Goal: Information Seeking & Learning: Learn about a topic

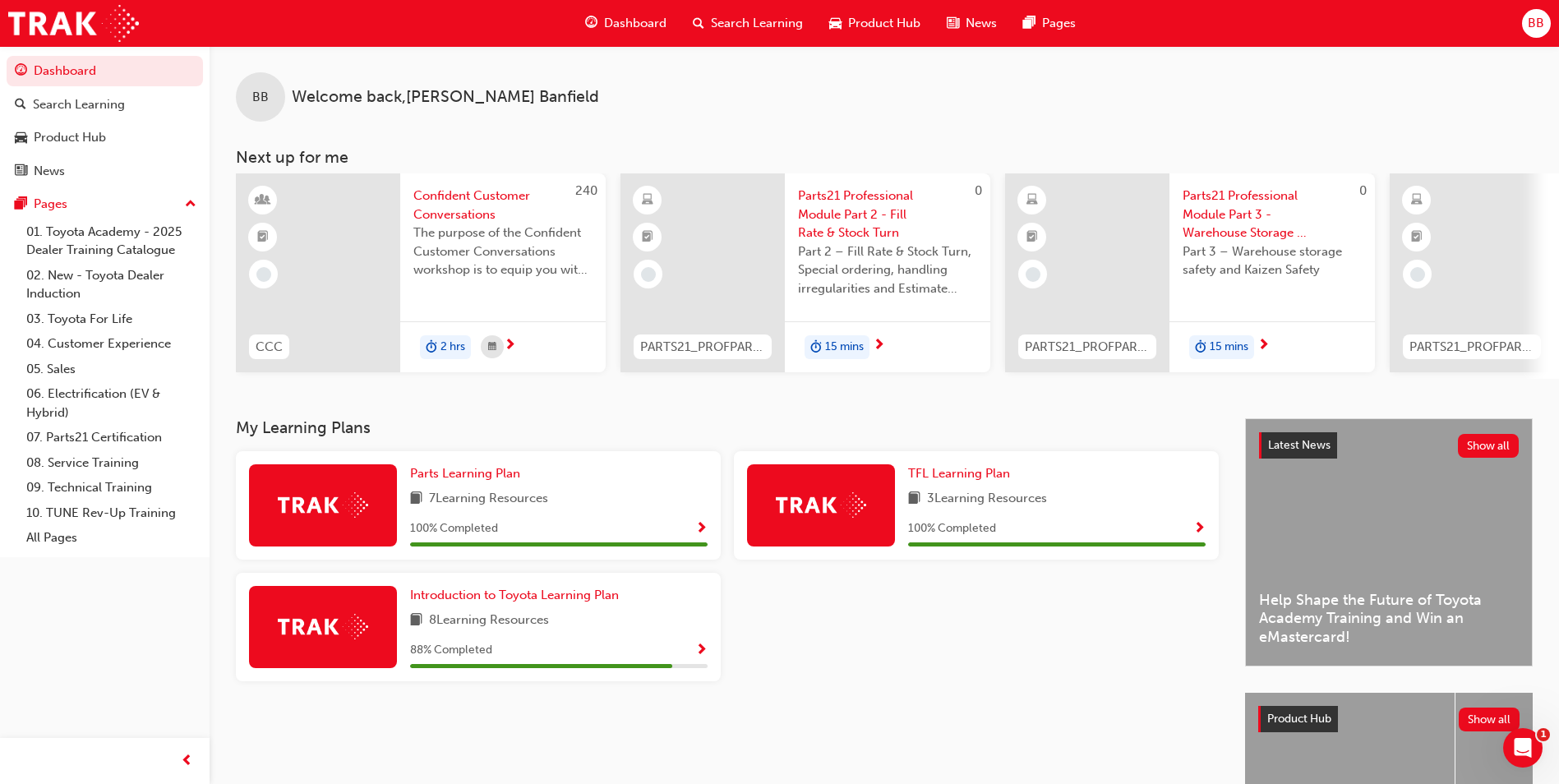
click at [872, 236] on span "Parts21 Professional Module Part 2 - Fill Rate & Stock Turn" at bounding box center [887, 214] width 179 height 56
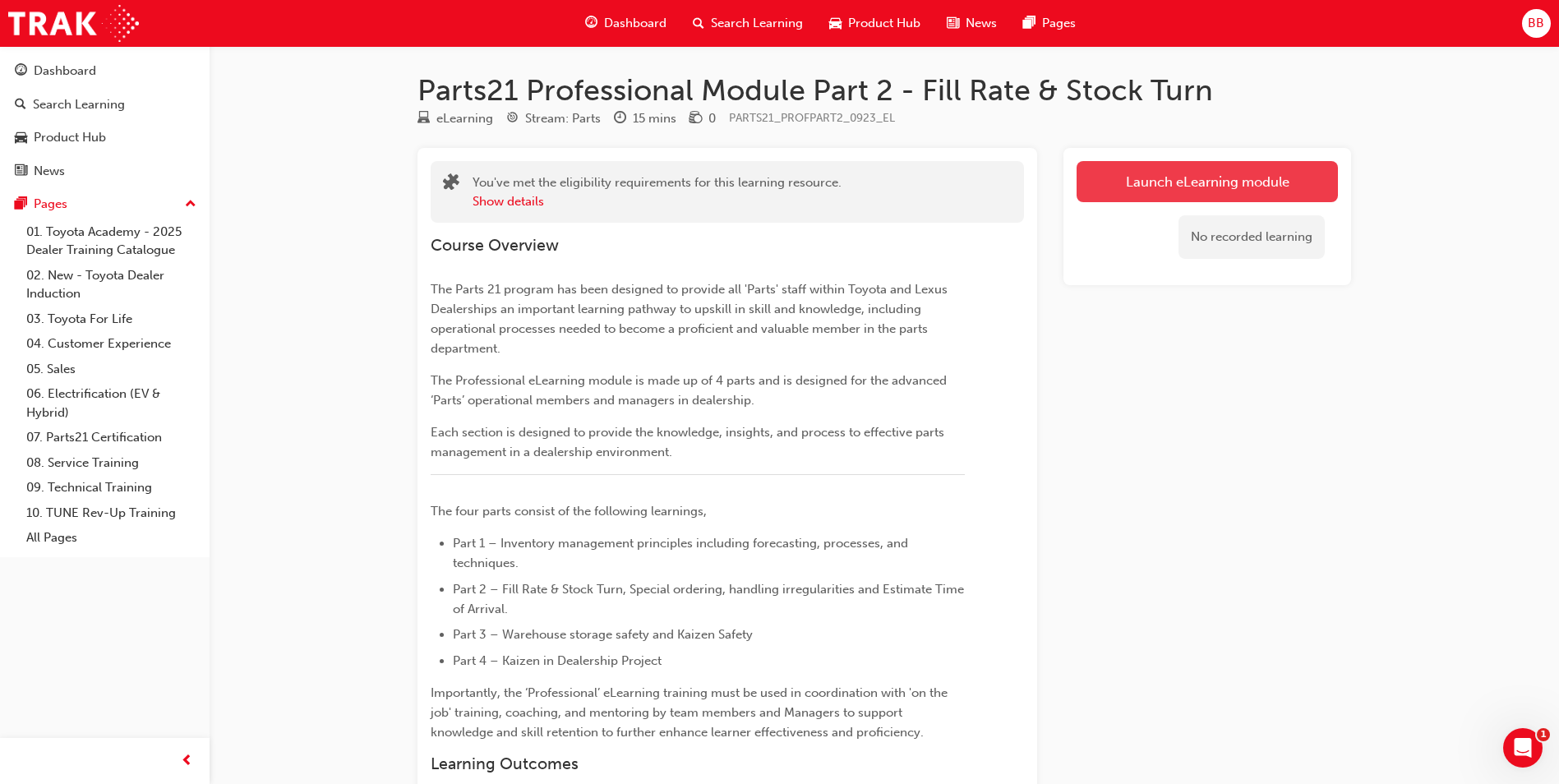
click at [1161, 190] on link "Launch eLearning module" at bounding box center [1207, 181] width 262 height 41
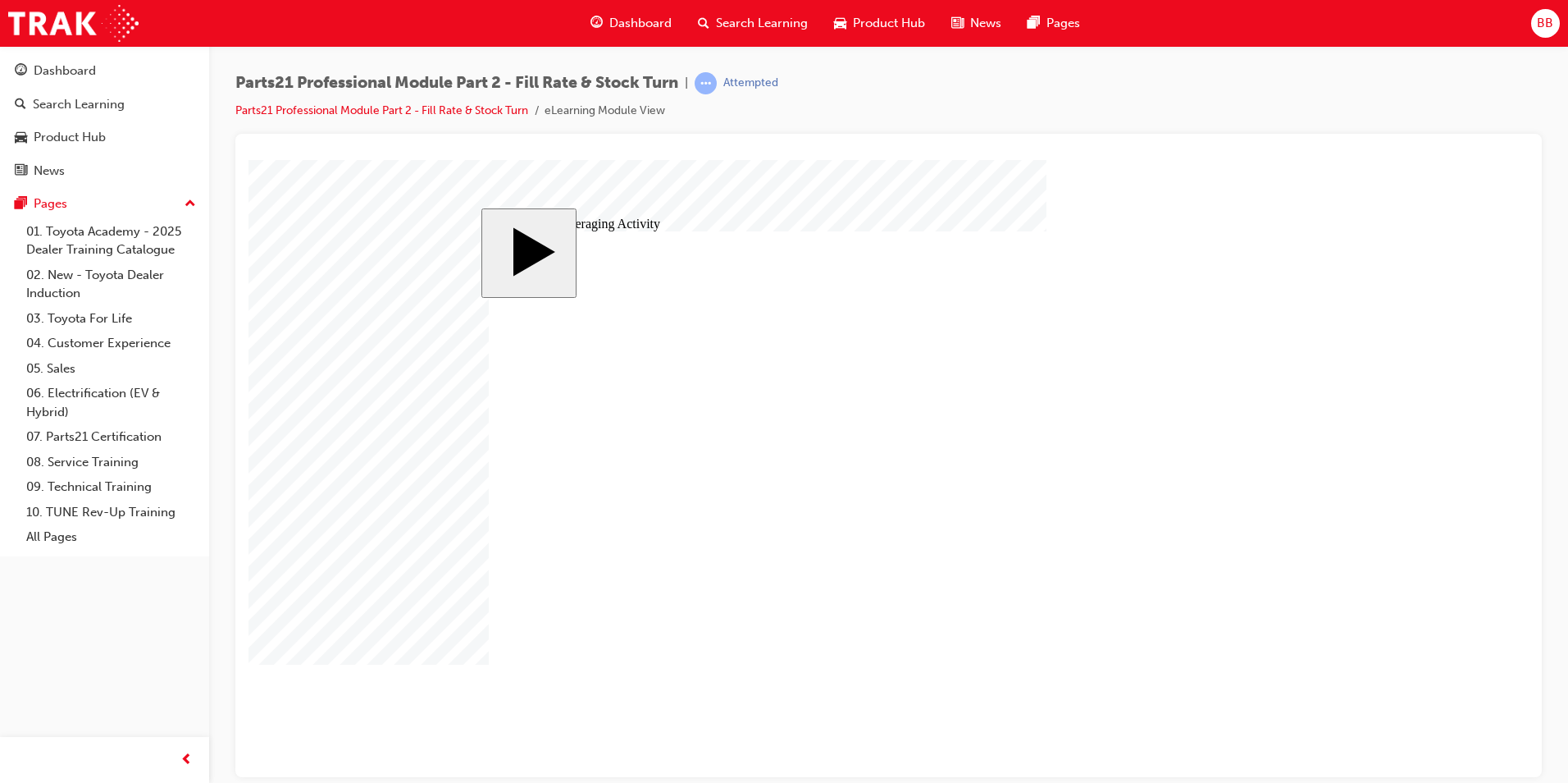
checkbox input "true"
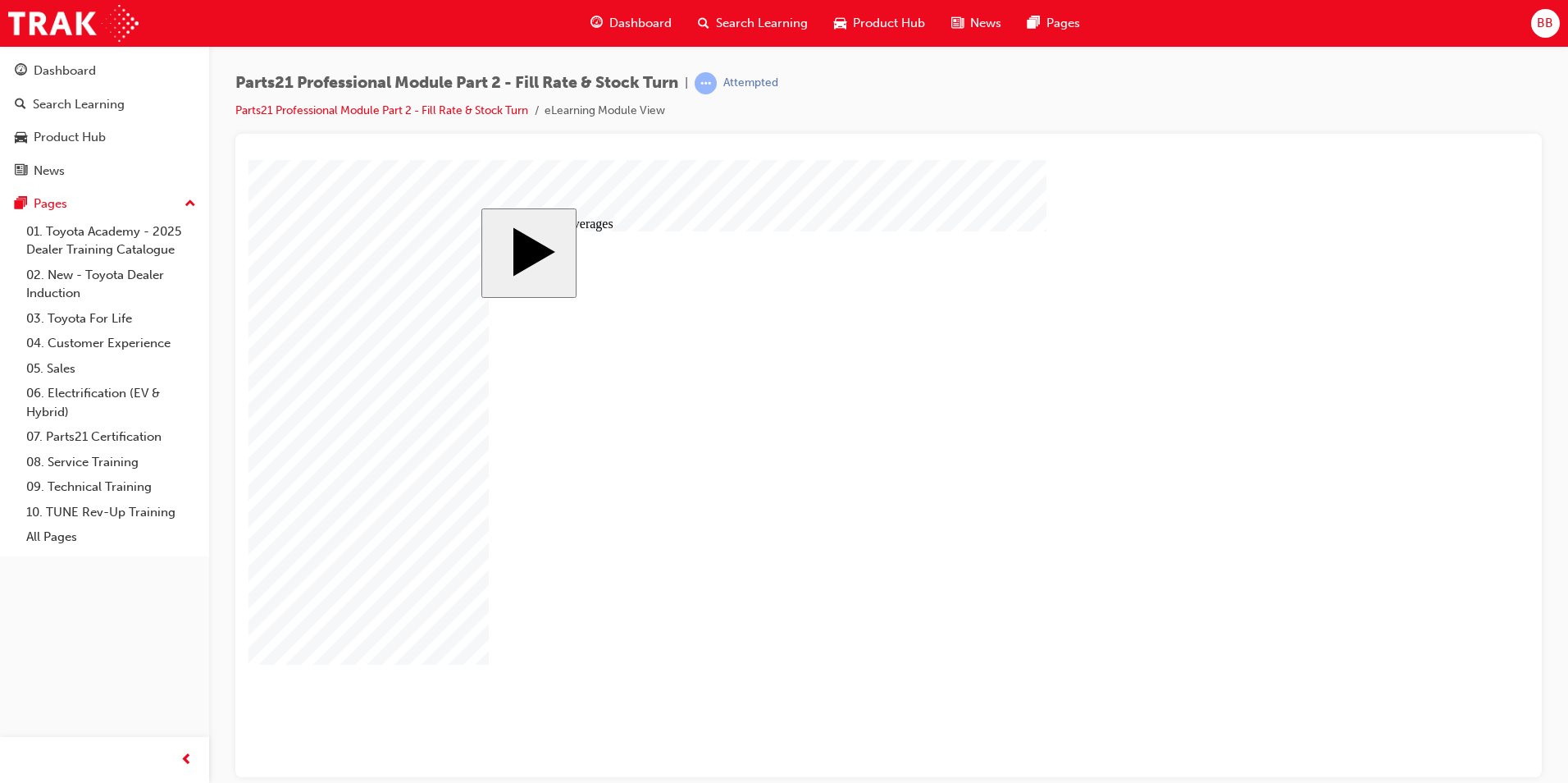
checkbox input "true"
click at [424, 494] on body "slide: Moving Averages MENU Rectangle 6 HELP Rectangle 6 EXIT Rectangle 6 Fill …" at bounding box center [889, 468] width 1280 height 617
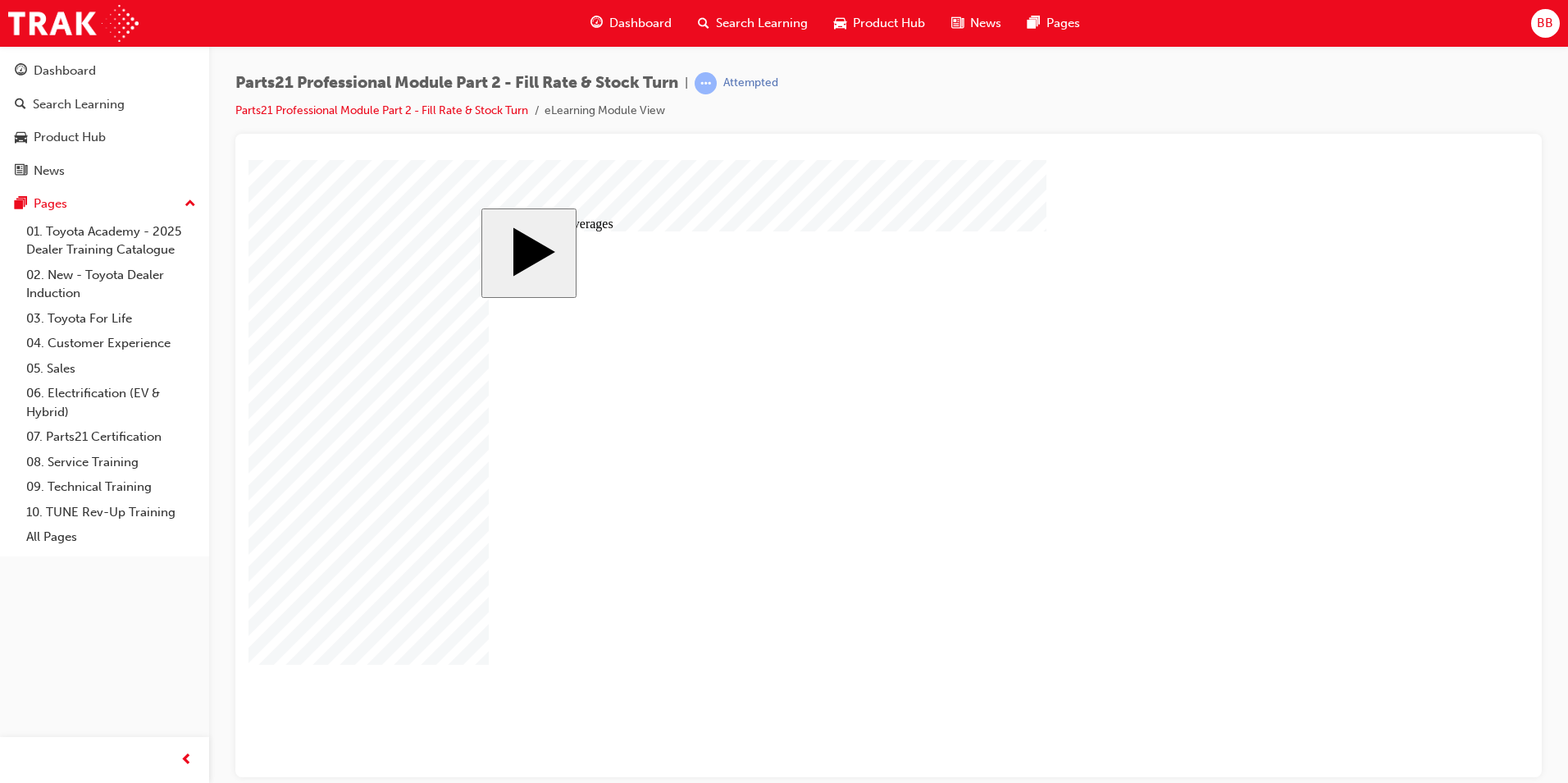
checkbox input "true"
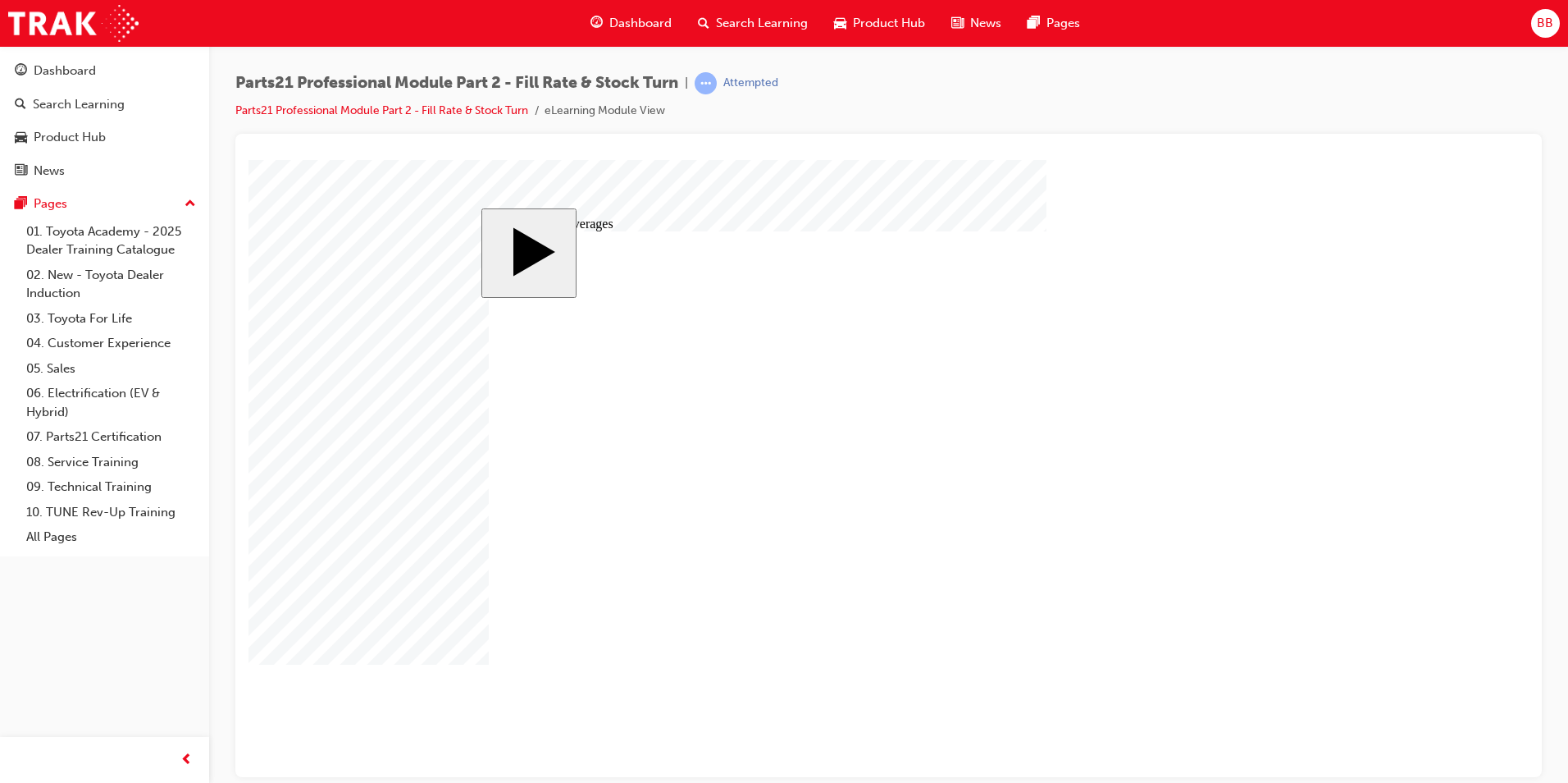
drag, startPoint x: 789, startPoint y: 580, endPoint x: 800, endPoint y: 577, distance: 11.4
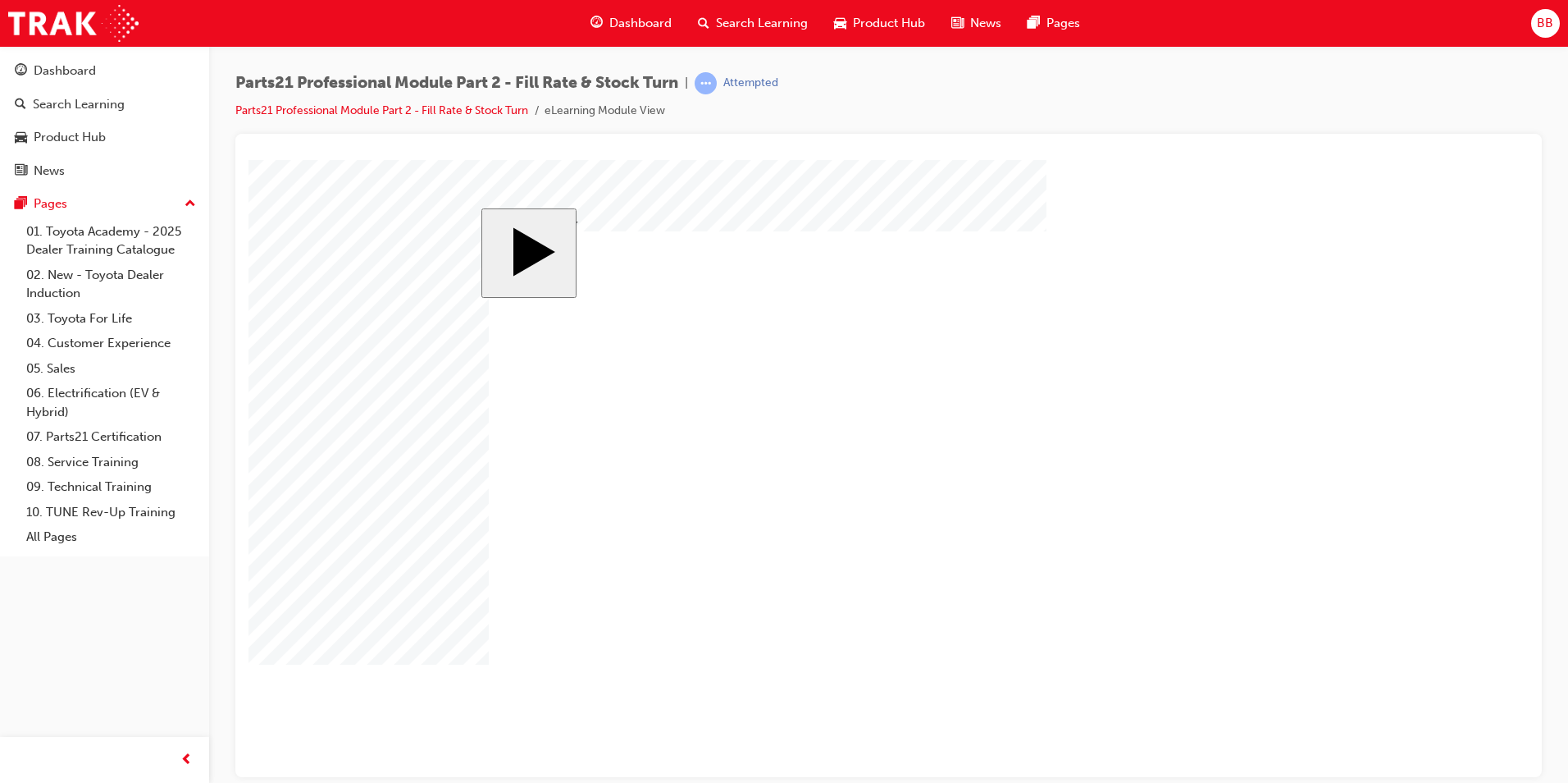
checkbox input "false"
checkbox input "true"
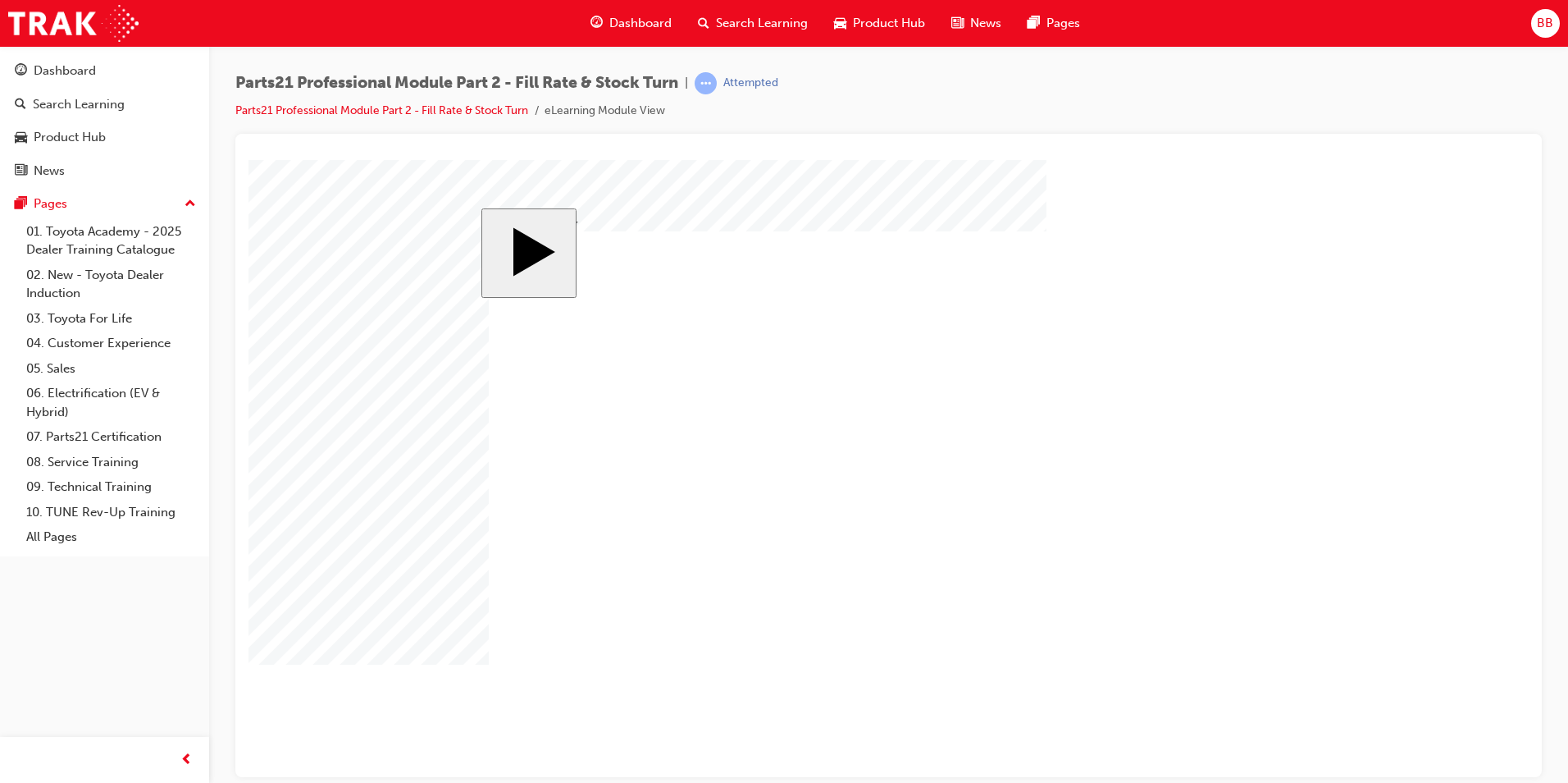
checkbox input "true"
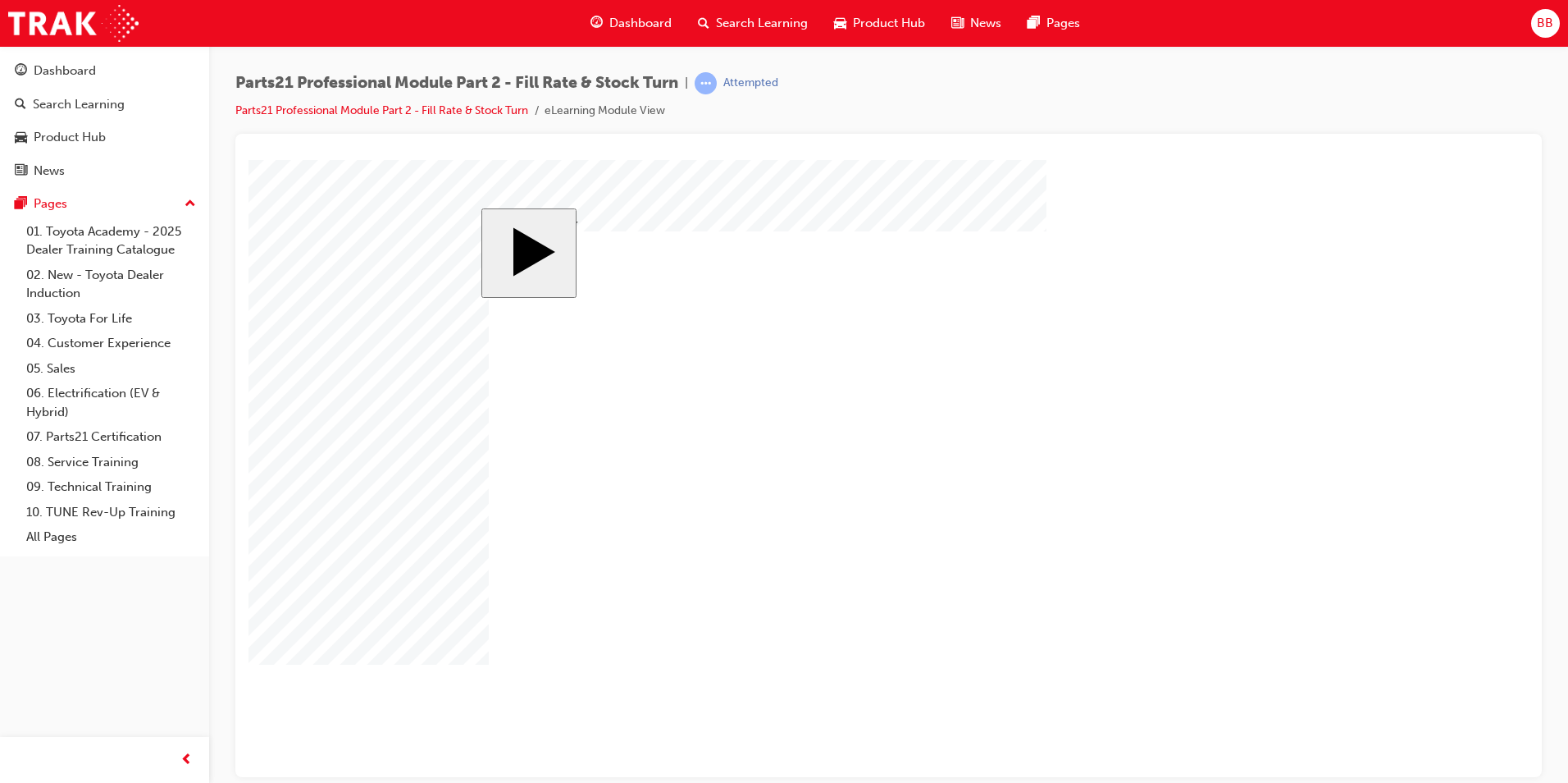
checkbox input "true"
drag, startPoint x: 838, startPoint y: 496, endPoint x: 852, endPoint y: 504, distance: 16.1
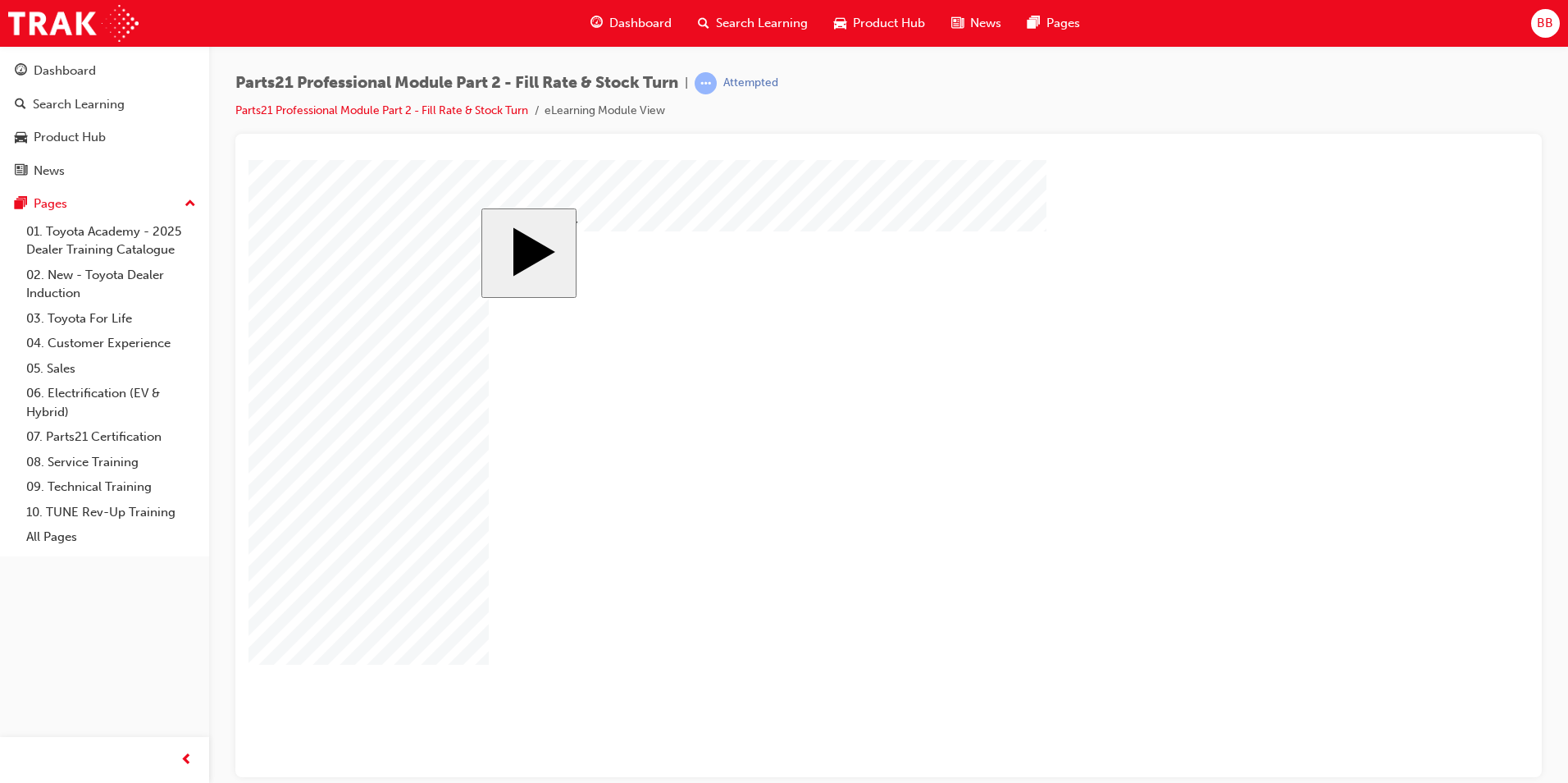
checkbox input "false"
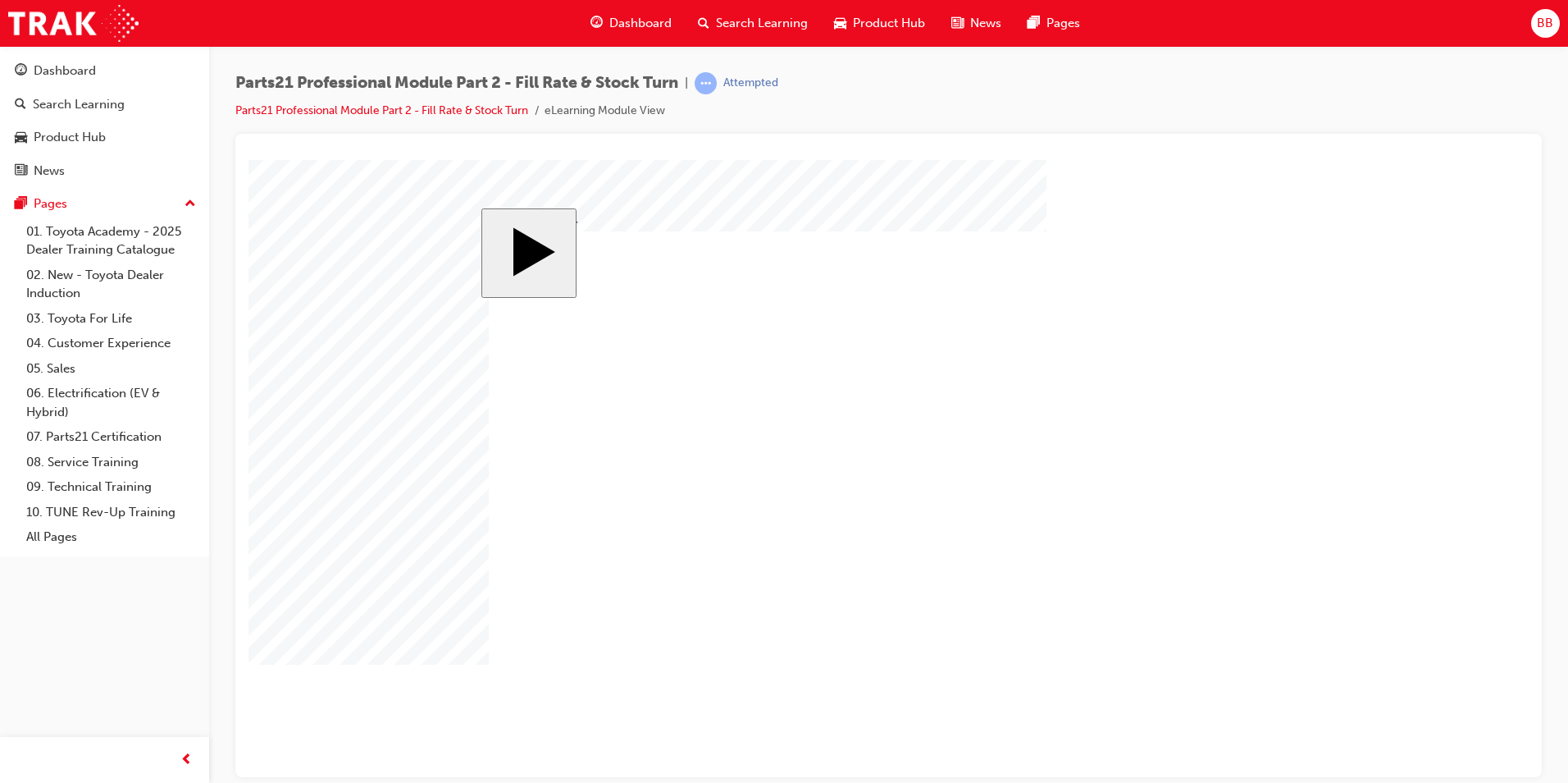
checkbox input "false"
checkbox input "true"
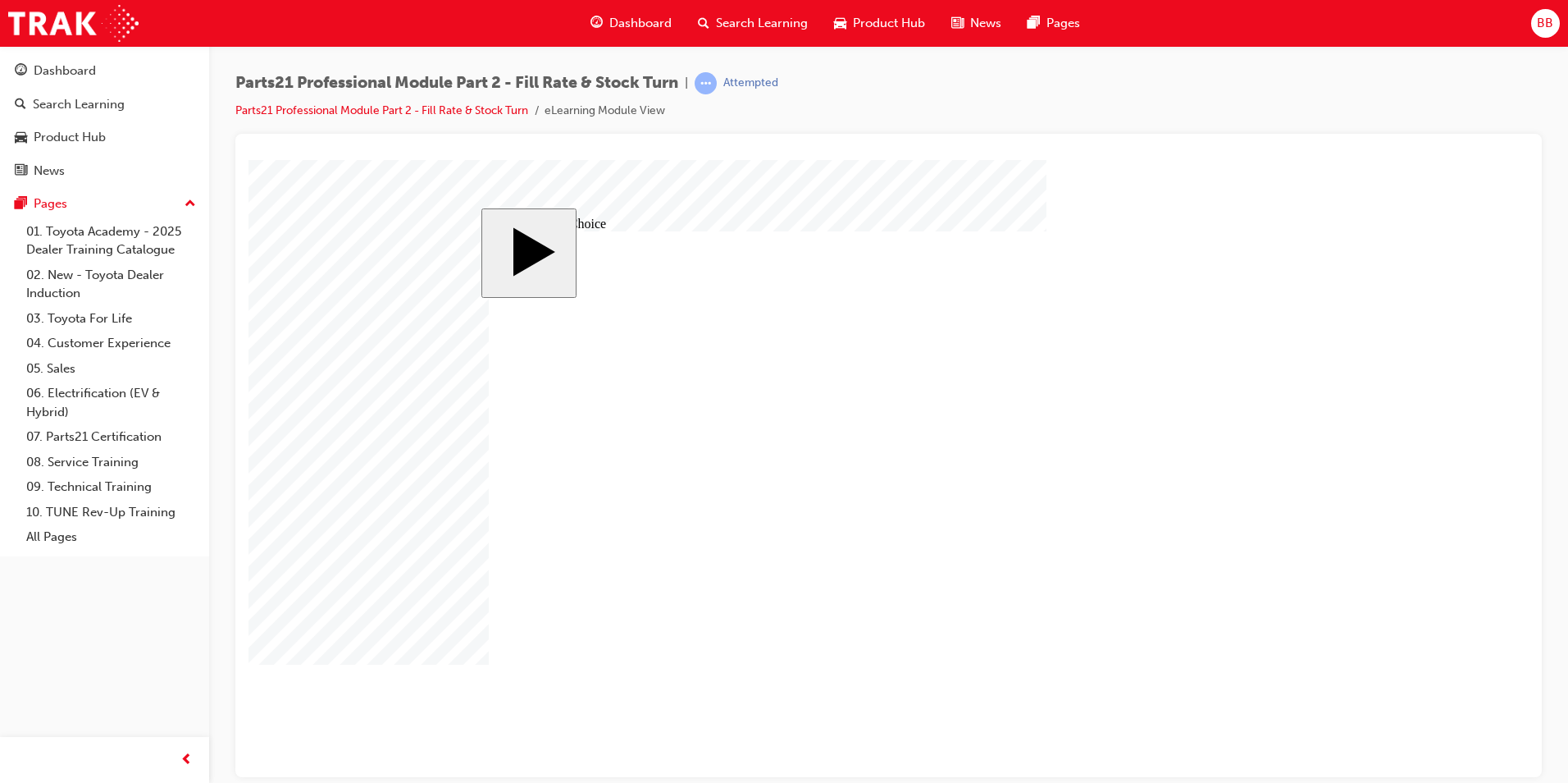
radio input "false"
radio input "true"
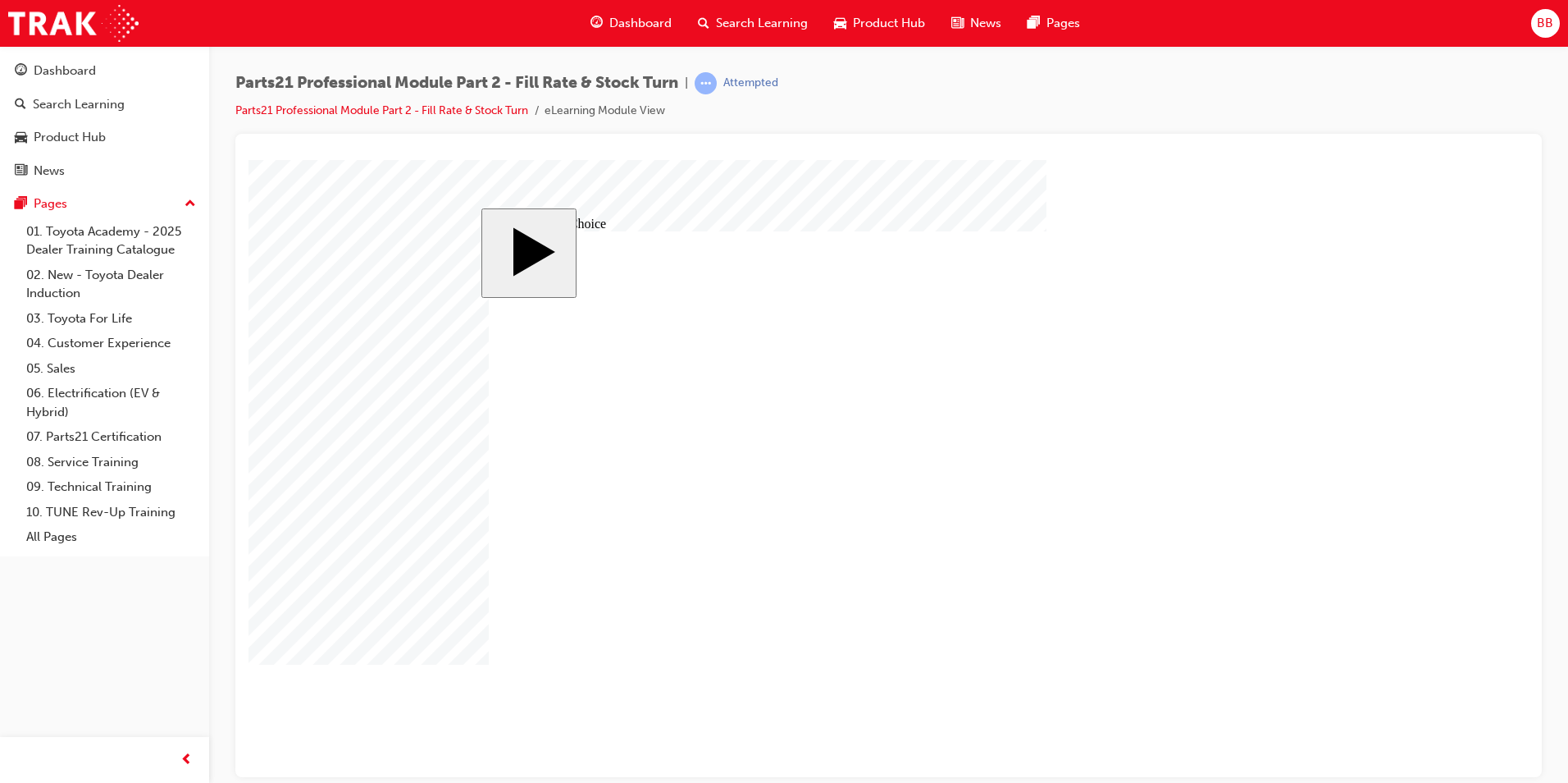
radio input "false"
radio input "true"
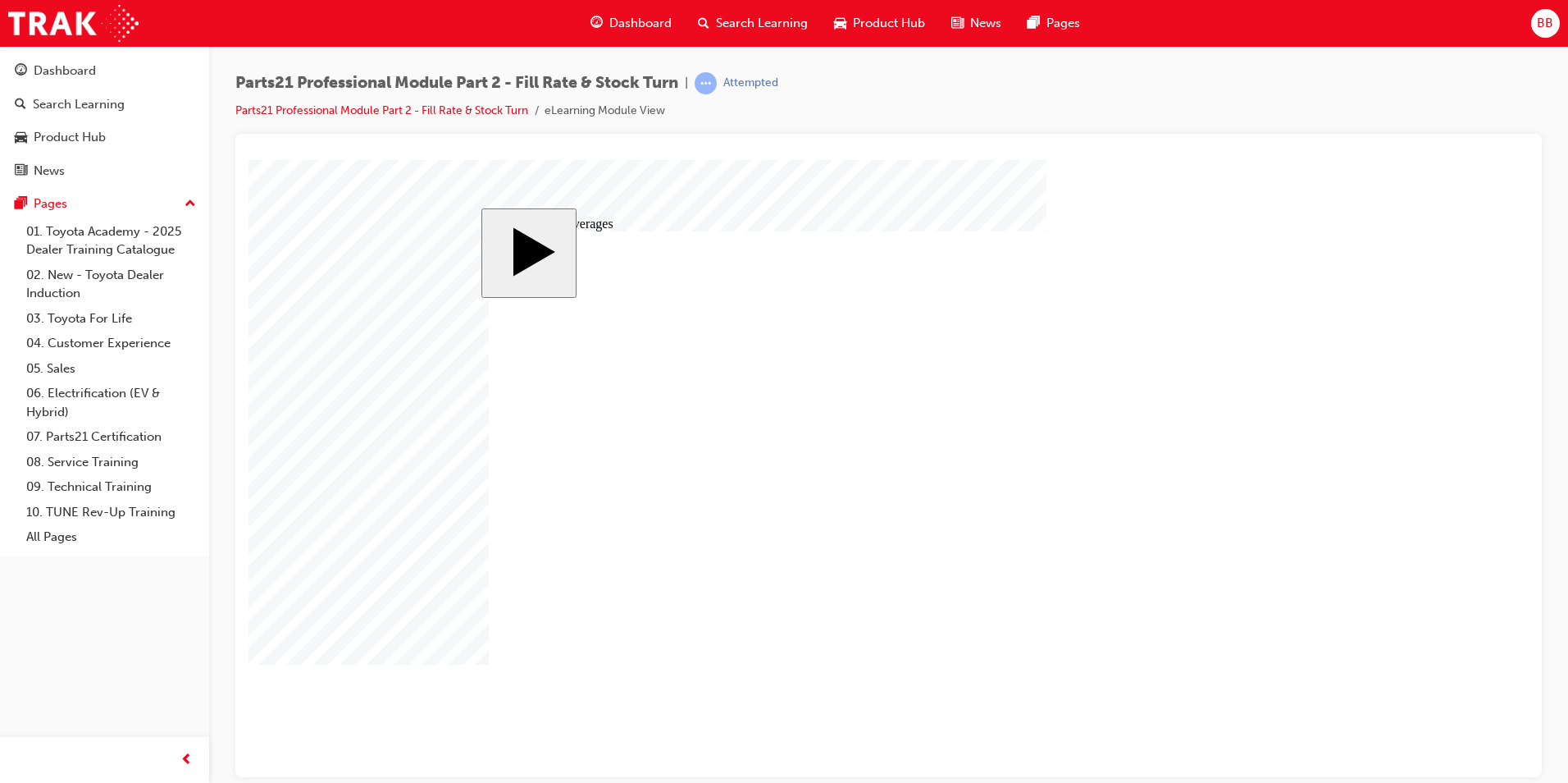
drag, startPoint x: 905, startPoint y: 519, endPoint x: 885, endPoint y: 538, distance: 27.6
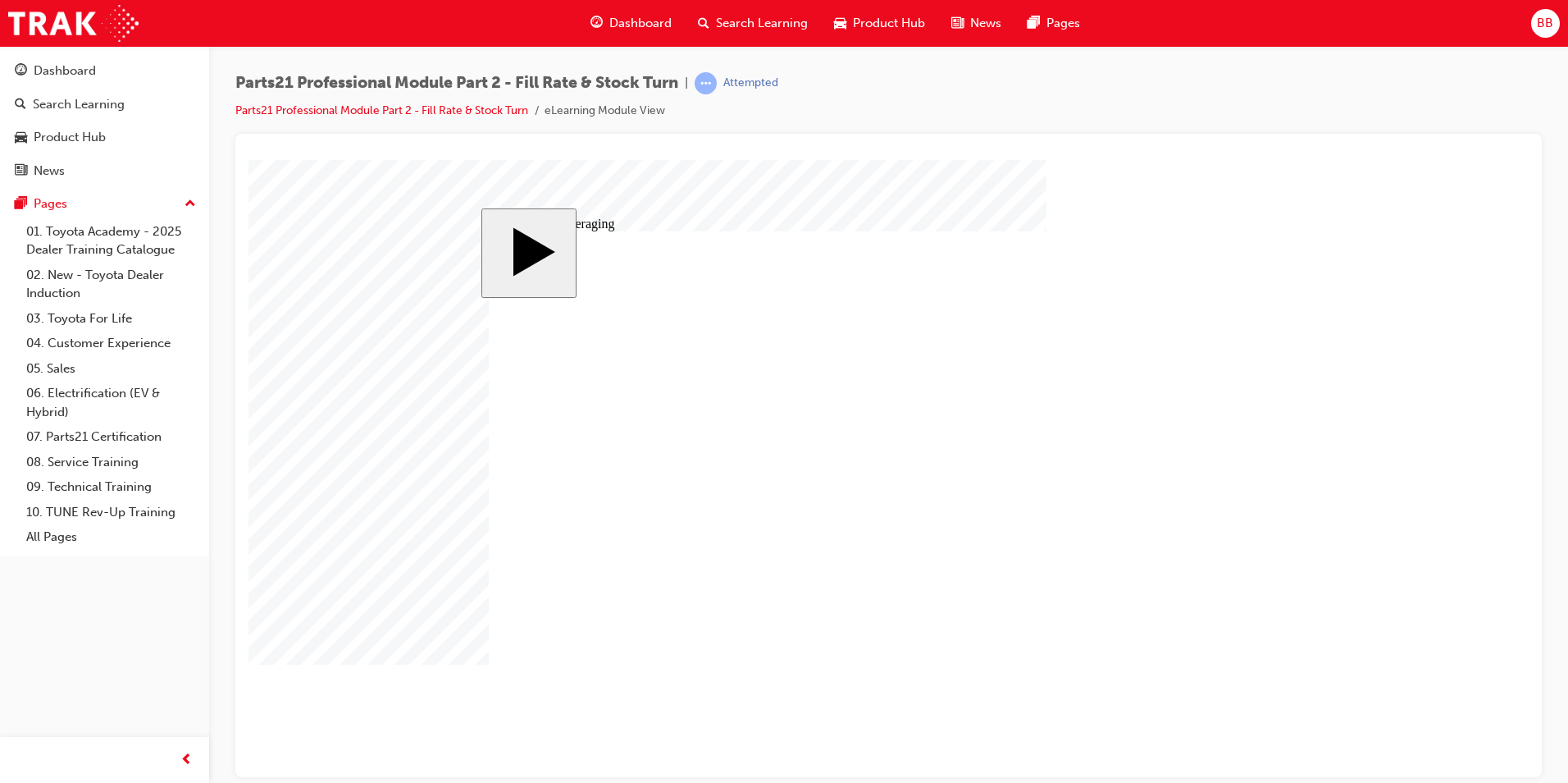
drag, startPoint x: 1010, startPoint y: 466, endPoint x: 994, endPoint y: 483, distance: 23.3
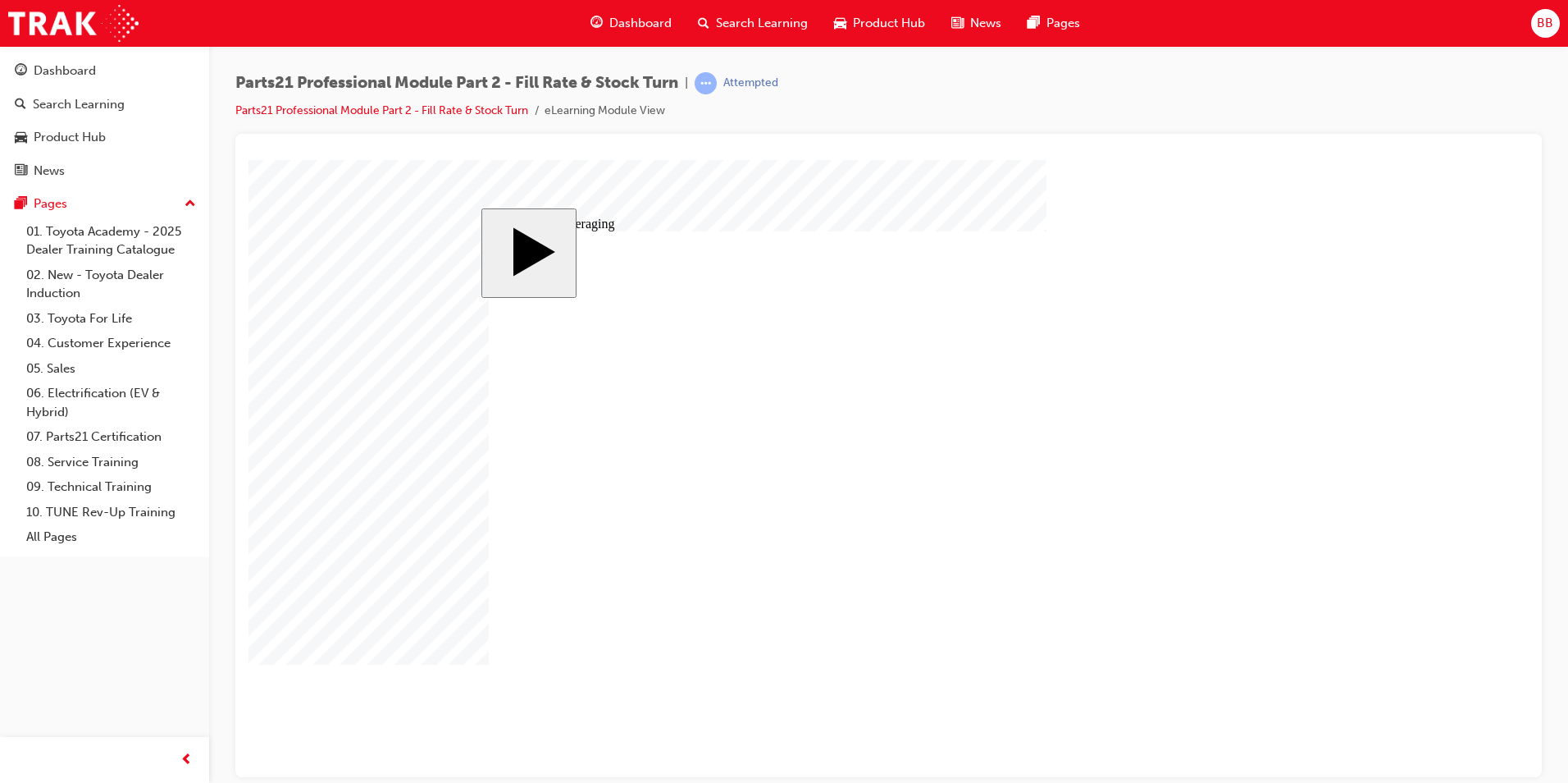
drag, startPoint x: 1335, startPoint y: 672, endPoint x: 1351, endPoint y: 680, distance: 17.9
click at [1347, 678] on body "slide: Simple Averaging MENU Rectangle 6 HELP Rectangle 6 EXIT Rectangle 6 Spec…" at bounding box center [889, 468] width 1280 height 617
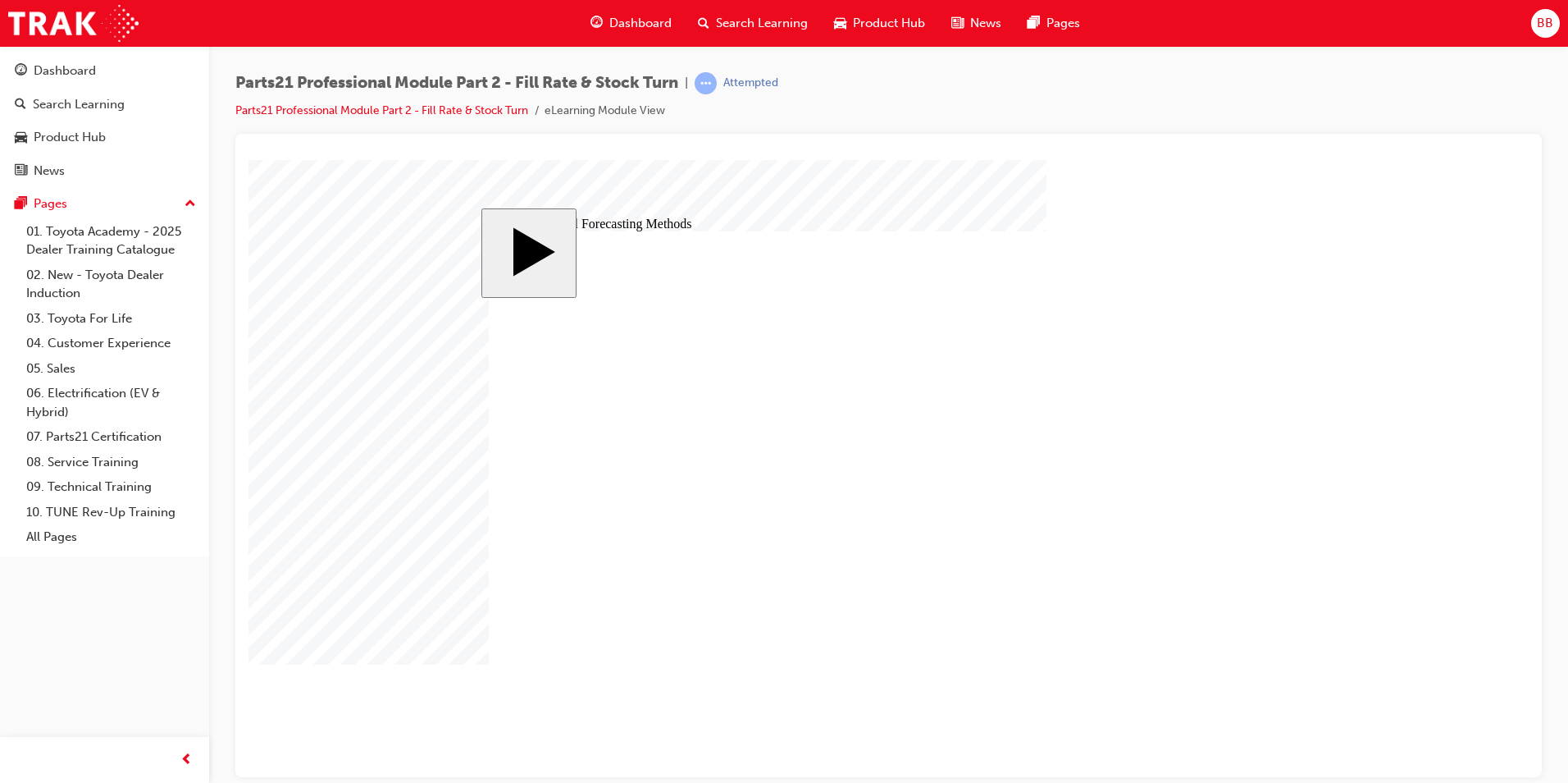
checkbox input "true"
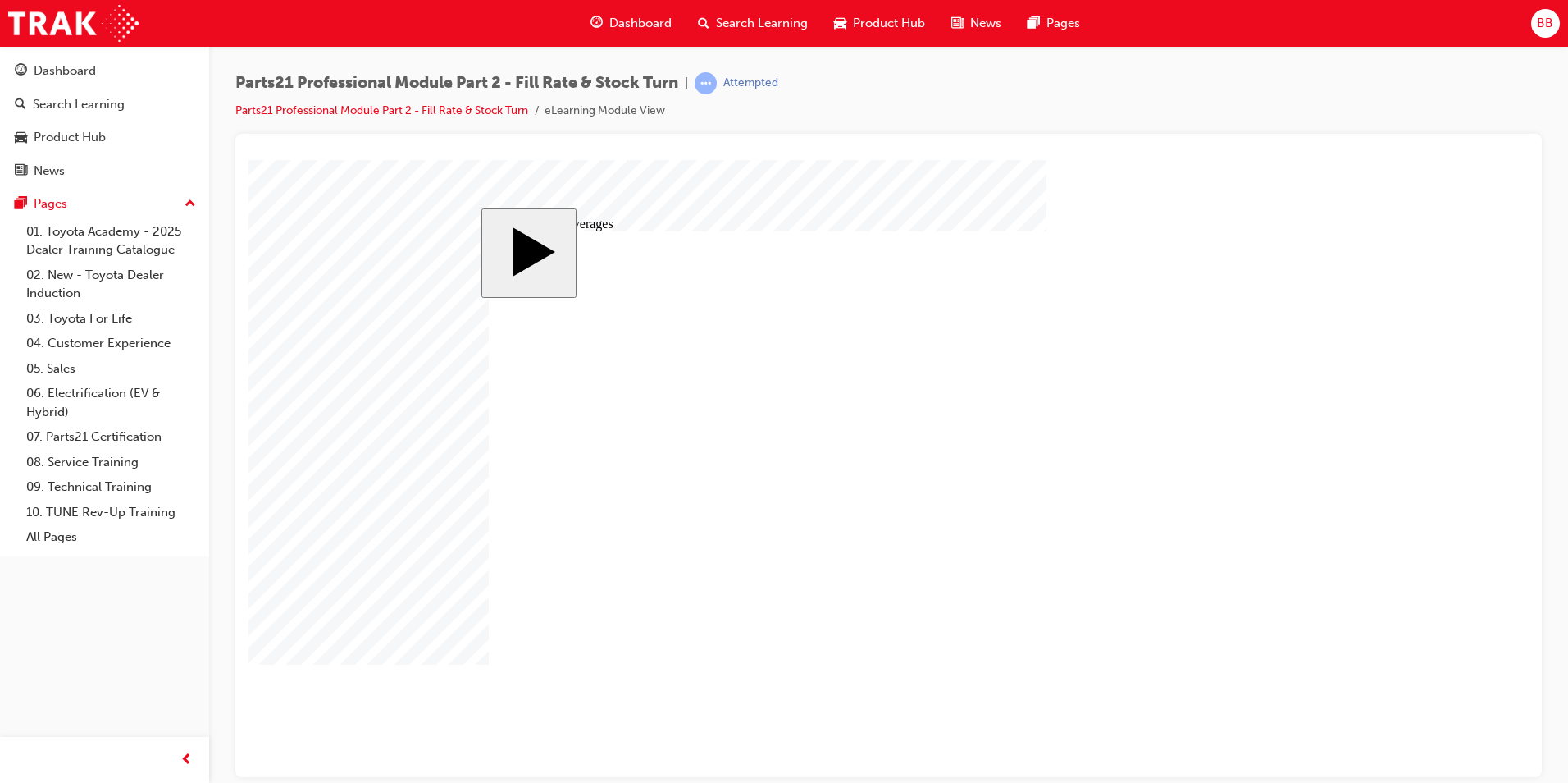
checkbox input "true"
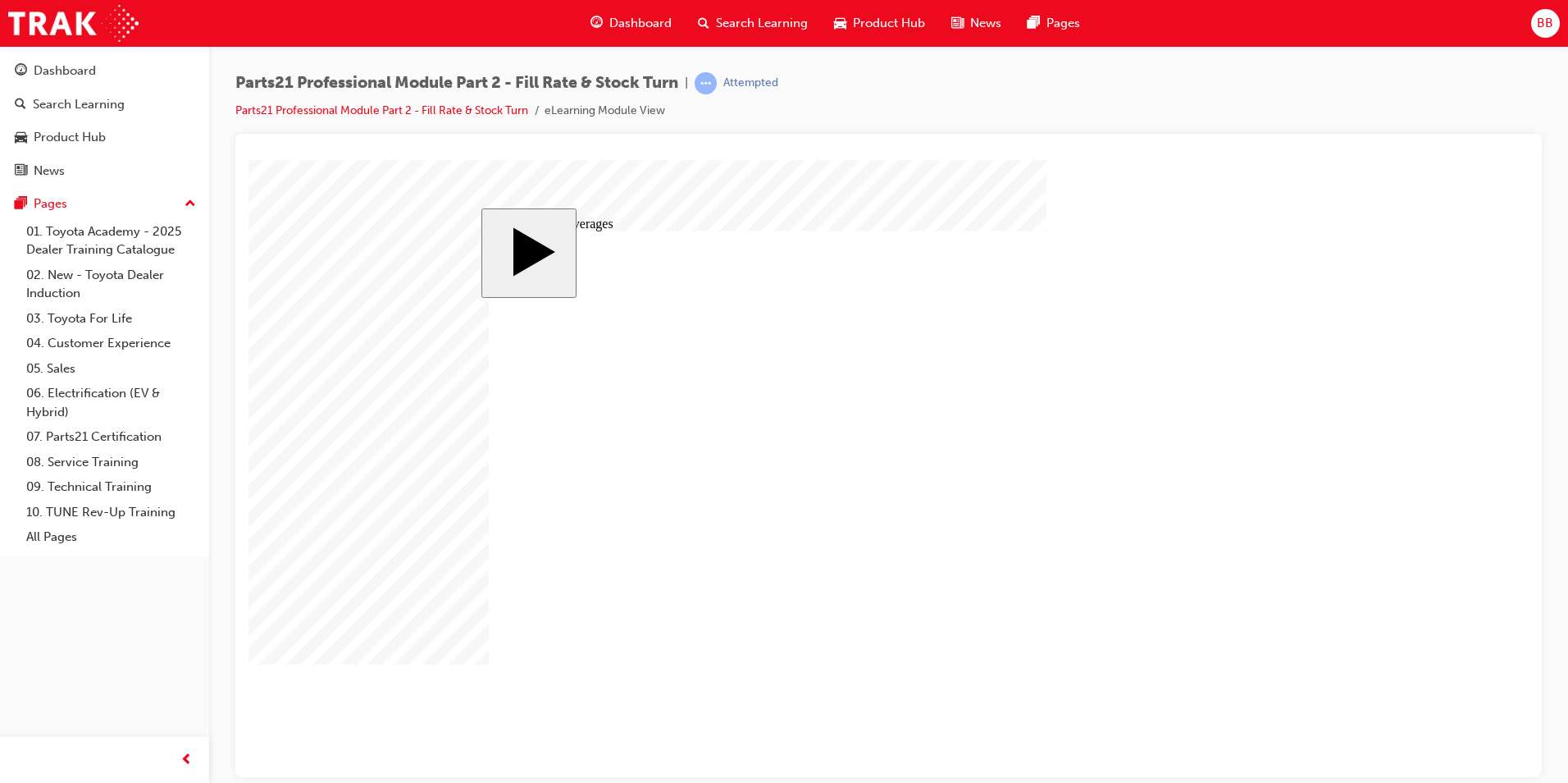
checkbox input "true"
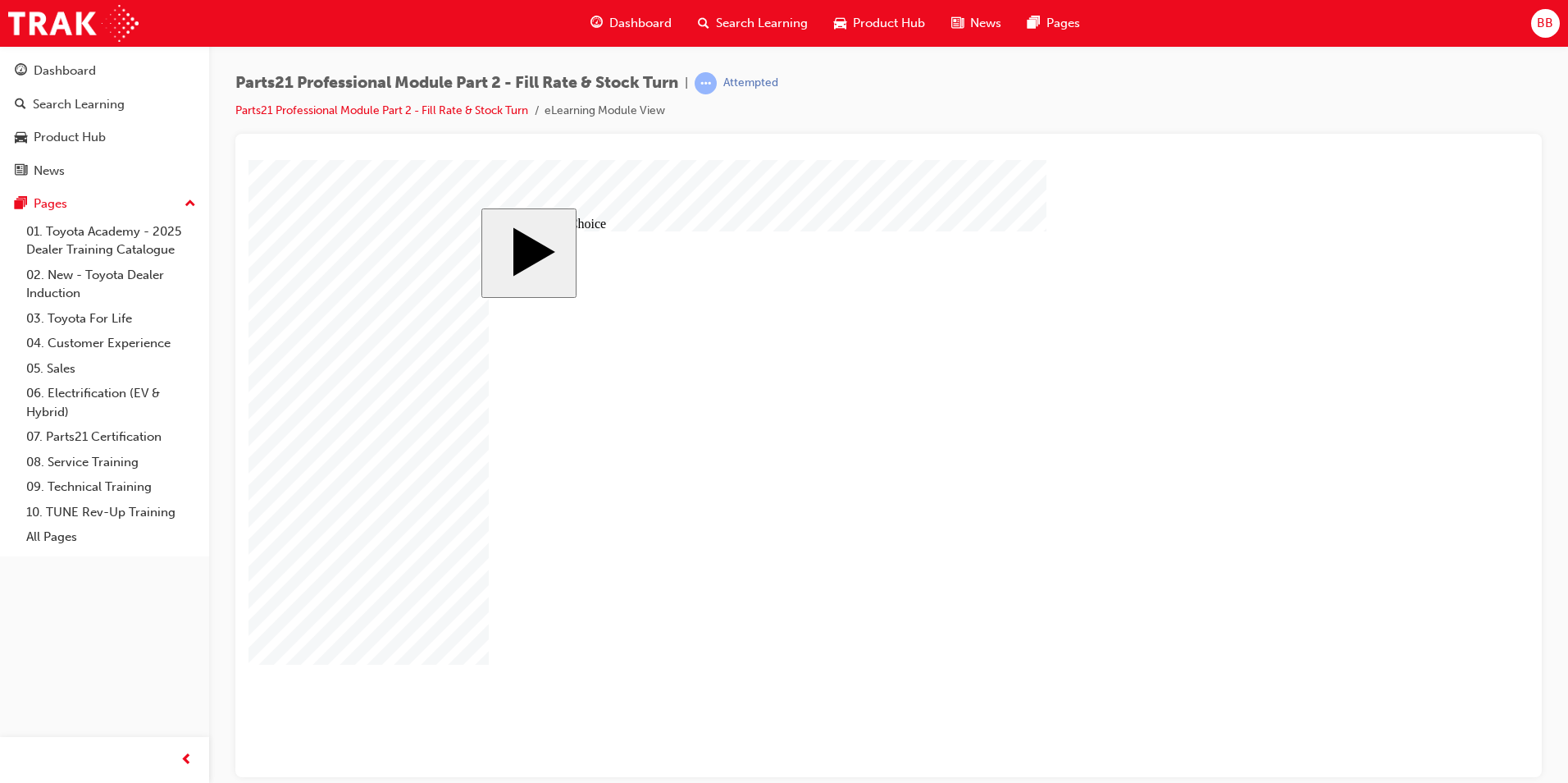
radio input "false"
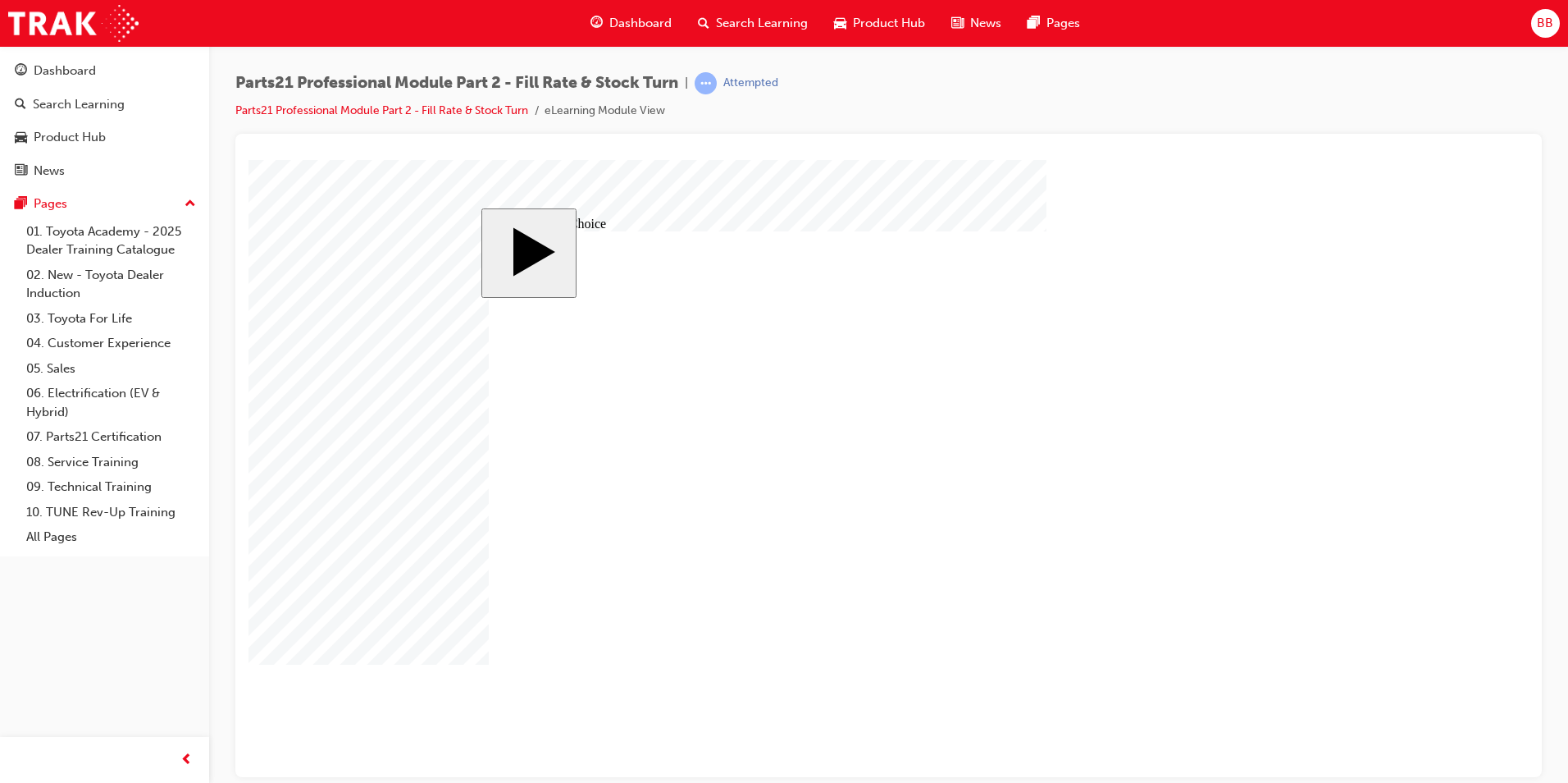
radio input "true"
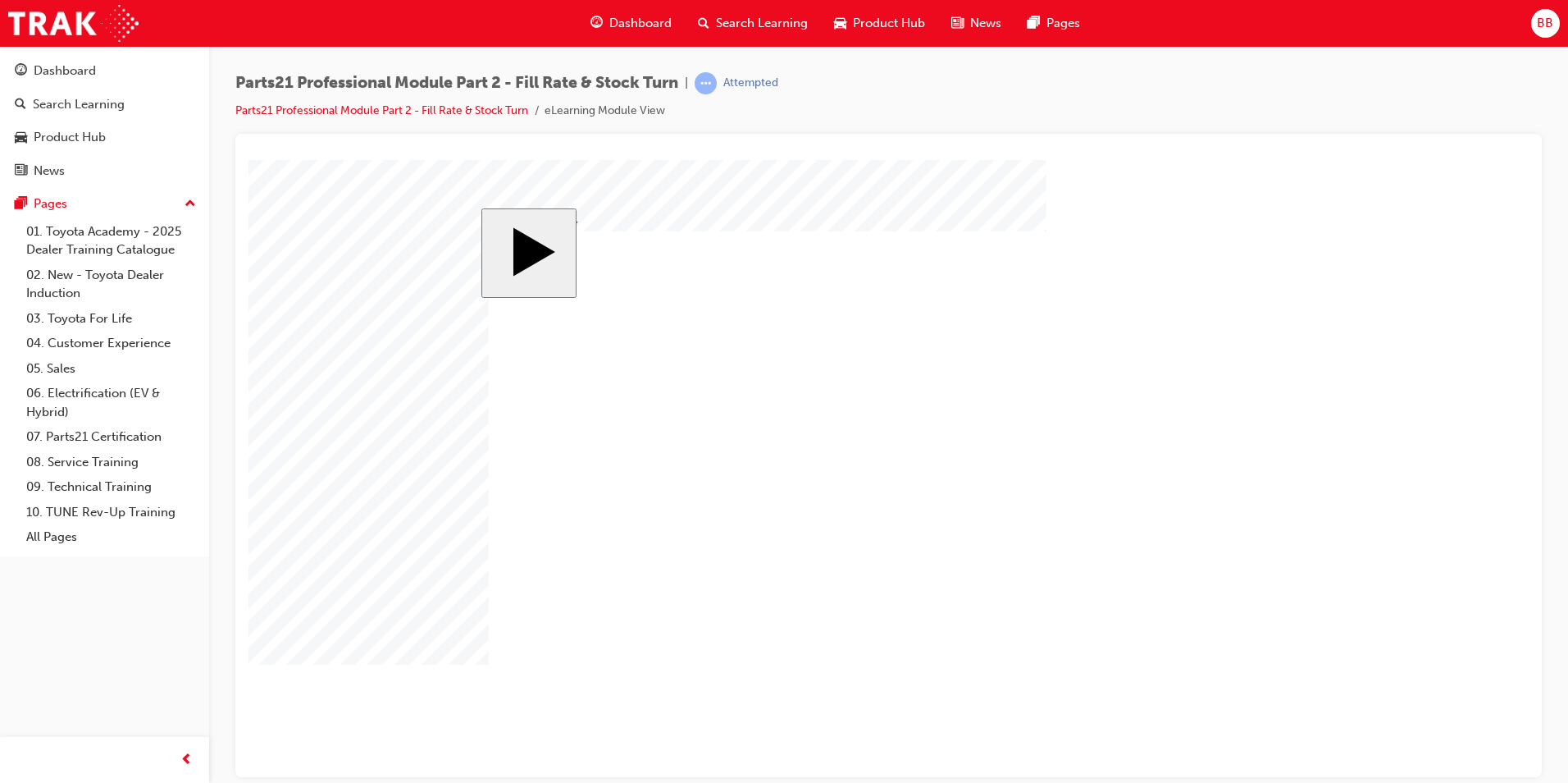
drag, startPoint x: 950, startPoint y: 511, endPoint x: 941, endPoint y: 512, distance: 9.1
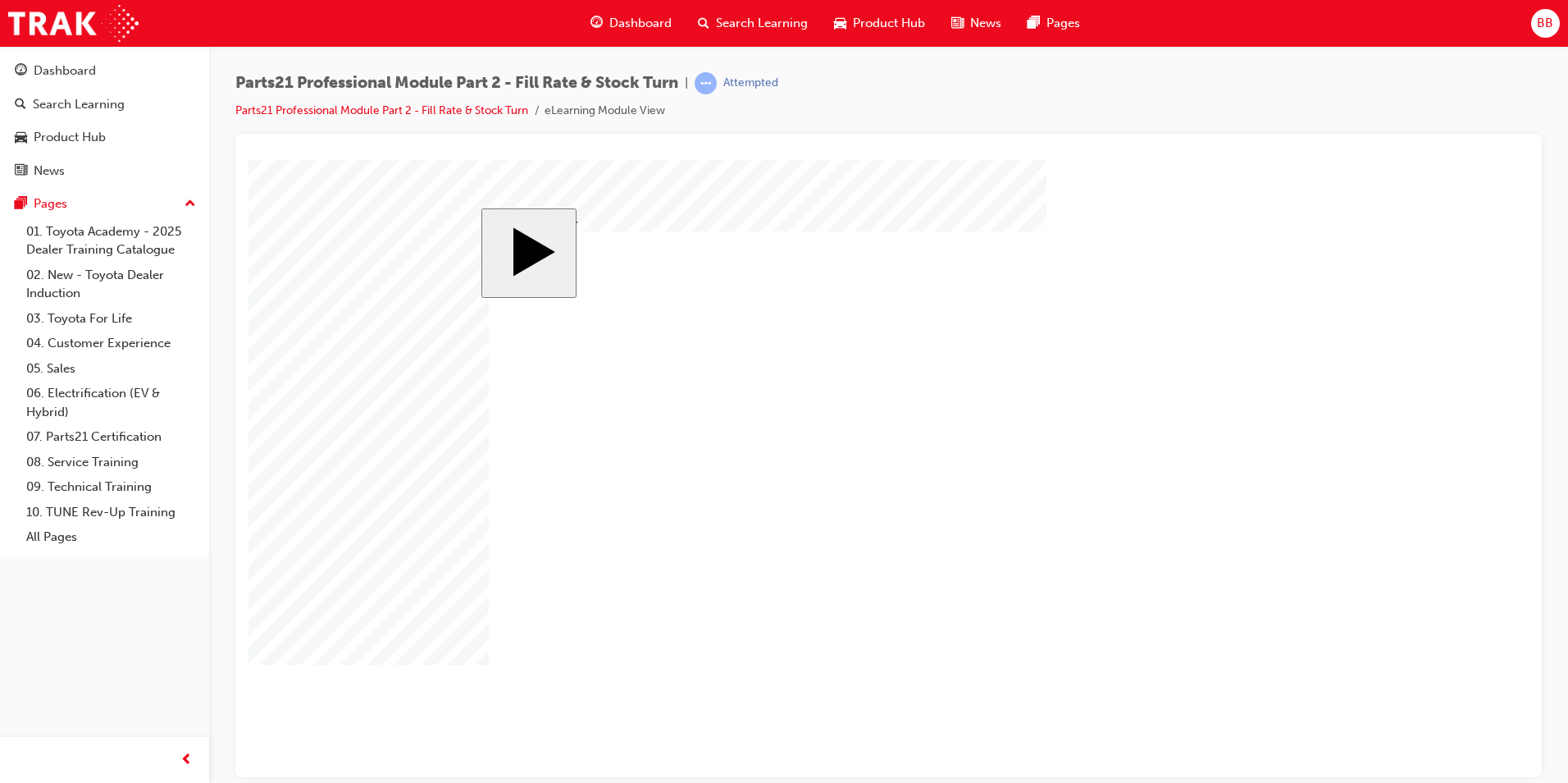
drag, startPoint x: 992, startPoint y: 623, endPoint x: 765, endPoint y: 580, distance: 231.0
drag, startPoint x: 844, startPoint y: 627, endPoint x: 1048, endPoint y: 574, distance: 210.8
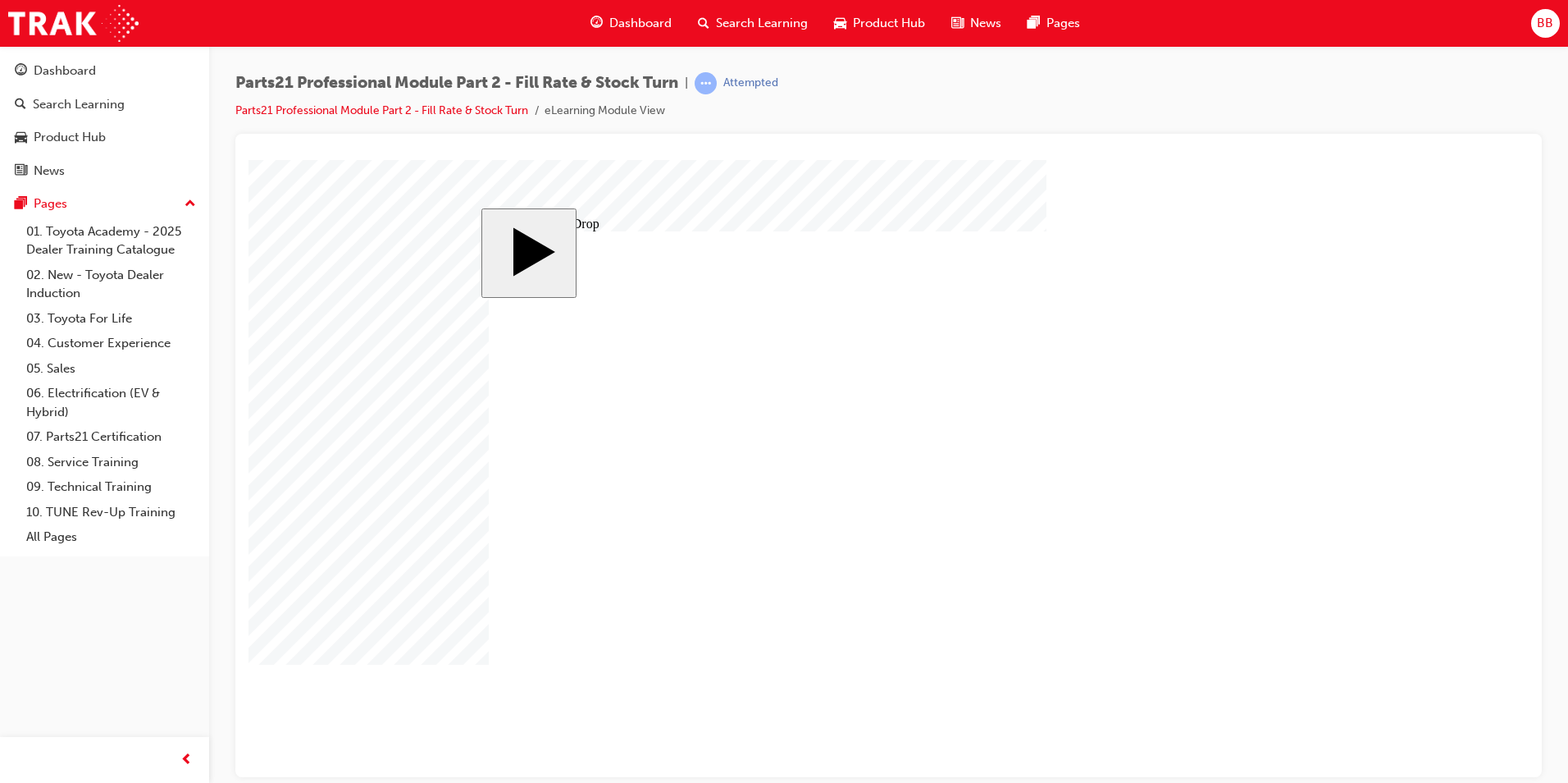
drag, startPoint x: 562, startPoint y: 378, endPoint x: 975, endPoint y: 388, distance: 413.1
drag, startPoint x: 678, startPoint y: 370, endPoint x: 1101, endPoint y: 398, distance: 423.9
drag, startPoint x: 793, startPoint y: 380, endPoint x: 1319, endPoint y: 411, distance: 526.9
drag, startPoint x: 551, startPoint y: 463, endPoint x: 945, endPoint y: 450, distance: 394.2
drag, startPoint x: 954, startPoint y: 459, endPoint x: 1178, endPoint y: 478, distance: 224.8
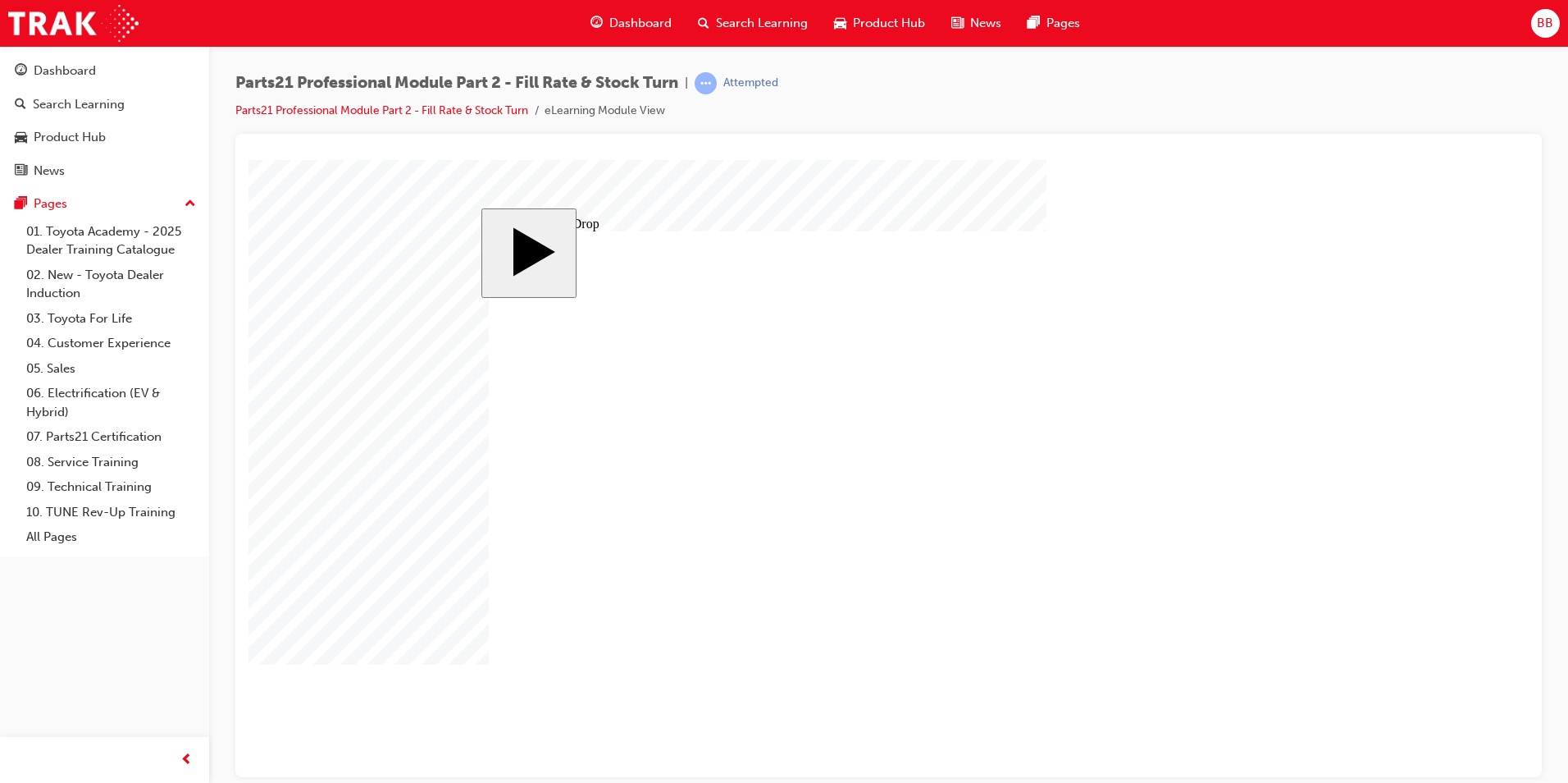
drag, startPoint x: 760, startPoint y: 467, endPoint x: 1013, endPoint y: 466, distance: 253.0
drag, startPoint x: 952, startPoint y: 460, endPoint x: 1205, endPoint y: 459, distance: 253.0
drag, startPoint x: 565, startPoint y: 579, endPoint x: 942, endPoint y: 557, distance: 377.6
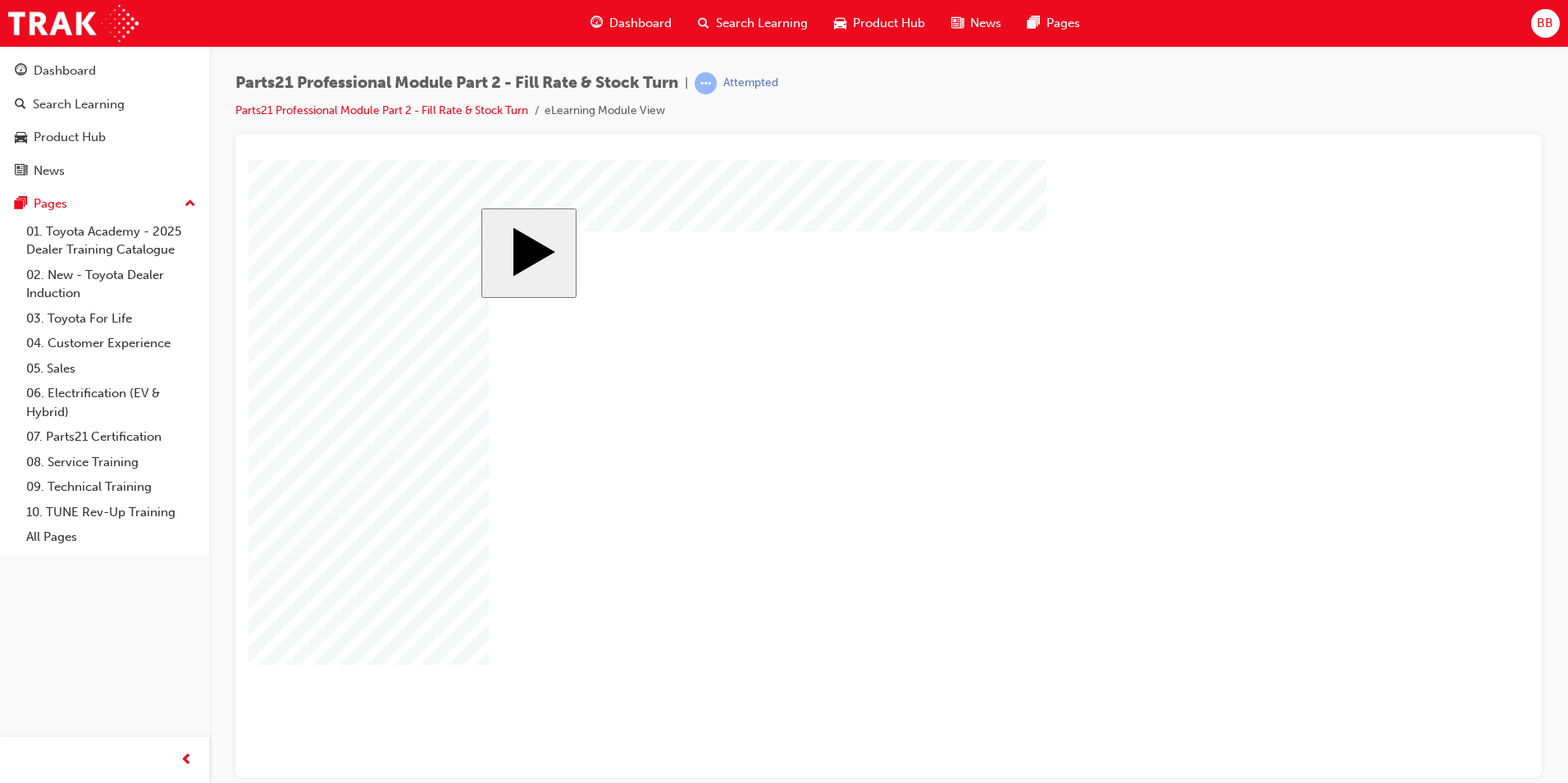
drag, startPoint x: 734, startPoint y: 566, endPoint x: 879, endPoint y: 598, distance: 148.5
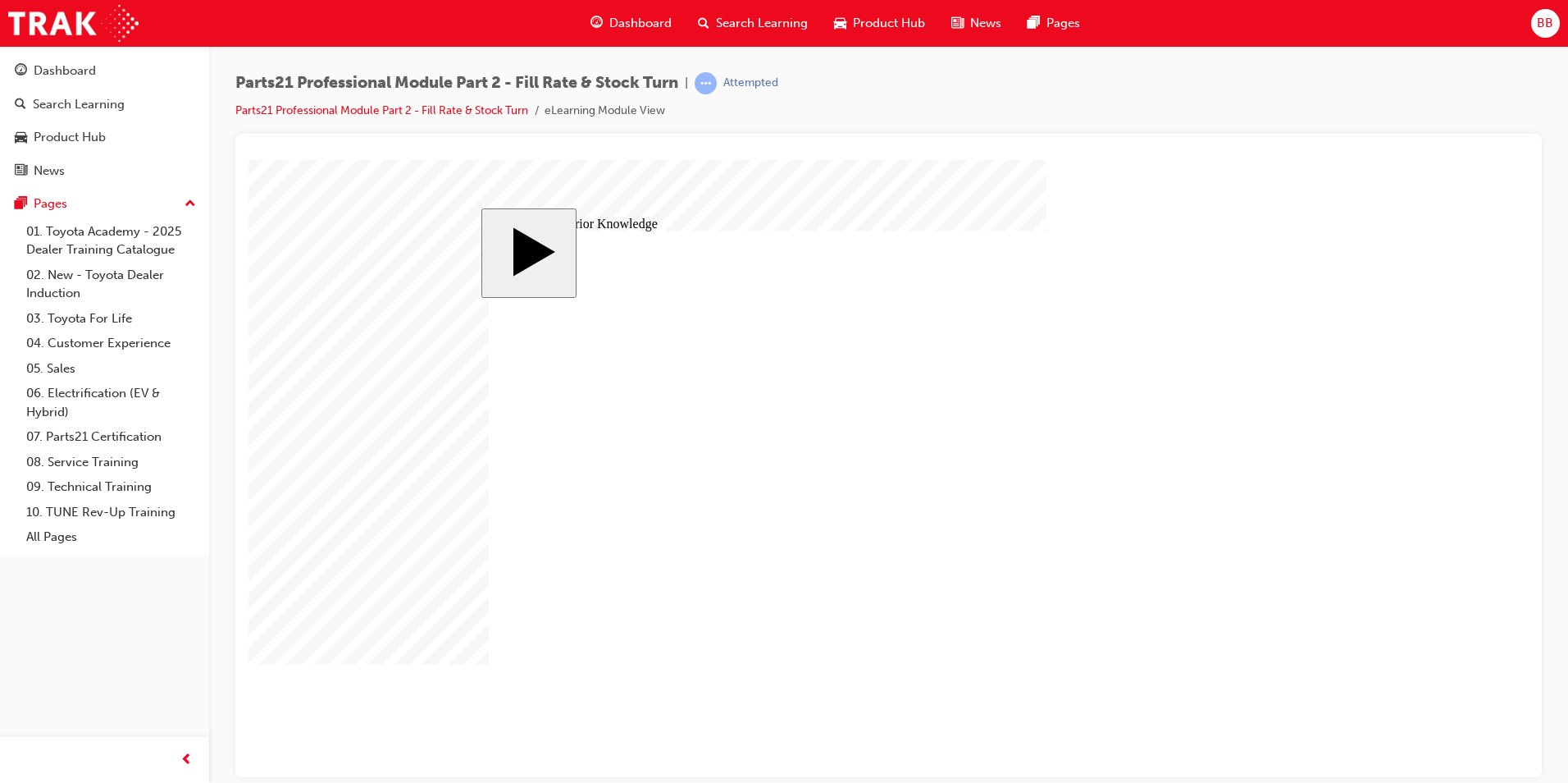
drag, startPoint x: 1163, startPoint y: 397, endPoint x: 1159, endPoint y: 407, distance: 10.8
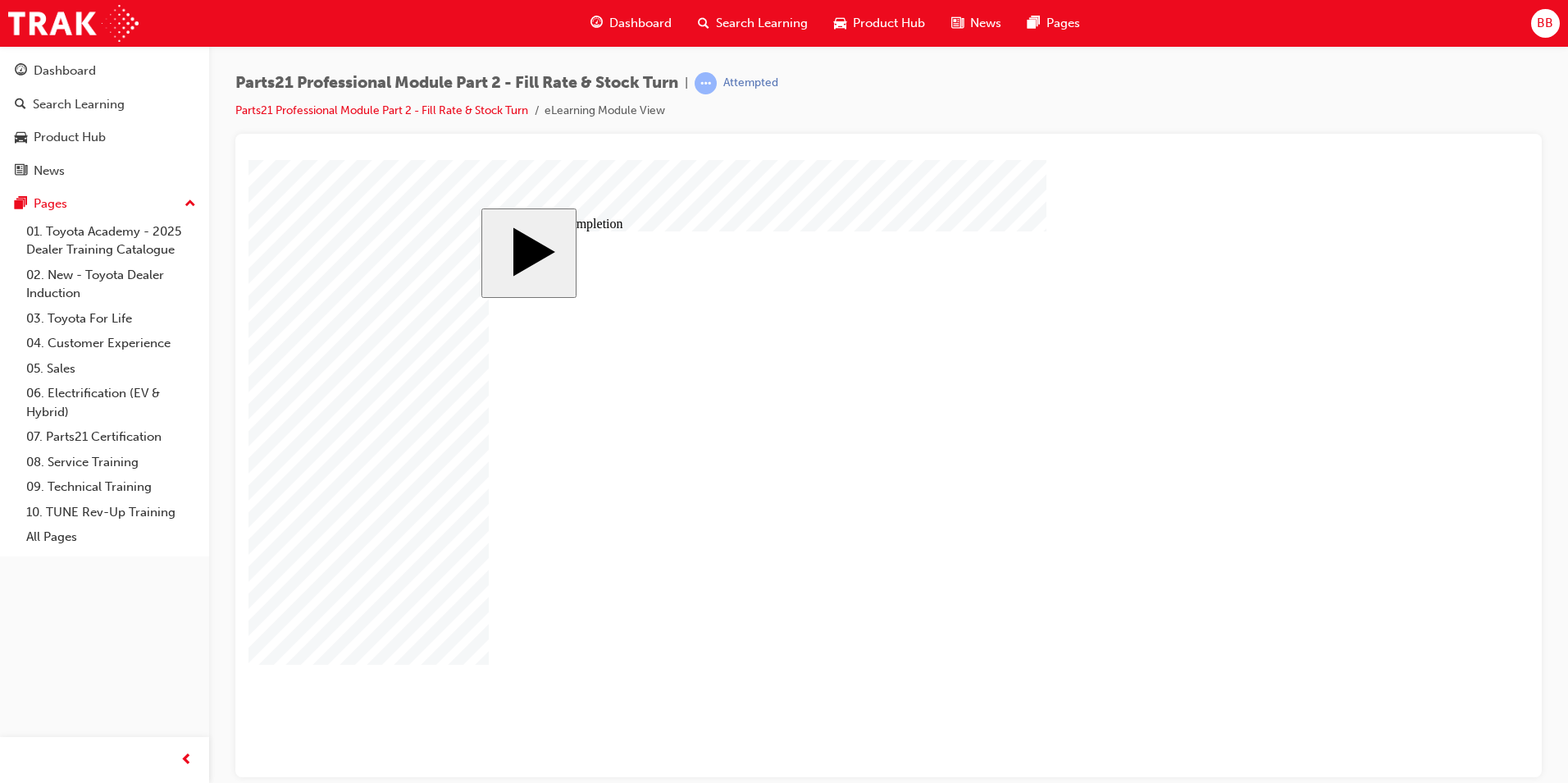
drag, startPoint x: 825, startPoint y: 430, endPoint x: 765, endPoint y: 453, distance: 64.3
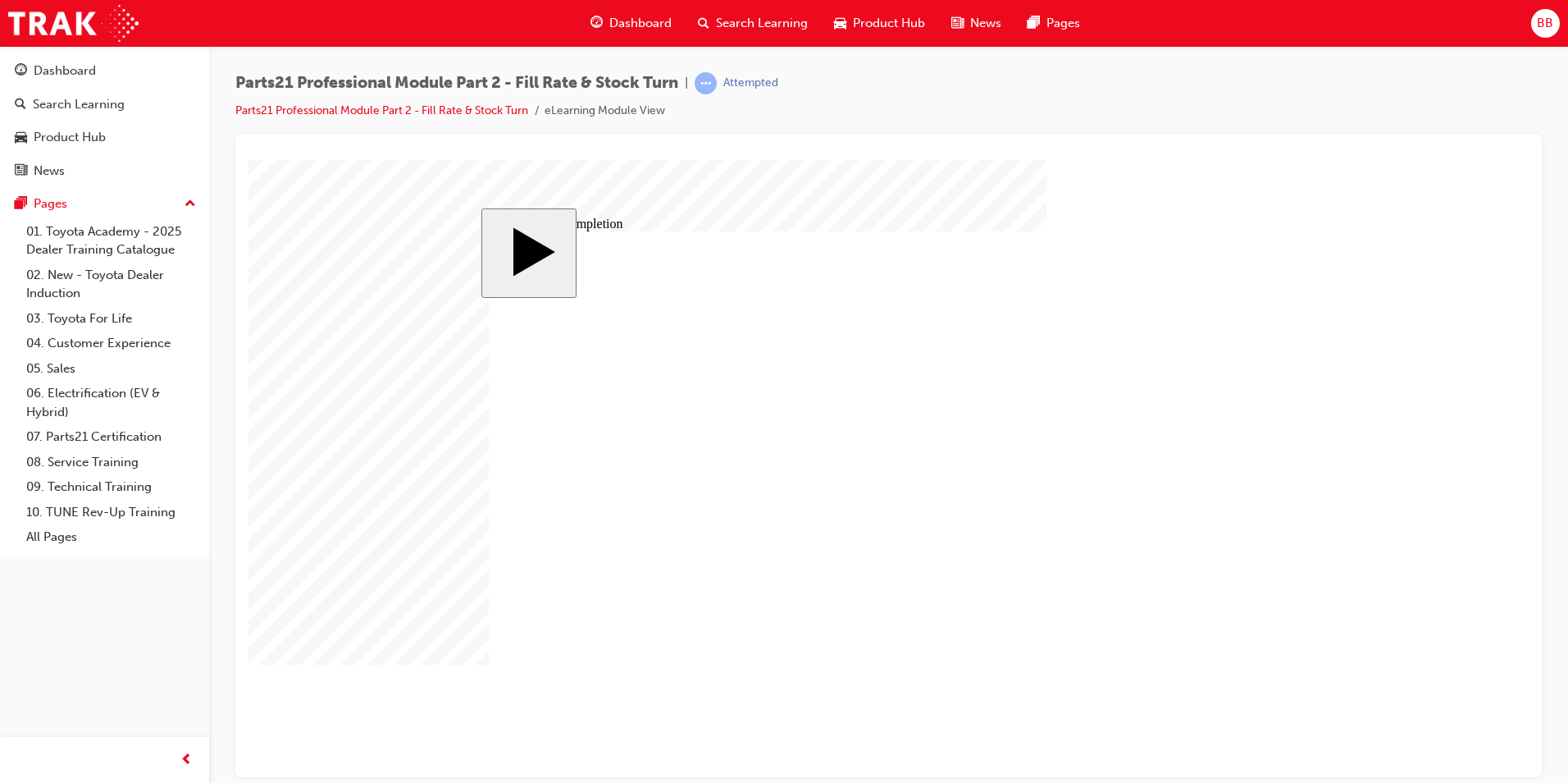
click at [249, 160] on image at bounding box center [249, 160] width 0 height 0
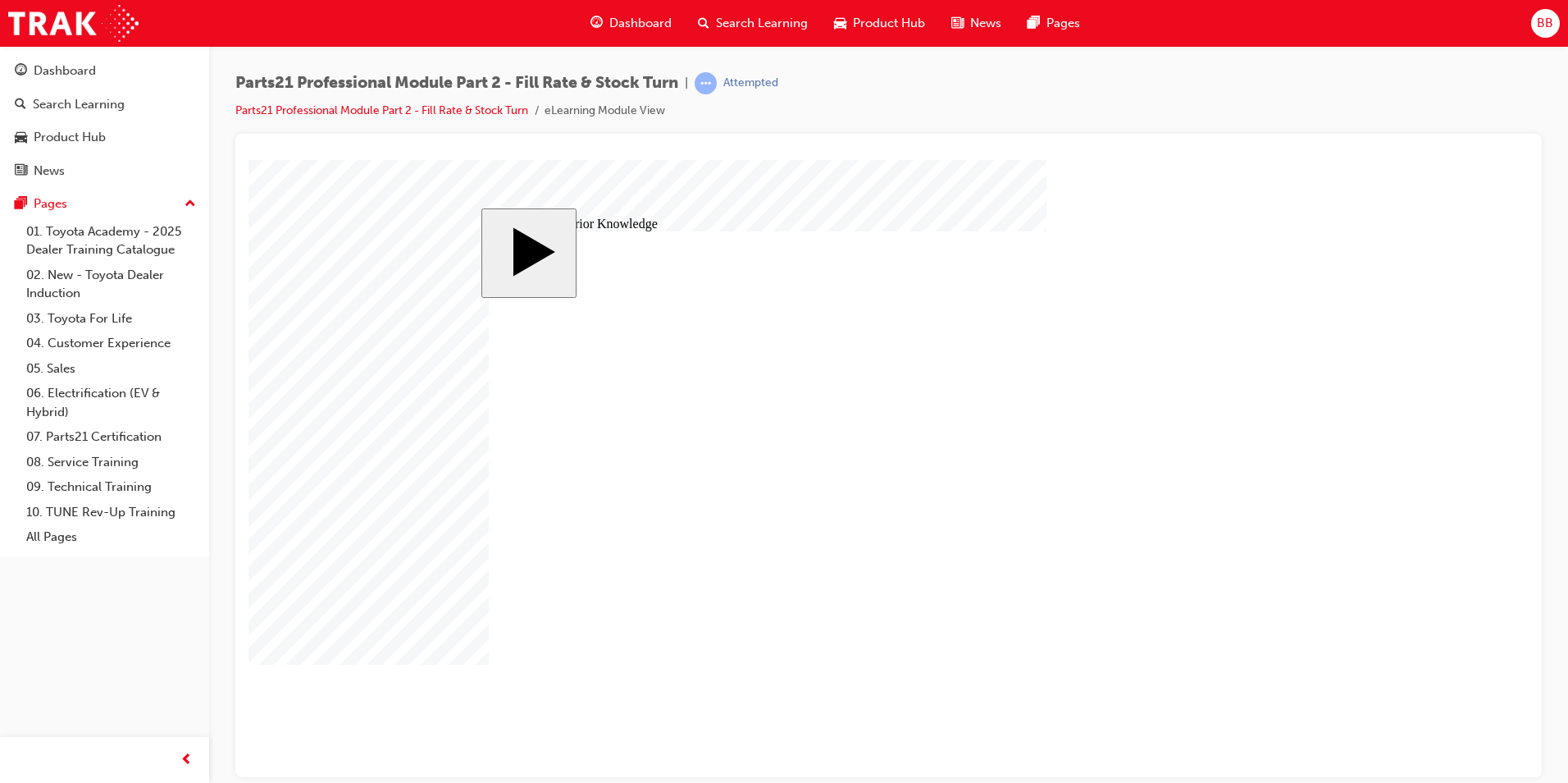
drag, startPoint x: 722, startPoint y: 389, endPoint x: 1090, endPoint y: 628, distance: 438.8
drag, startPoint x: 923, startPoint y: 562, endPoint x: 1100, endPoint y: 482, distance: 194.2
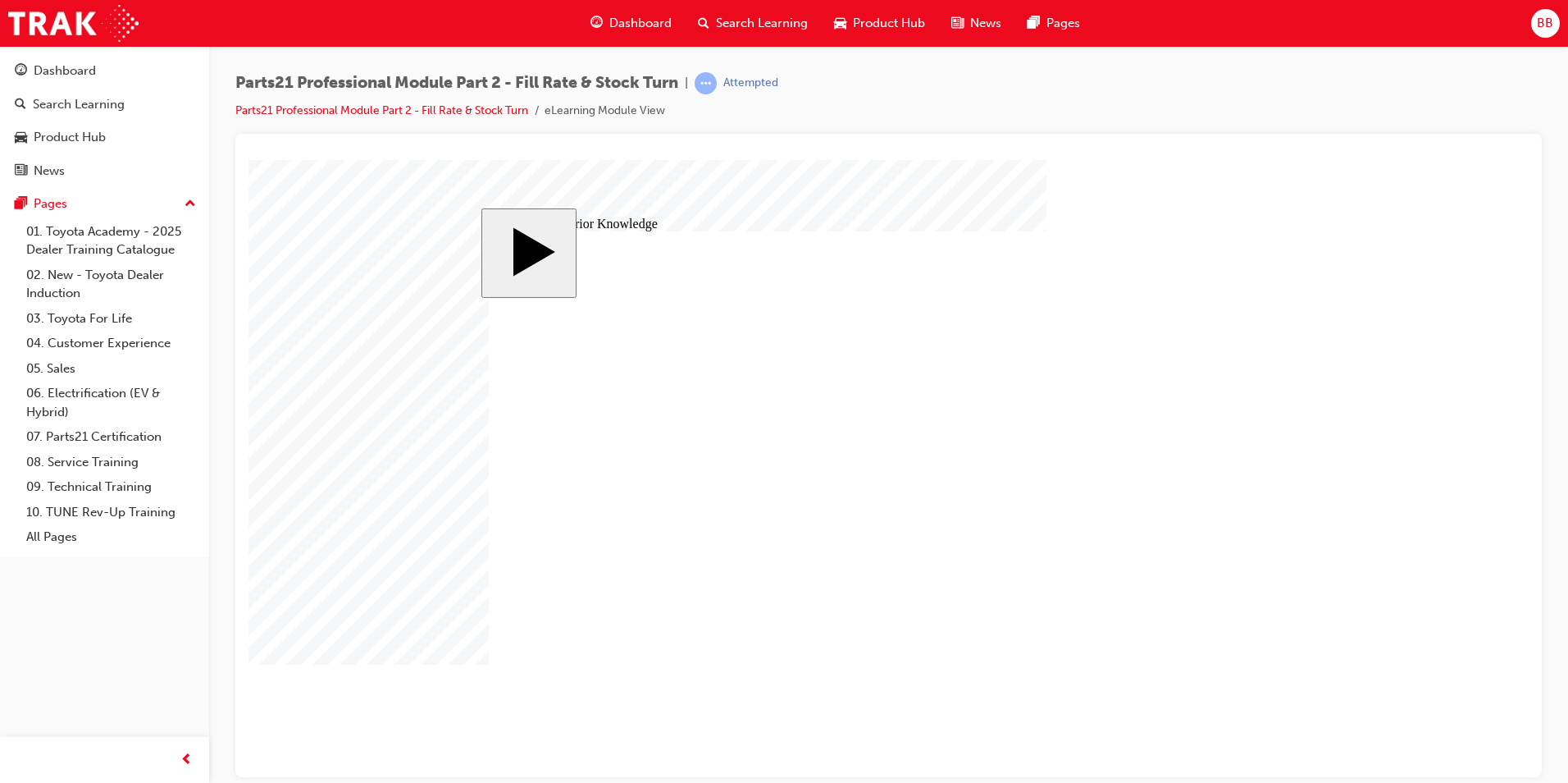
drag, startPoint x: 950, startPoint y: 444, endPoint x: 1086, endPoint y: 392, distance: 145.6
drag, startPoint x: 790, startPoint y: 511, endPoint x: 1140, endPoint y: 430, distance: 359.3
drag, startPoint x: 661, startPoint y: 563, endPoint x: 1007, endPoint y: 544, distance: 346.5
drag, startPoint x: 690, startPoint y: 486, endPoint x: 749, endPoint y: 529, distance: 73.0
drag, startPoint x: 907, startPoint y: 573, endPoint x: 747, endPoint y: 514, distance: 170.5
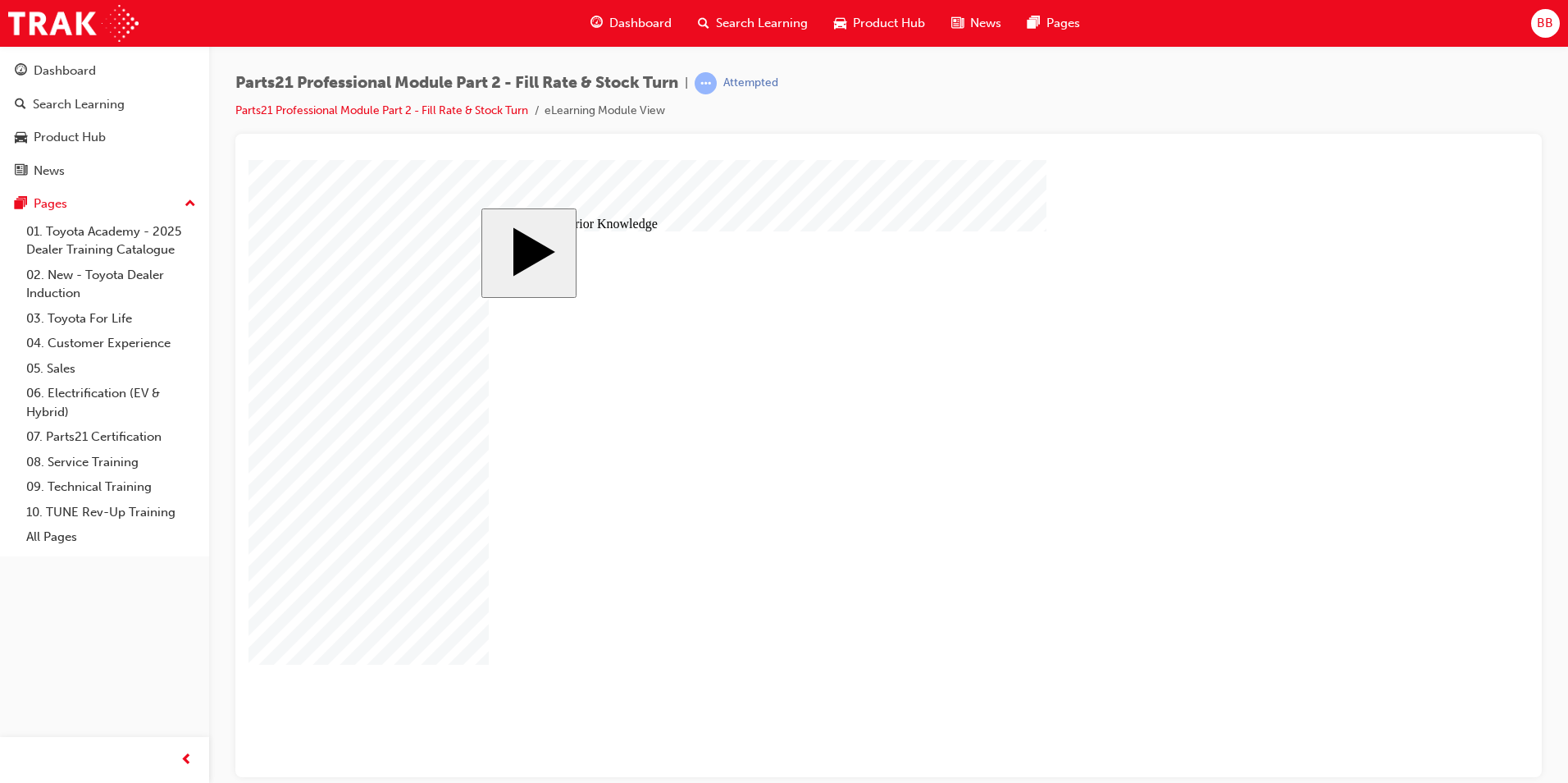
drag, startPoint x: 1105, startPoint y: 431, endPoint x: 1128, endPoint y: 598, distance: 168.6
drag, startPoint x: 846, startPoint y: 527, endPoint x: 1110, endPoint y: 430, distance: 281.3
drag, startPoint x: 1075, startPoint y: 429, endPoint x: 1094, endPoint y: 538, distance: 110.6
drag, startPoint x: 746, startPoint y: 482, endPoint x: 1056, endPoint y: 445, distance: 312.2
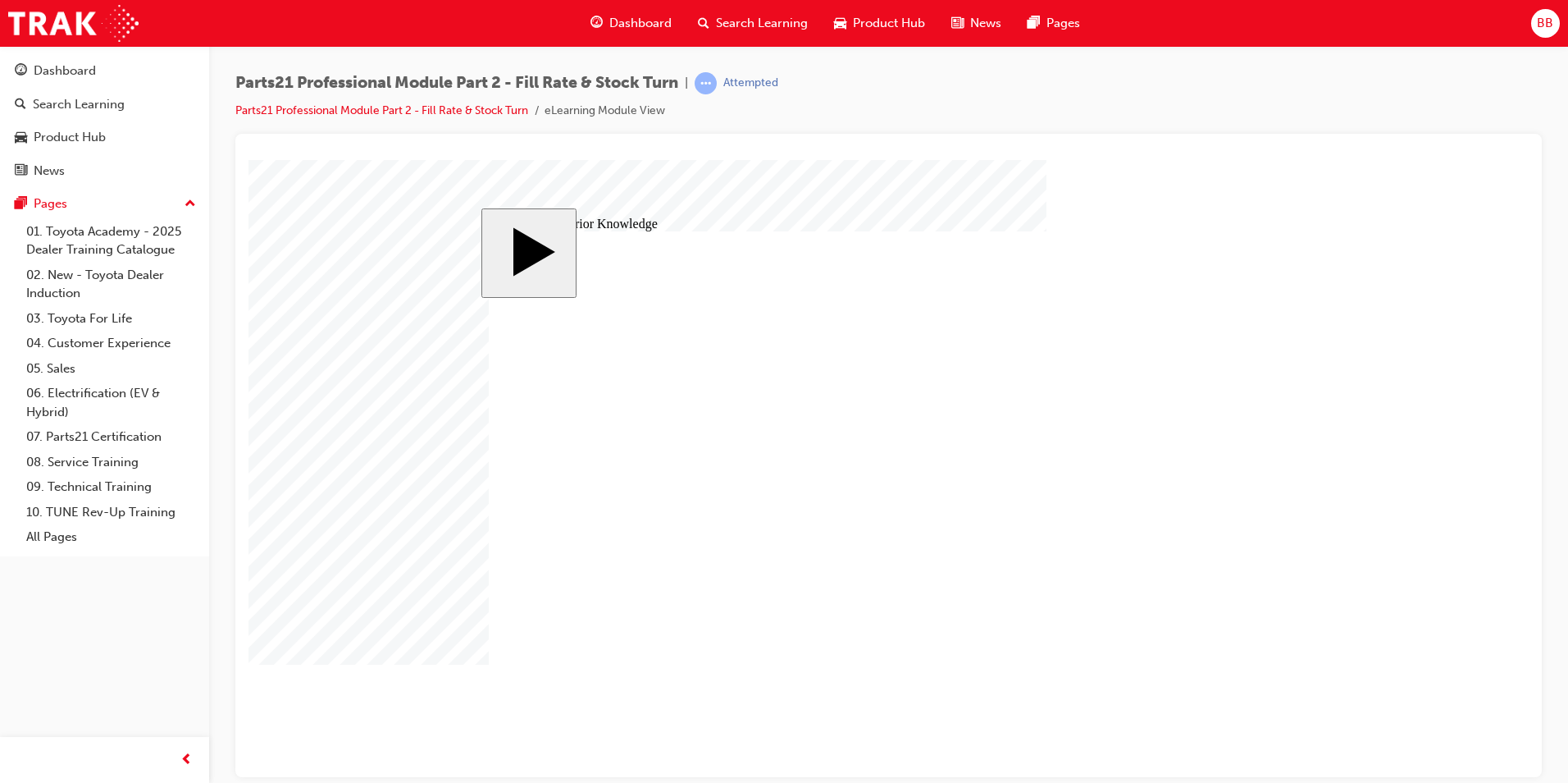
drag, startPoint x: 1067, startPoint y: 435, endPoint x: 1067, endPoint y: 400, distance: 35.0
drag, startPoint x: 820, startPoint y: 426, endPoint x: 1090, endPoint y: 427, distance: 270.0
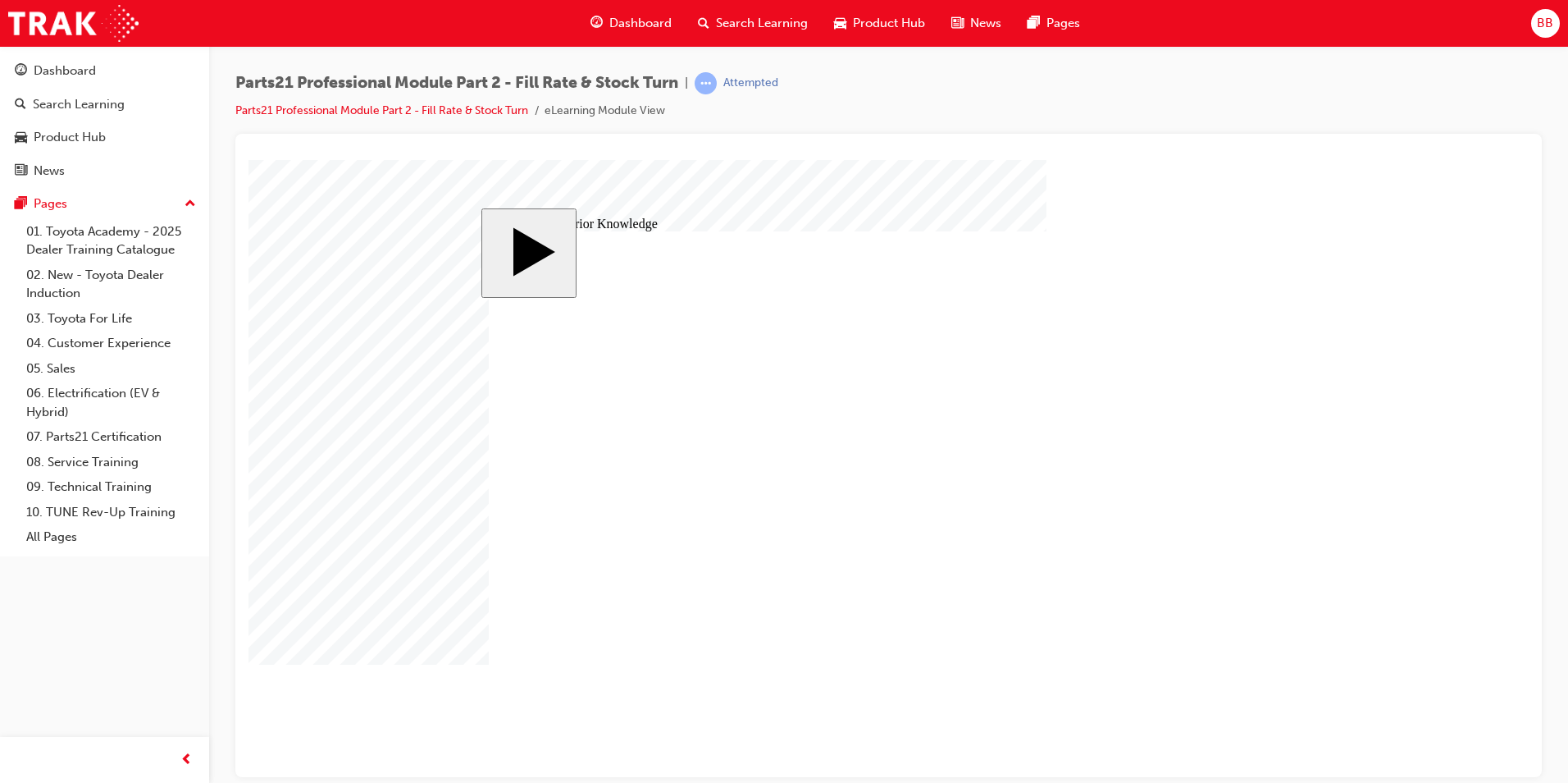
drag, startPoint x: 1069, startPoint y: 624, endPoint x: 610, endPoint y: 635, distance: 459.1
drag, startPoint x: 958, startPoint y: 592, endPoint x: 709, endPoint y: 579, distance: 249.3
drag, startPoint x: 1013, startPoint y: 568, endPoint x: 736, endPoint y: 550, distance: 277.6
drag, startPoint x: 1018, startPoint y: 590, endPoint x: 675, endPoint y: 544, distance: 346.1
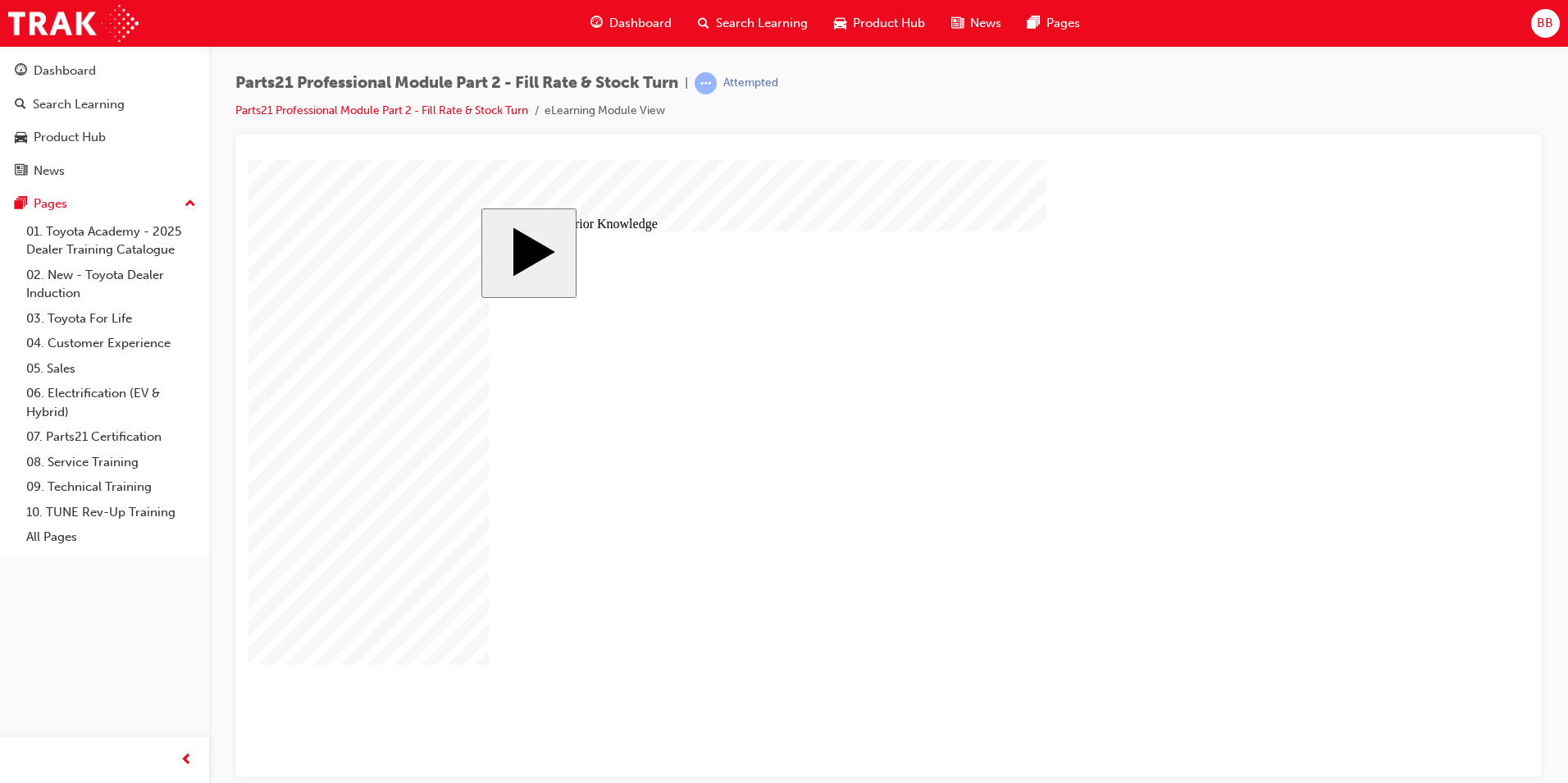
drag, startPoint x: 1004, startPoint y: 544, endPoint x: 674, endPoint y: 559, distance: 330.3
drag, startPoint x: 1057, startPoint y: 532, endPoint x: 622, endPoint y: 415, distance: 450.5
drag, startPoint x: 1001, startPoint y: 460, endPoint x: 583, endPoint y: 458, distance: 418.0
drag, startPoint x: 1088, startPoint y: 407, endPoint x: 711, endPoint y: 442, distance: 378.6
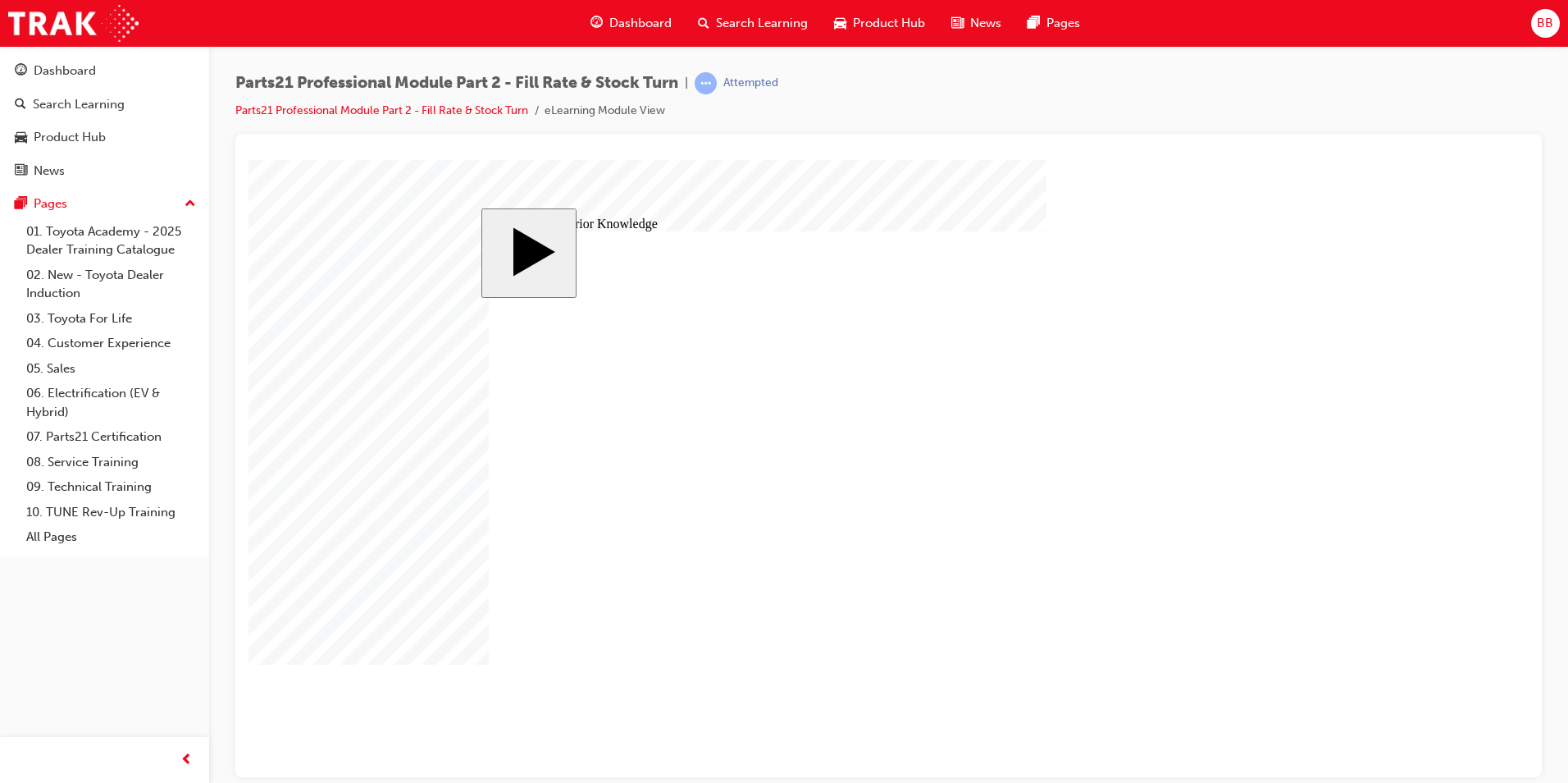
drag, startPoint x: 942, startPoint y: 430, endPoint x: 608, endPoint y: 460, distance: 335.3
drag, startPoint x: 972, startPoint y: 382, endPoint x: 473, endPoint y: 430, distance: 501.3
drag, startPoint x: 935, startPoint y: 463, endPoint x: 581, endPoint y: 435, distance: 355.1
drag, startPoint x: 694, startPoint y: 392, endPoint x: 1034, endPoint y: 550, distance: 374.9
drag, startPoint x: 1033, startPoint y: 552, endPoint x: 1041, endPoint y: 643, distance: 91.4
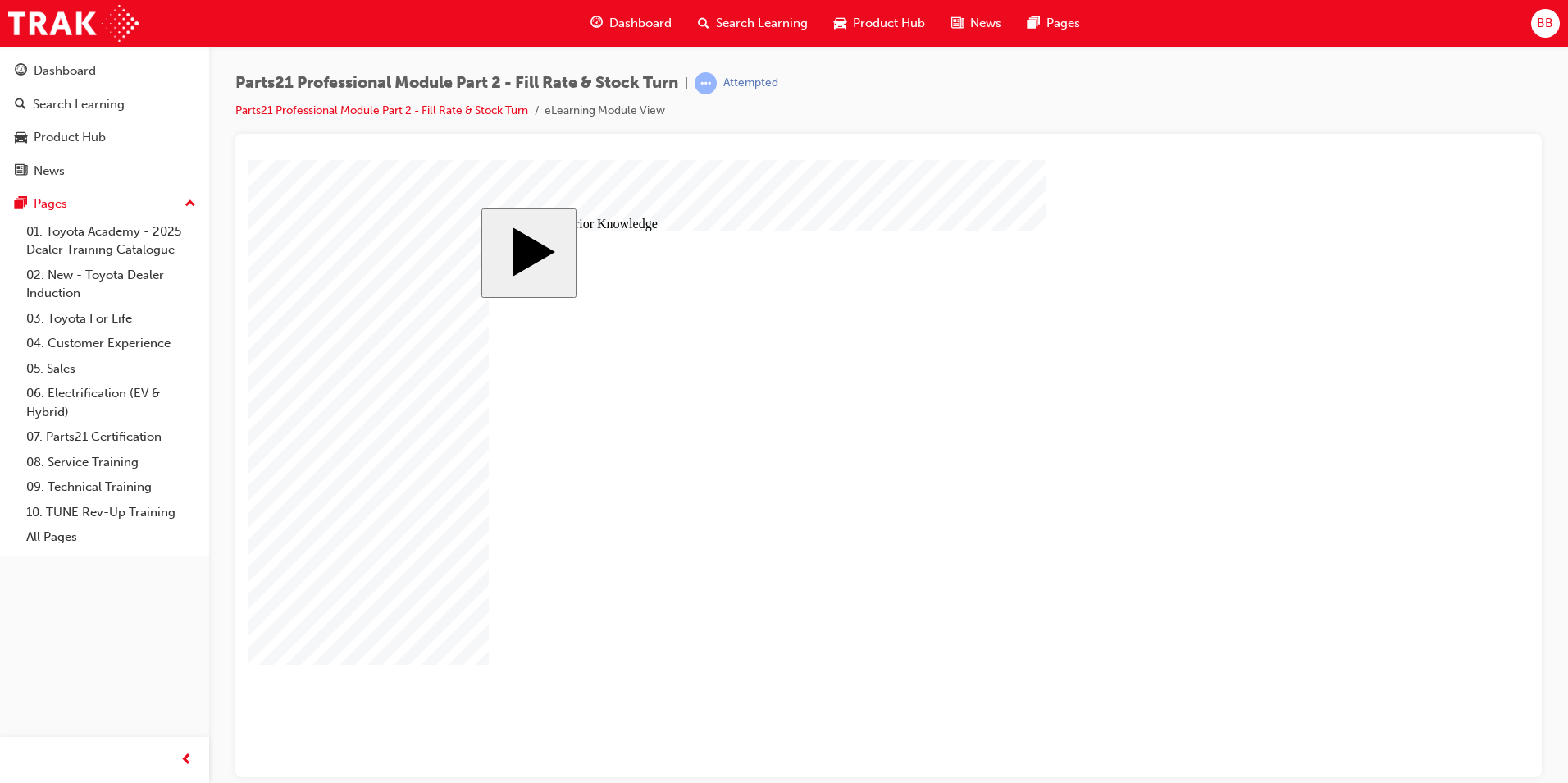
drag, startPoint x: 705, startPoint y: 527, endPoint x: 1024, endPoint y: 442, distance: 330.1
drag, startPoint x: 717, startPoint y: 616, endPoint x: 1087, endPoint y: 482, distance: 393.5
drag, startPoint x: 886, startPoint y: 458, endPoint x: 921, endPoint y: 477, distance: 39.8
drag, startPoint x: 827, startPoint y: 433, endPoint x: 1213, endPoint y: 400, distance: 387.4
drag, startPoint x: 811, startPoint y: 565, endPoint x: 1198, endPoint y: 526, distance: 389.0
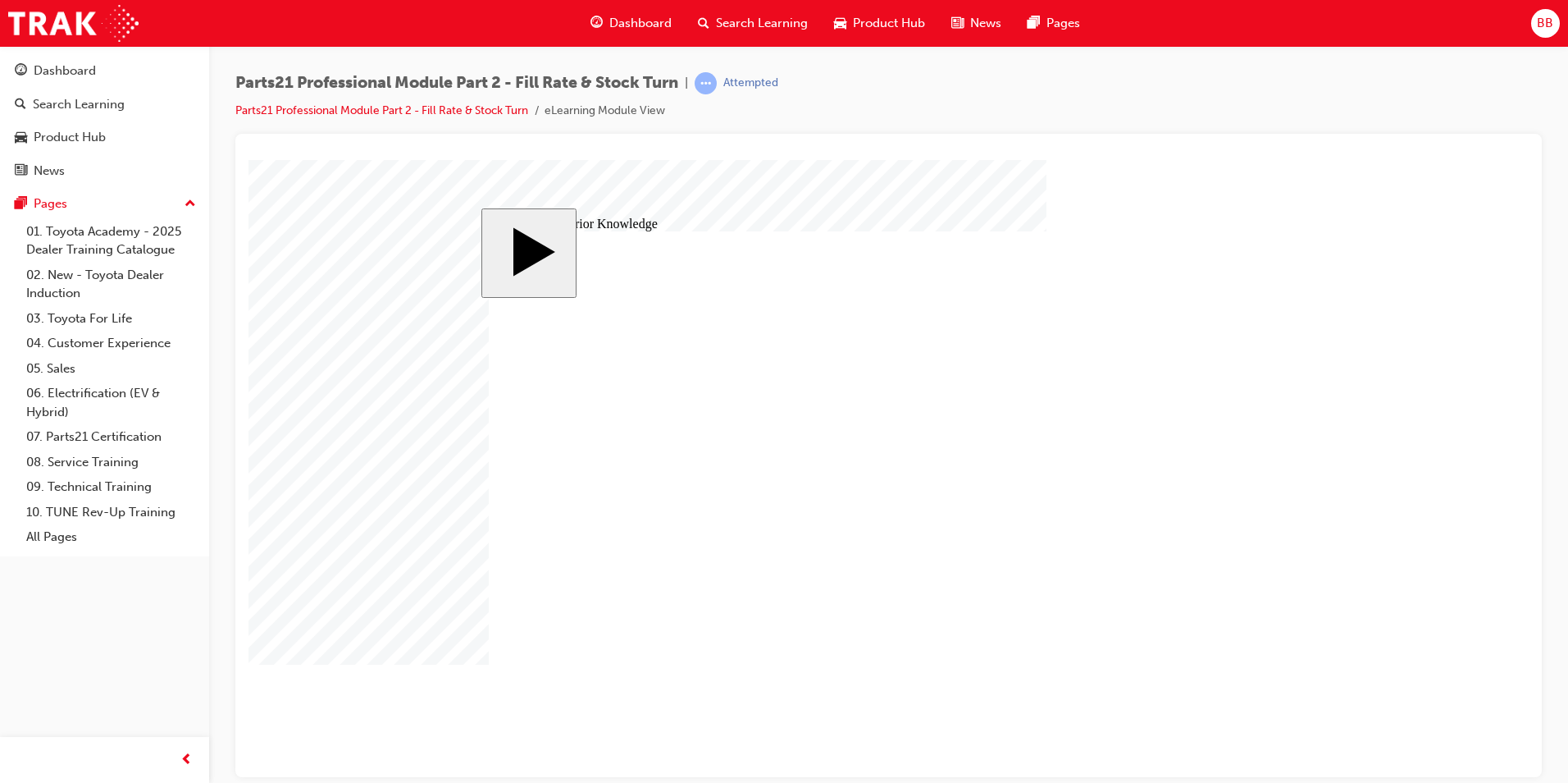
drag, startPoint x: 693, startPoint y: 579, endPoint x: 711, endPoint y: 581, distance: 18.1
drag, startPoint x: 715, startPoint y: 594, endPoint x: 706, endPoint y: 553, distance: 42.0
drag, startPoint x: 803, startPoint y: 604, endPoint x: 1086, endPoint y: 582, distance: 283.9
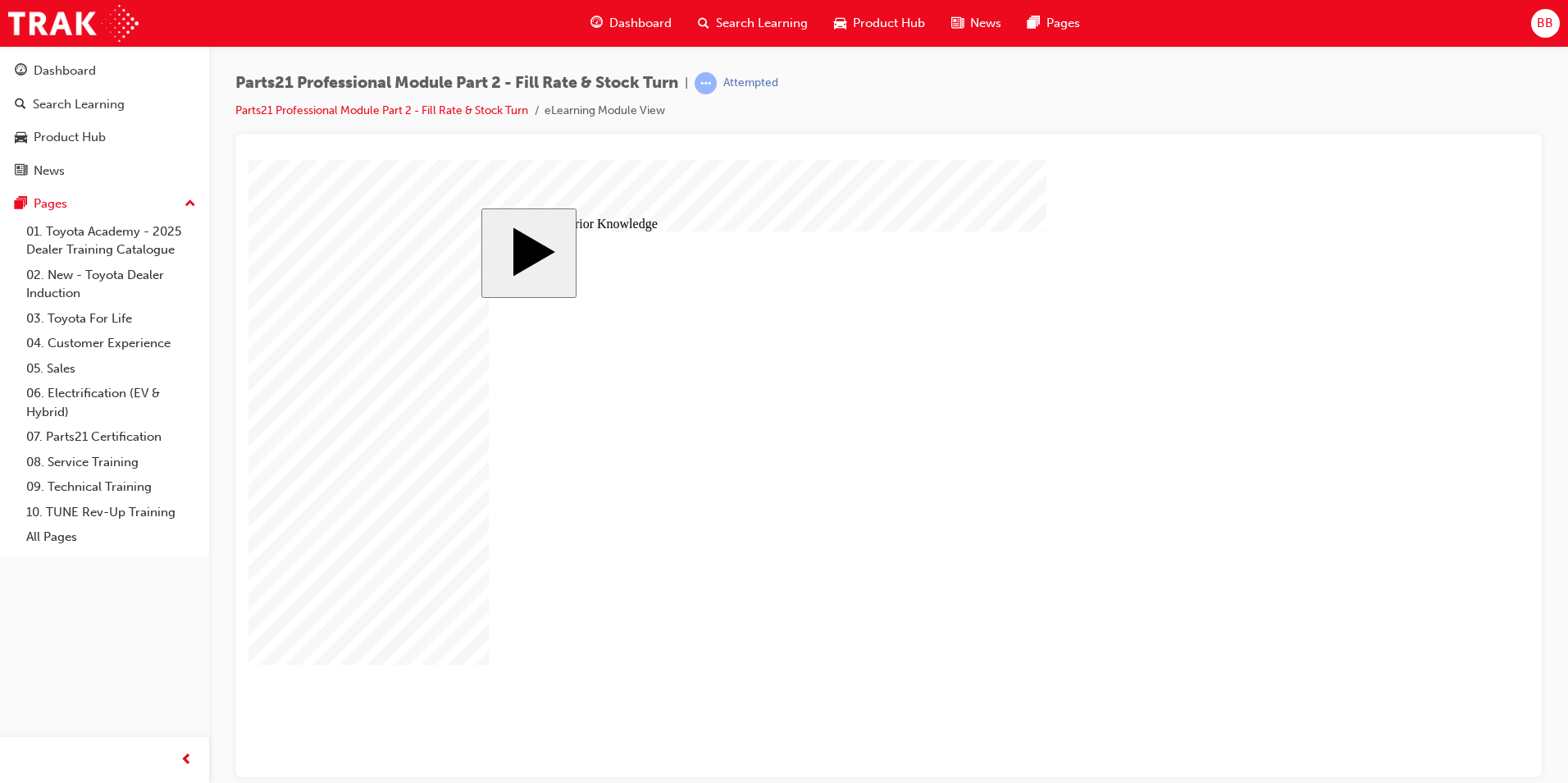
drag, startPoint x: 1083, startPoint y: 618, endPoint x: 1092, endPoint y: 465, distance: 153.3
drag, startPoint x: 800, startPoint y: 497, endPoint x: 1082, endPoint y: 628, distance: 310.9
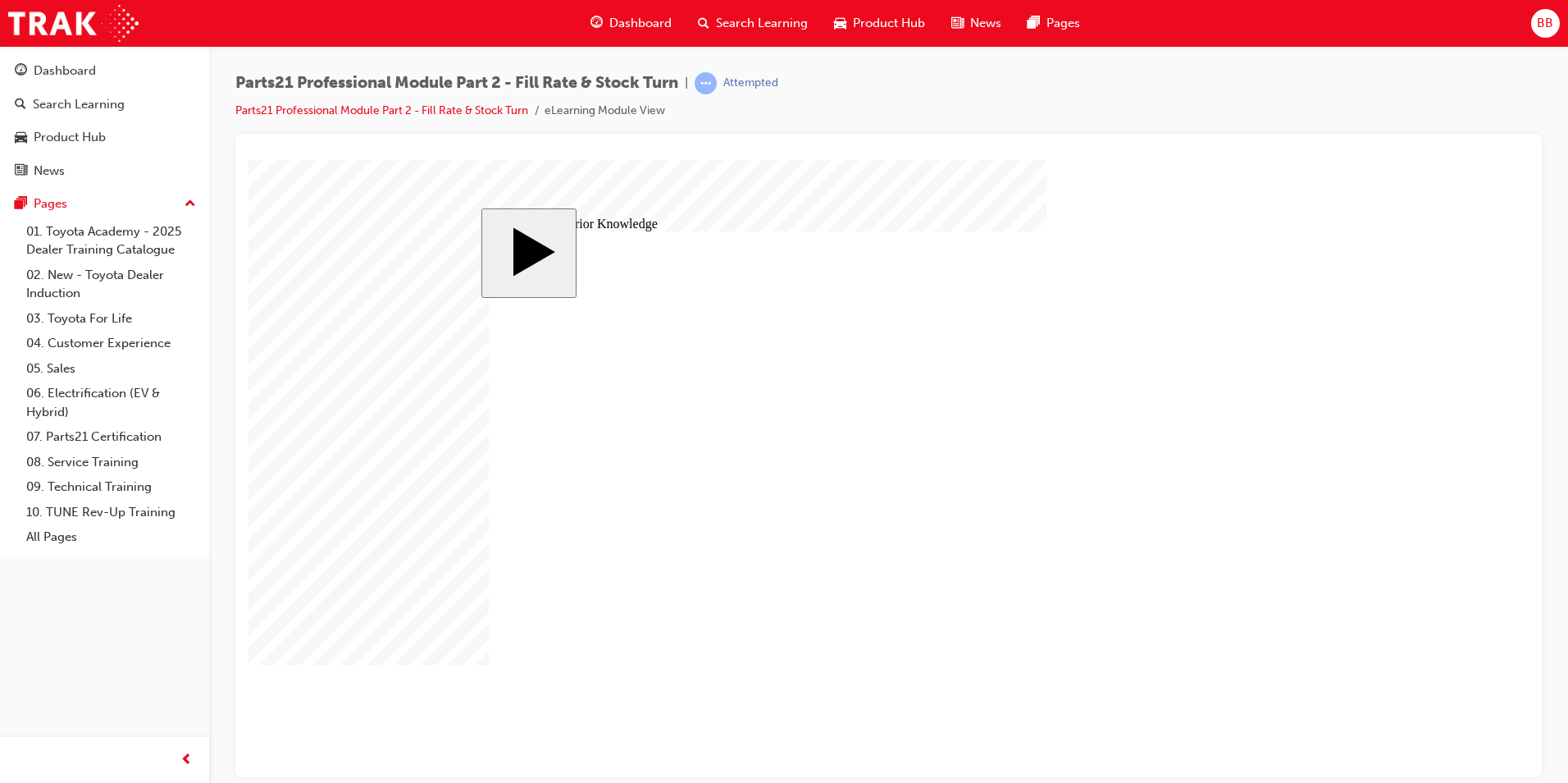
drag, startPoint x: 1060, startPoint y: 481, endPoint x: 1071, endPoint y: 634, distance: 153.4
drag, startPoint x: 753, startPoint y: 474, endPoint x: 1087, endPoint y: 472, distance: 334.0
drag, startPoint x: 1070, startPoint y: 472, endPoint x: 1071, endPoint y: 388, distance: 84.0
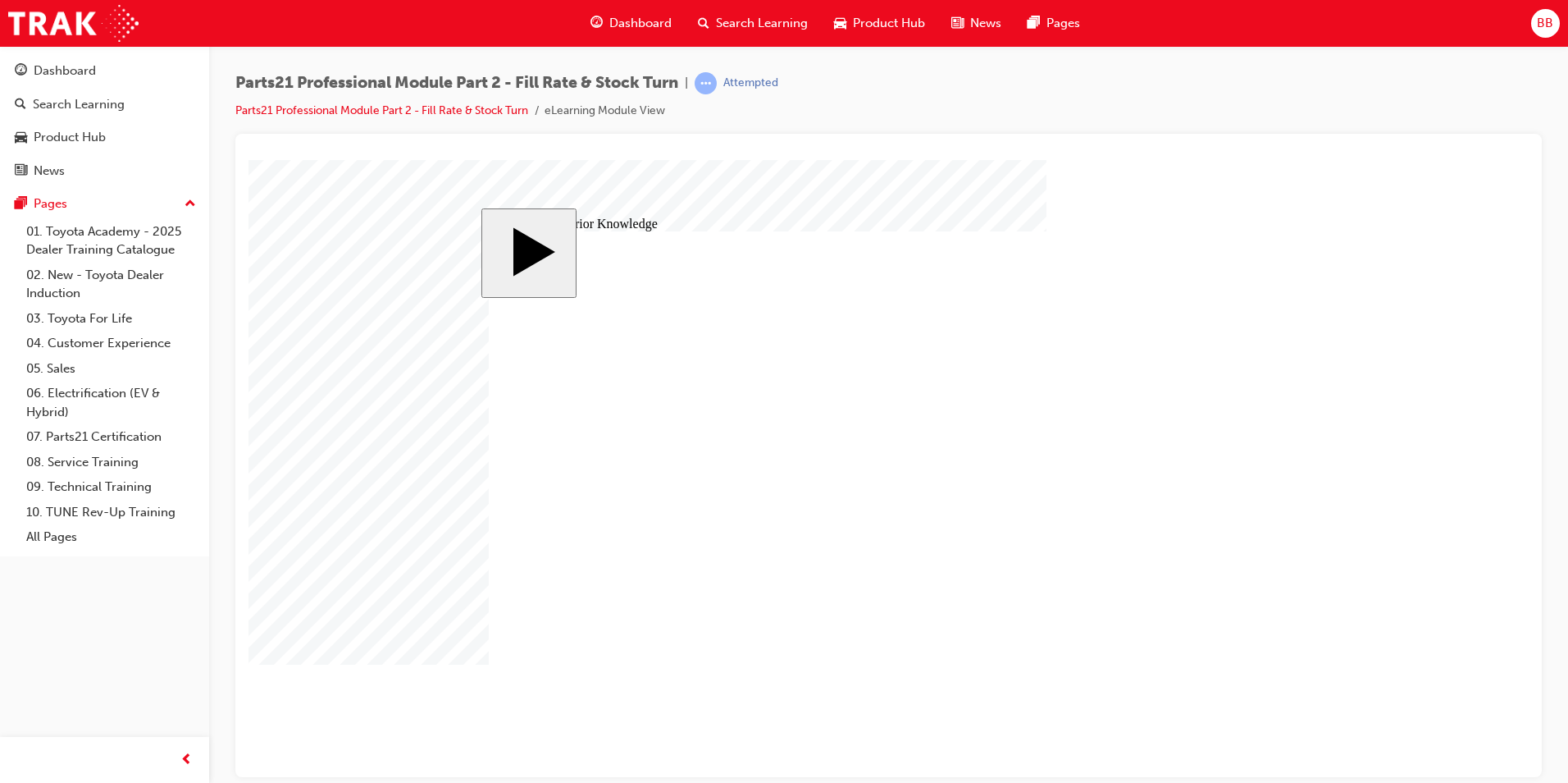
drag, startPoint x: 839, startPoint y: 447, endPoint x: 1148, endPoint y: 468, distance: 309.7
drag, startPoint x: 946, startPoint y: 466, endPoint x: 952, endPoint y: 430, distance: 36.5
drag, startPoint x: 762, startPoint y: 529, endPoint x: 1121, endPoint y: 532, distance: 359.0
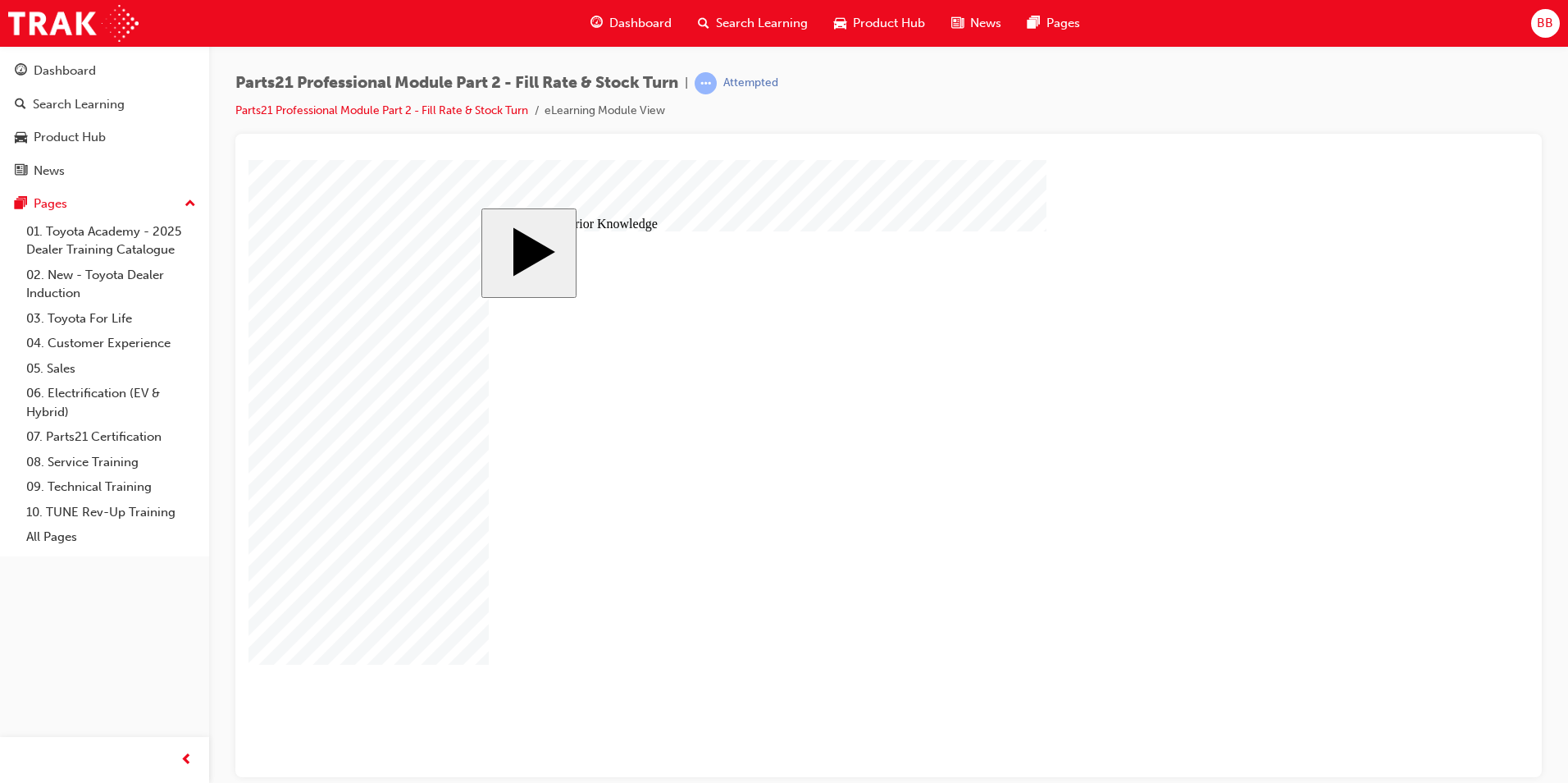
drag, startPoint x: 1048, startPoint y: 582, endPoint x: 1054, endPoint y: 478, distance: 104.2
drag, startPoint x: 734, startPoint y: 526, endPoint x: 1085, endPoint y: 586, distance: 356.1
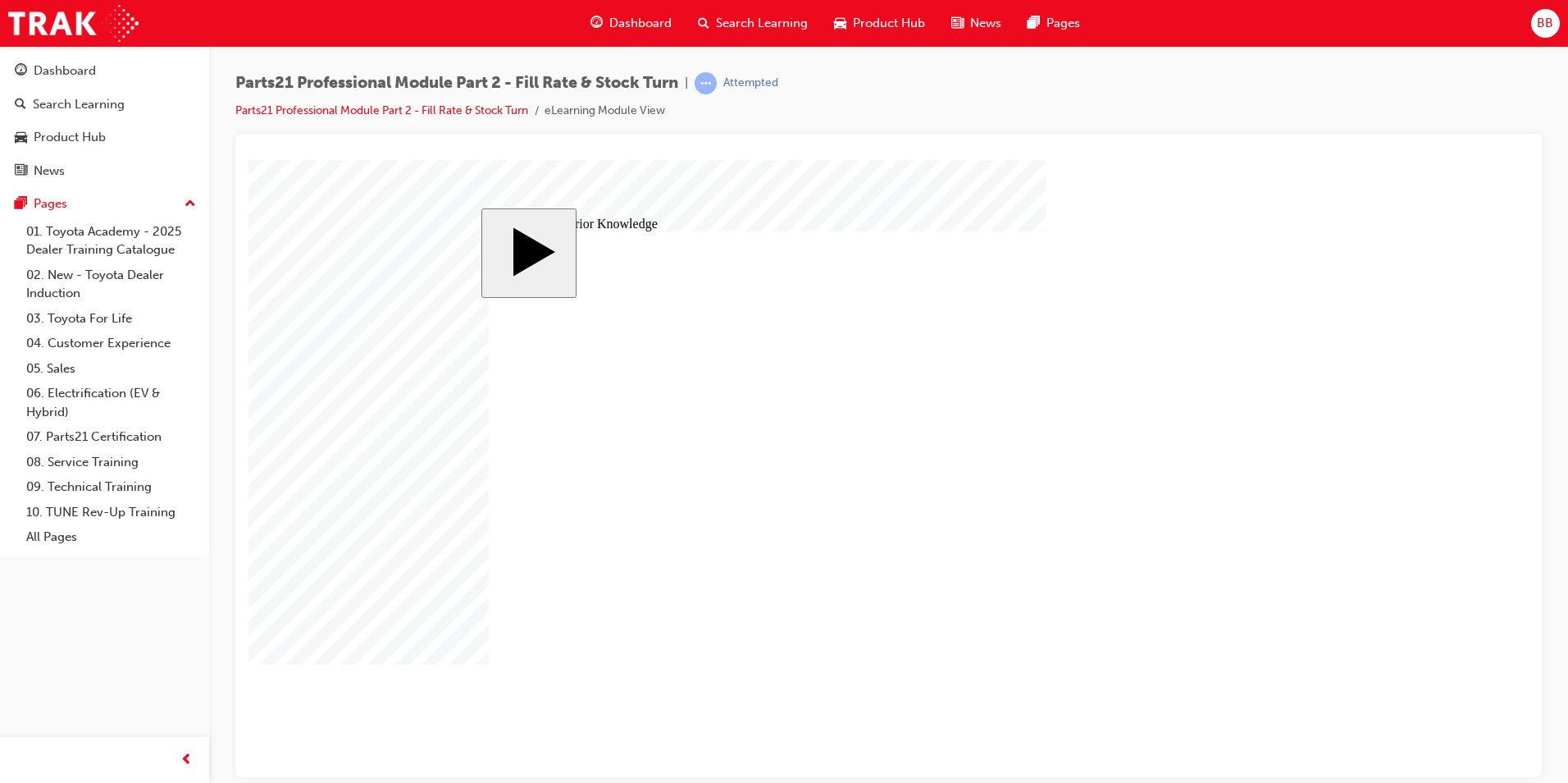
drag, startPoint x: 1034, startPoint y: 629, endPoint x: 1025, endPoint y: 590, distance: 40.0
drag, startPoint x: 706, startPoint y: 525, endPoint x: 1171, endPoint y: 664, distance: 485.3
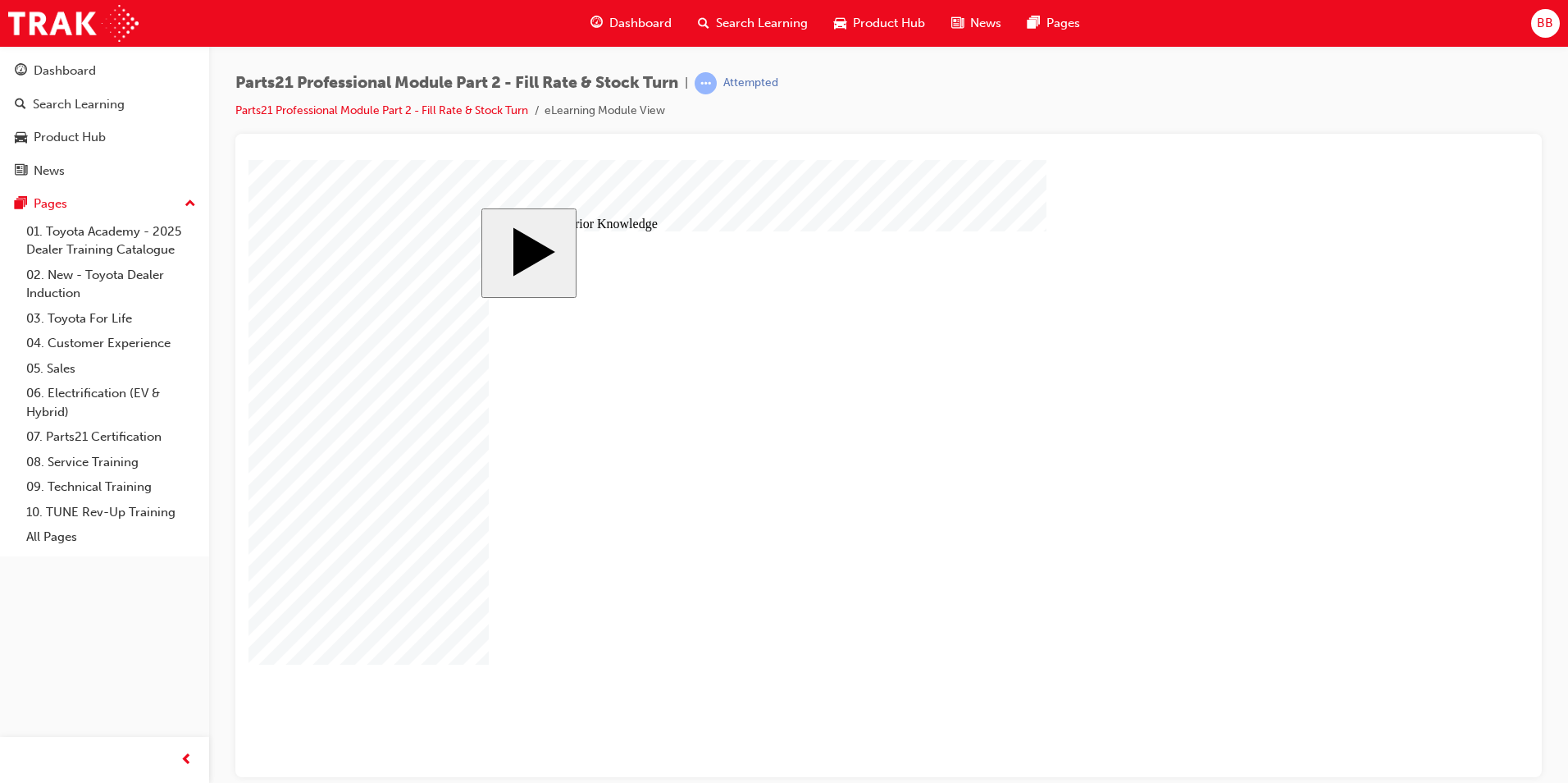
drag, startPoint x: 1096, startPoint y: 429, endPoint x: 1096, endPoint y: 476, distance: 47.0
drag, startPoint x: 795, startPoint y: 602, endPoint x: 1145, endPoint y: 431, distance: 389.5
drag, startPoint x: 1053, startPoint y: 637, endPoint x: 704, endPoint y: 562, distance: 357.0
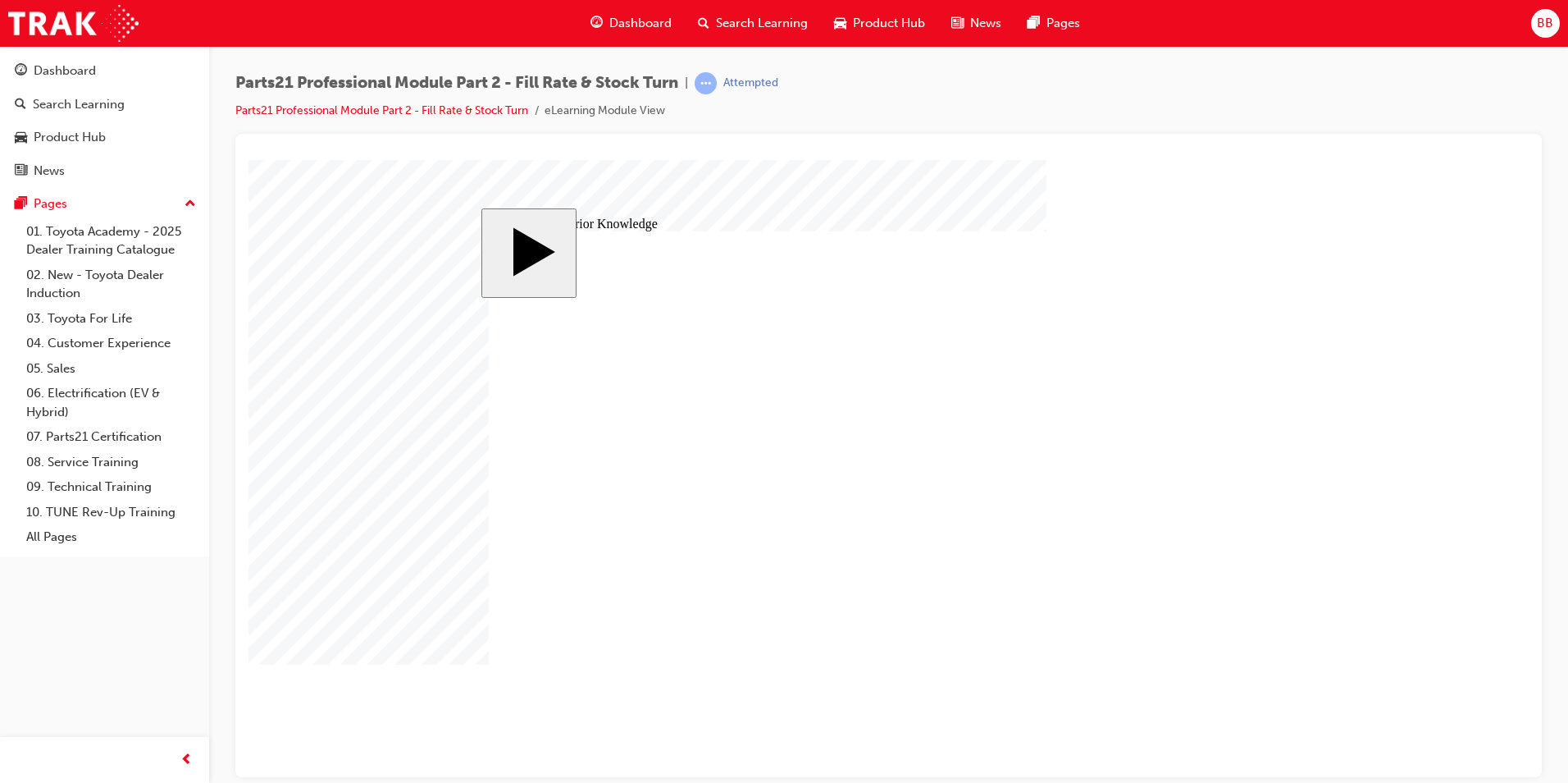
drag, startPoint x: 1045, startPoint y: 411, endPoint x: 740, endPoint y: 602, distance: 359.9
drag, startPoint x: 980, startPoint y: 630, endPoint x: 609, endPoint y: 586, distance: 373.6
drag, startPoint x: 1042, startPoint y: 581, endPoint x: 701, endPoint y: 568, distance: 341.2
drag, startPoint x: 880, startPoint y: 582, endPoint x: 715, endPoint y: 574, distance: 165.2
drag, startPoint x: 1018, startPoint y: 477, endPoint x: 1019, endPoint y: 396, distance: 81.0
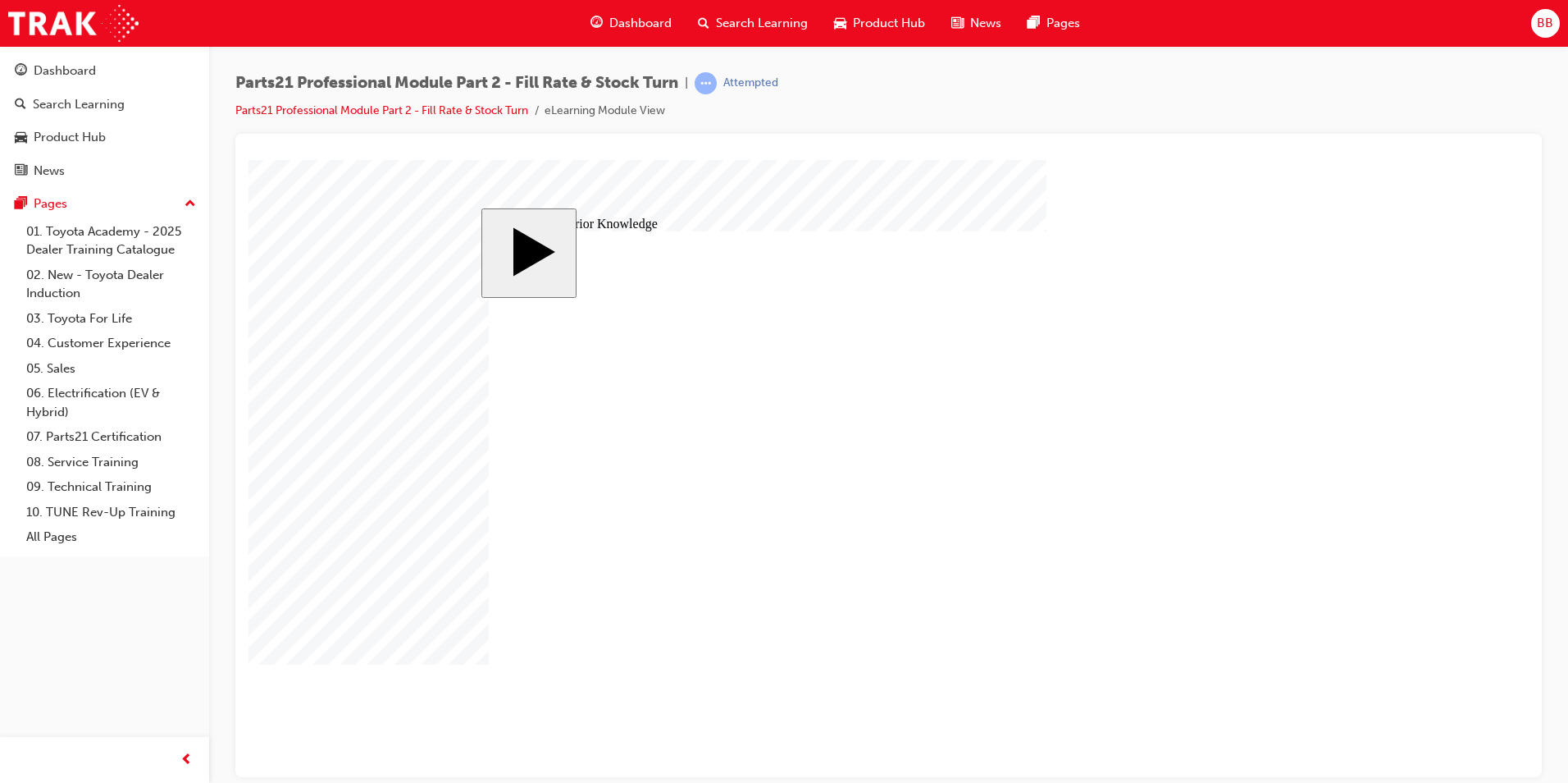
drag, startPoint x: 1008, startPoint y: 540, endPoint x: 1007, endPoint y: 580, distance: 40.0
drag, startPoint x: 789, startPoint y: 485, endPoint x: 1159, endPoint y: 479, distance: 370.0
drag, startPoint x: 724, startPoint y: 394, endPoint x: 691, endPoint y: 416, distance: 39.7
drag, startPoint x: 980, startPoint y: 589, endPoint x: 973, endPoint y: 546, distance: 43.6
drag, startPoint x: 879, startPoint y: 446, endPoint x: 1102, endPoint y: 584, distance: 262.2
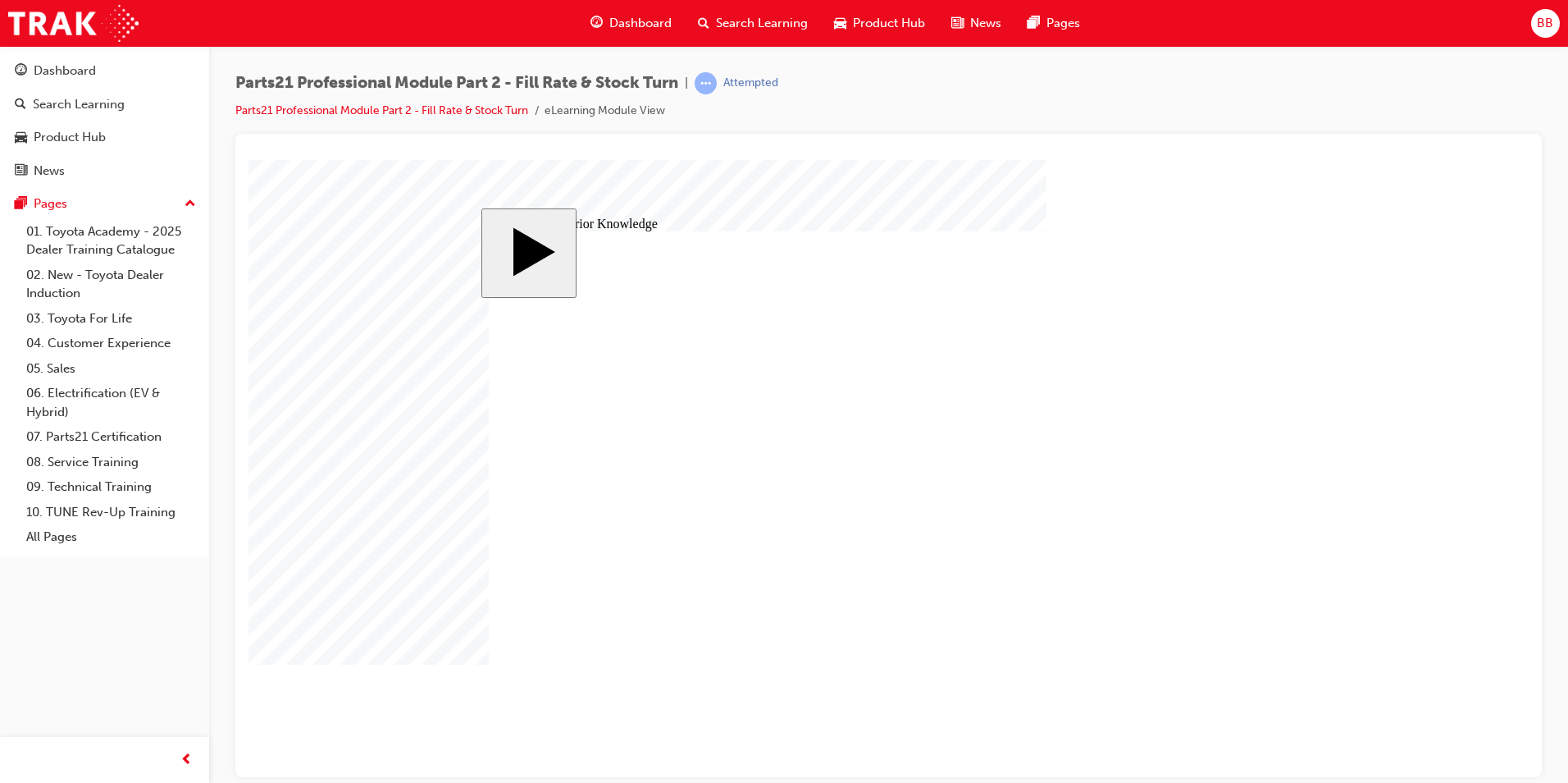
drag, startPoint x: 797, startPoint y: 524, endPoint x: 1181, endPoint y: 633, distance: 399.2
radio input "true"
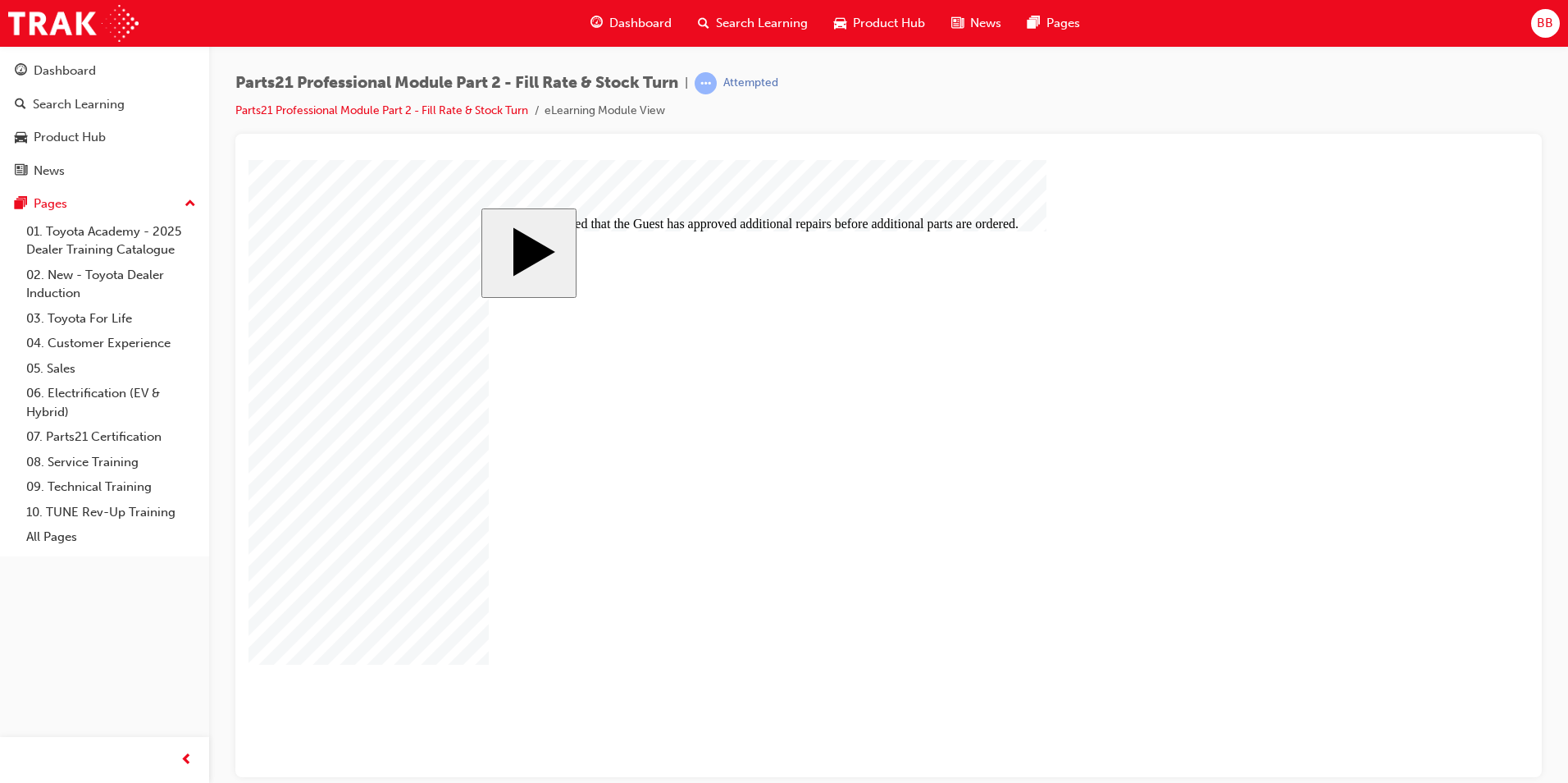
checkbox input "true"
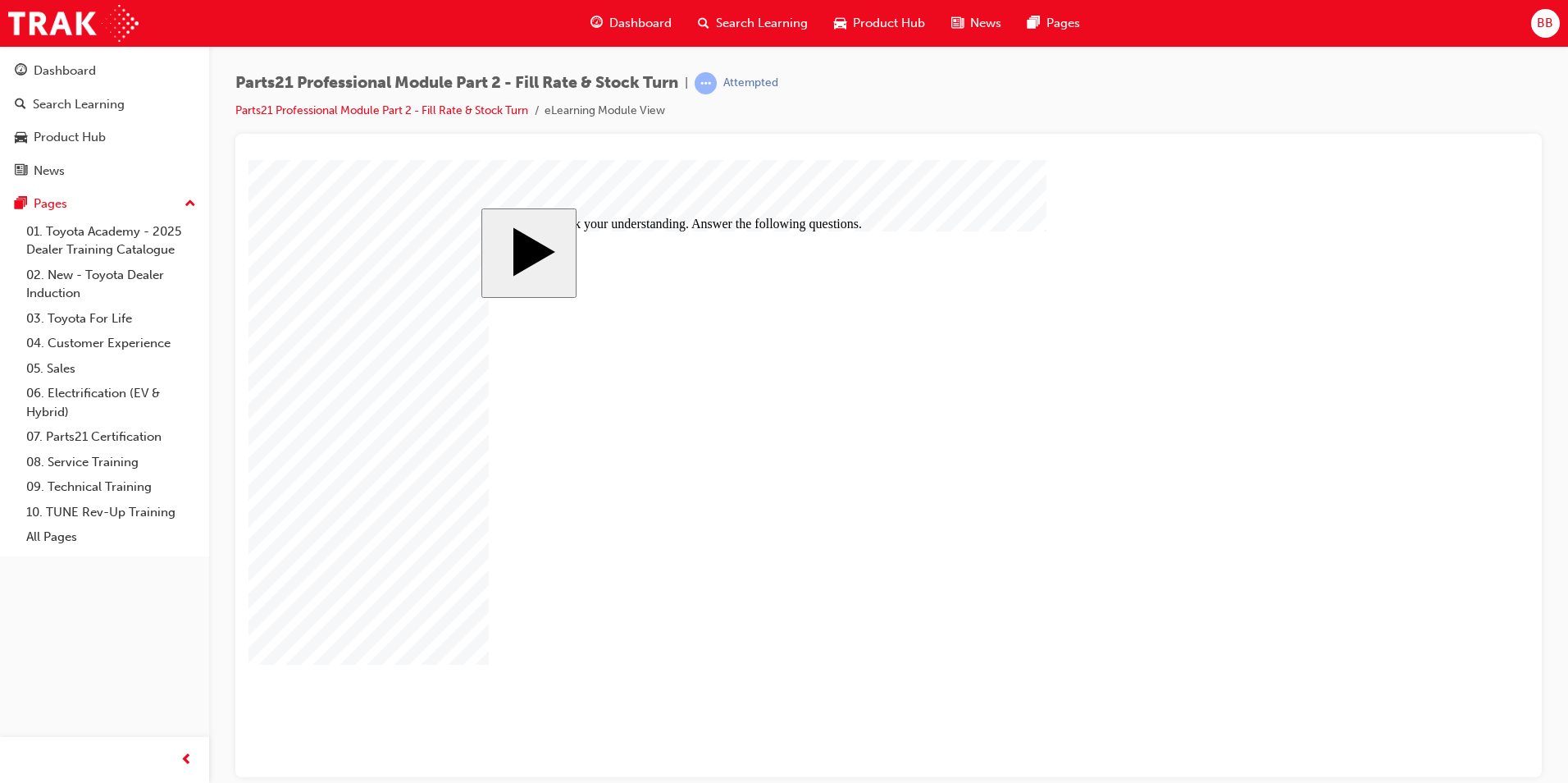
checkbox input "true"
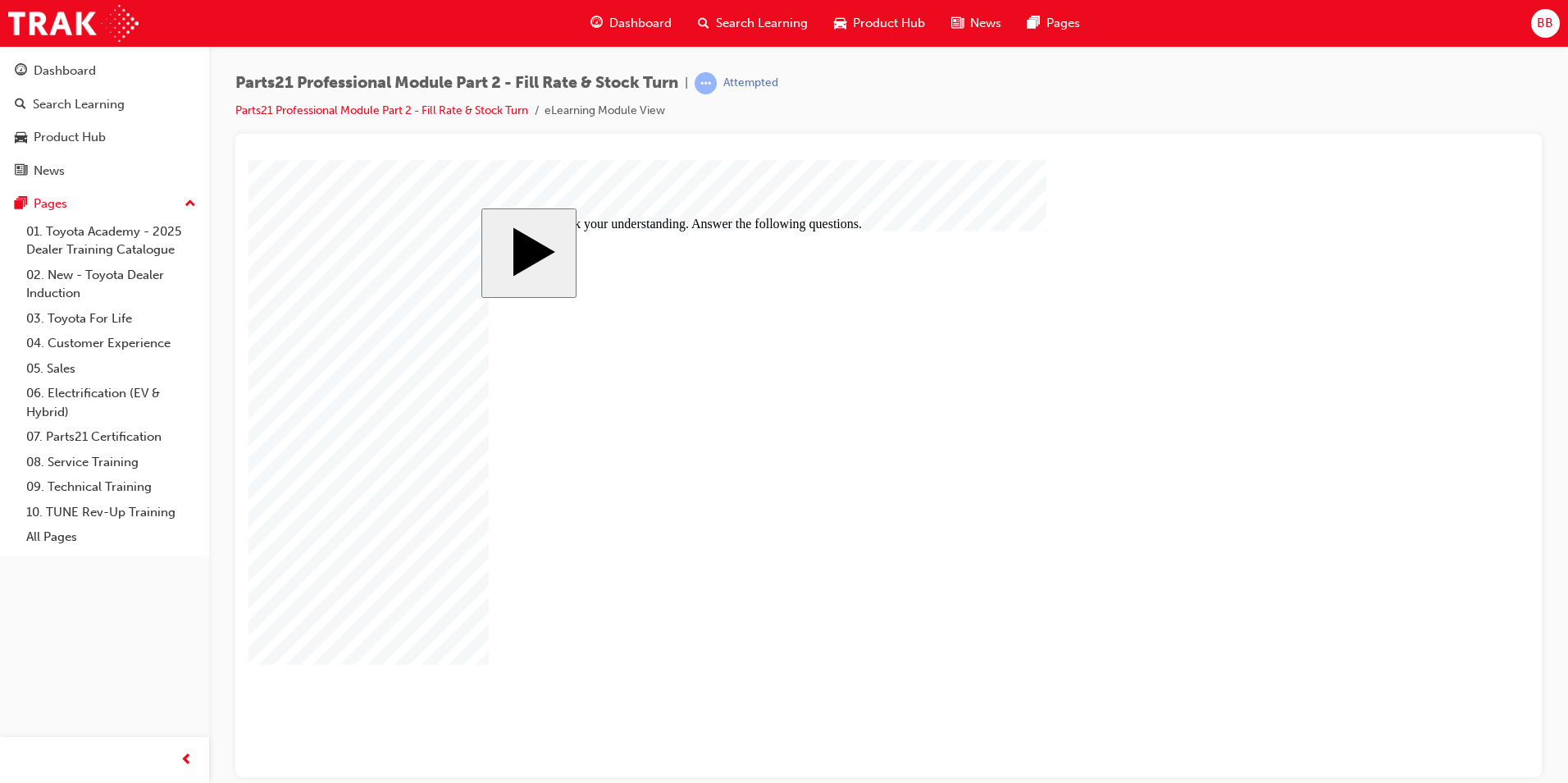
checkbox input "false"
drag, startPoint x: 651, startPoint y: 412, endPoint x: 847, endPoint y: 414, distance: 196.0
drag, startPoint x: 973, startPoint y: 533, endPoint x: 999, endPoint y: 462, distance: 75.6
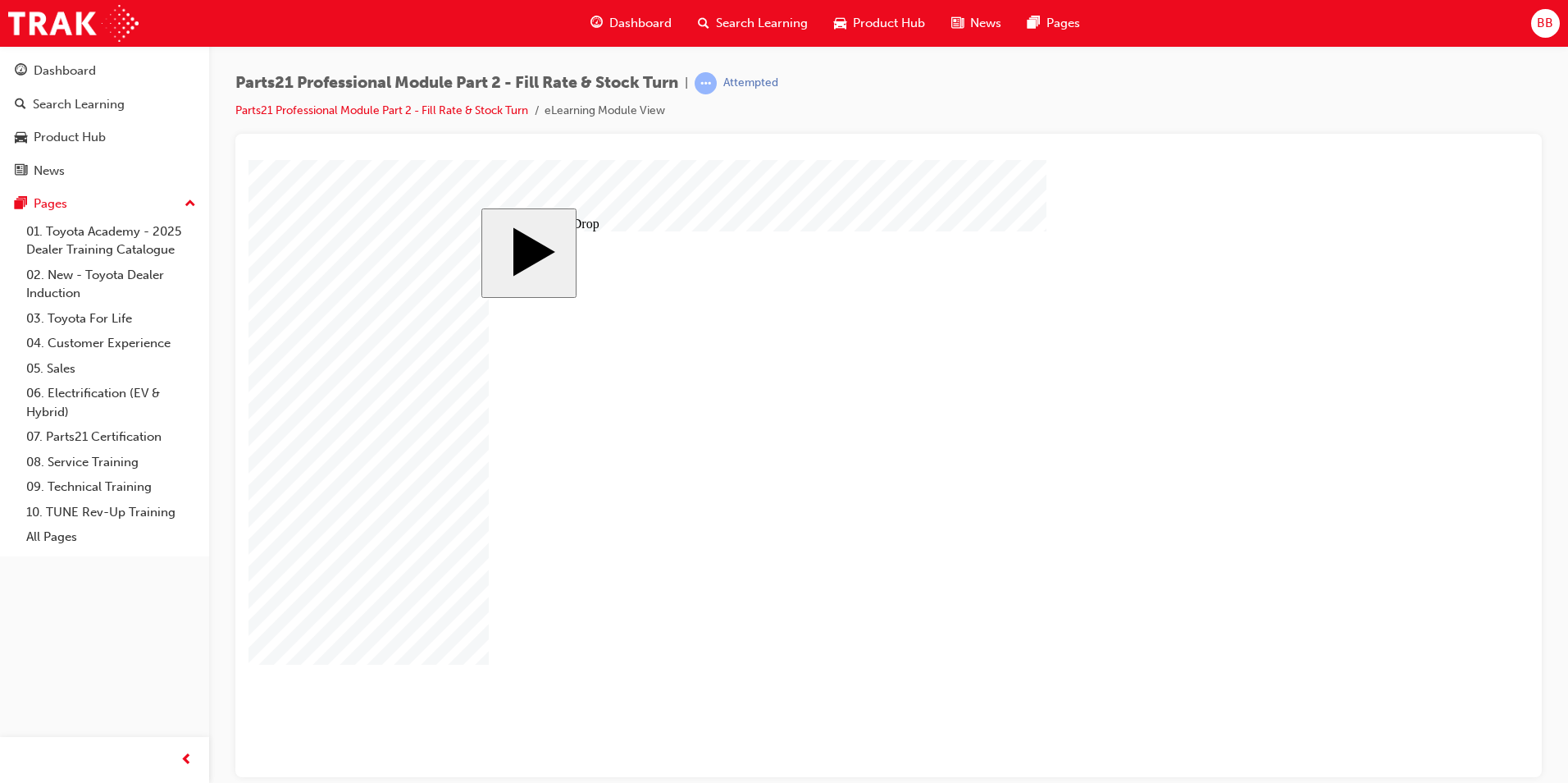
drag, startPoint x: 649, startPoint y: 500, endPoint x: 1227, endPoint y: 449, distance: 580.2
drag, startPoint x: 637, startPoint y: 580, endPoint x: 804, endPoint y: 455, distance: 208.6
drag, startPoint x: 610, startPoint y: 418, endPoint x: 1001, endPoint y: 430, distance: 391.2
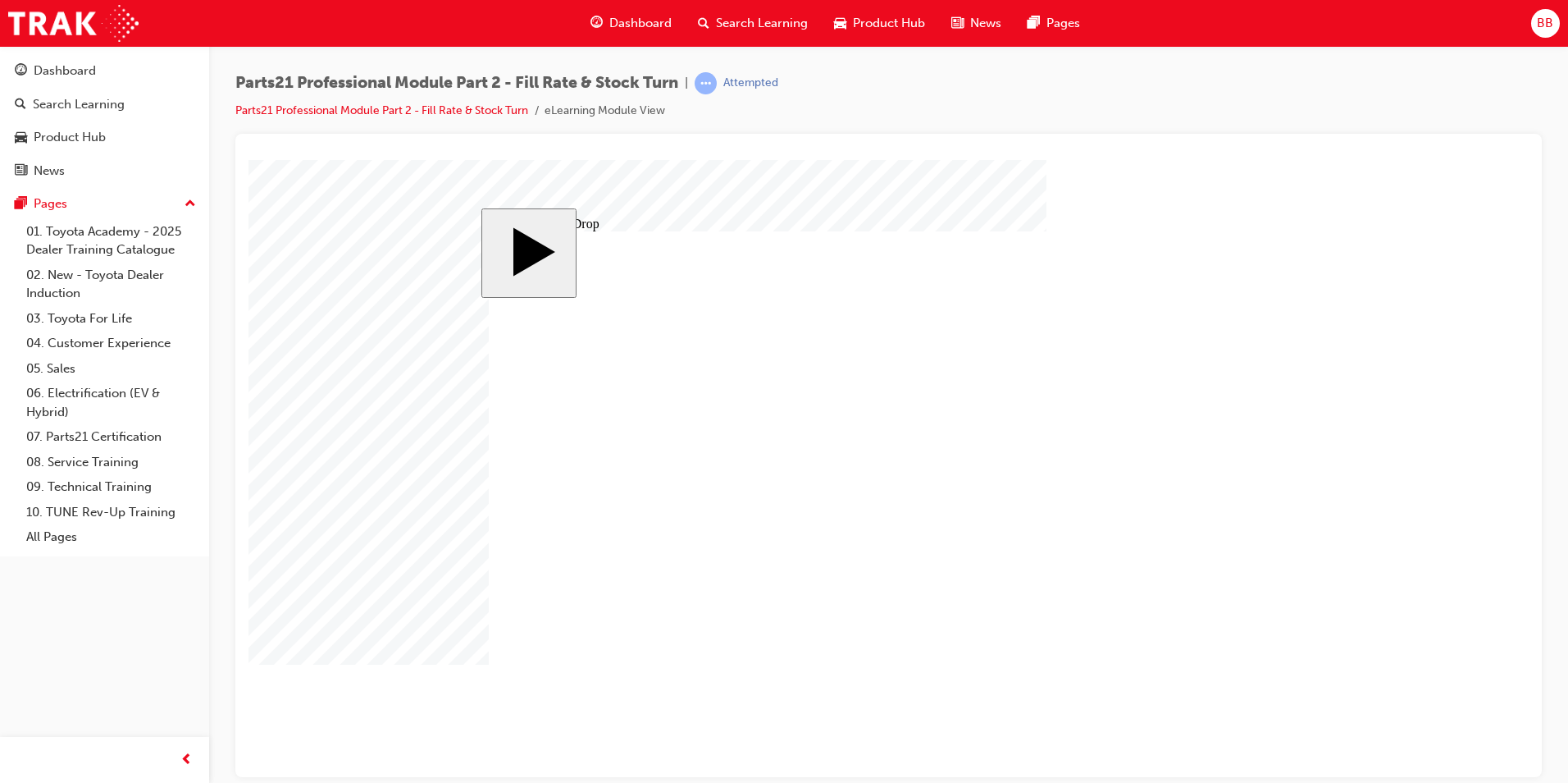
radio input "true"
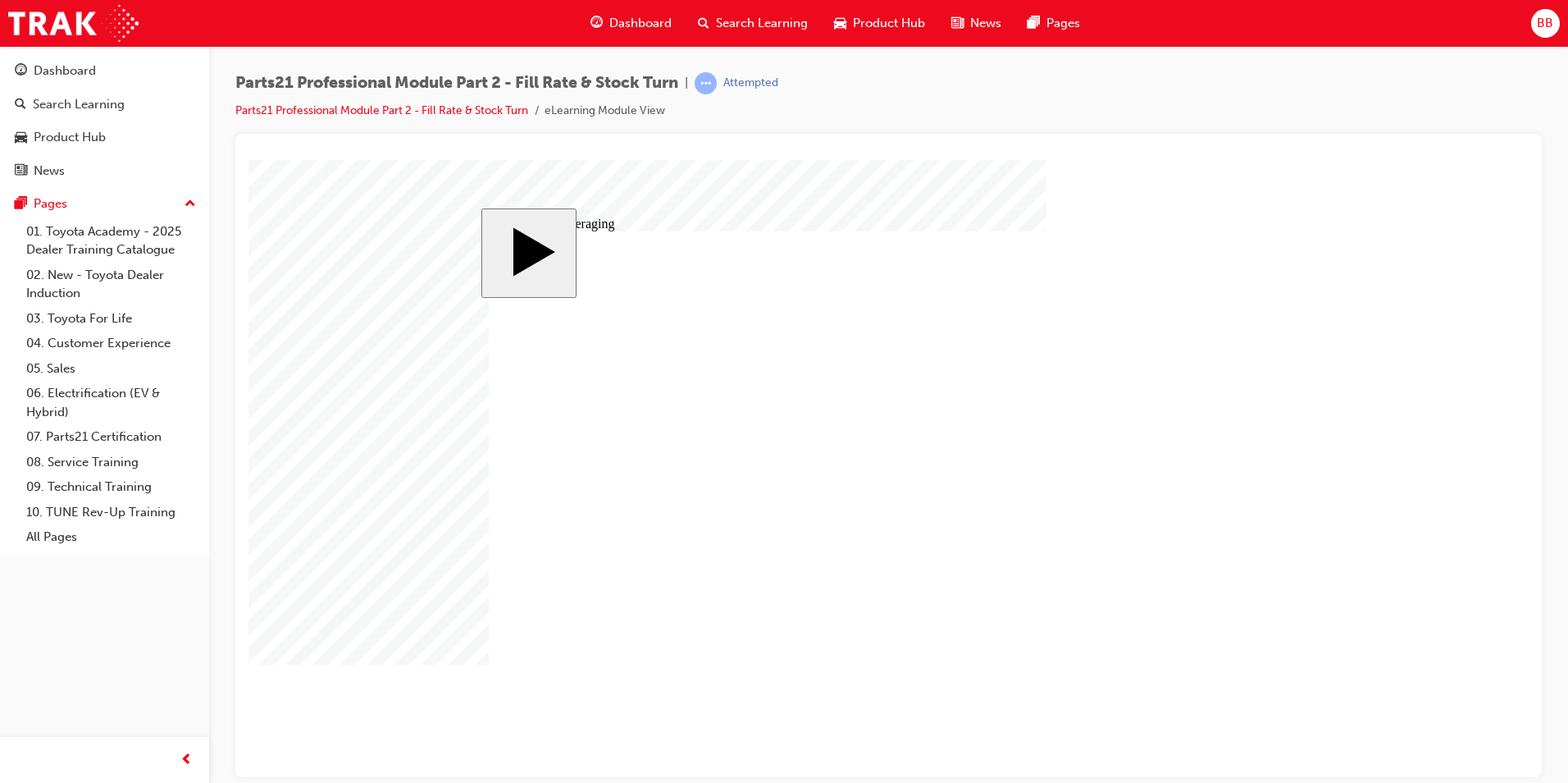
type input "4"
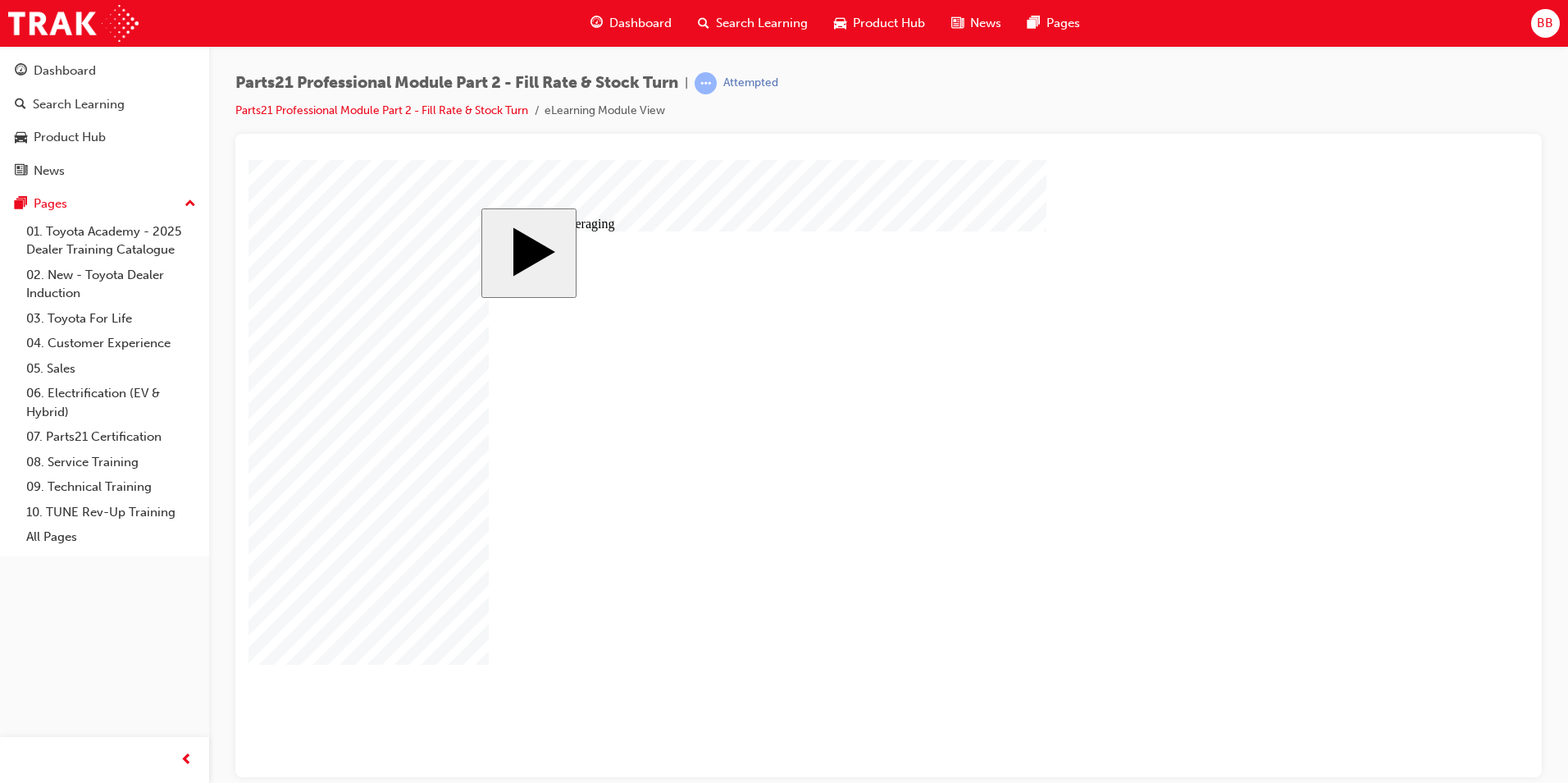
drag, startPoint x: 1190, startPoint y: 657, endPoint x: 1209, endPoint y: 669, distance: 22.5
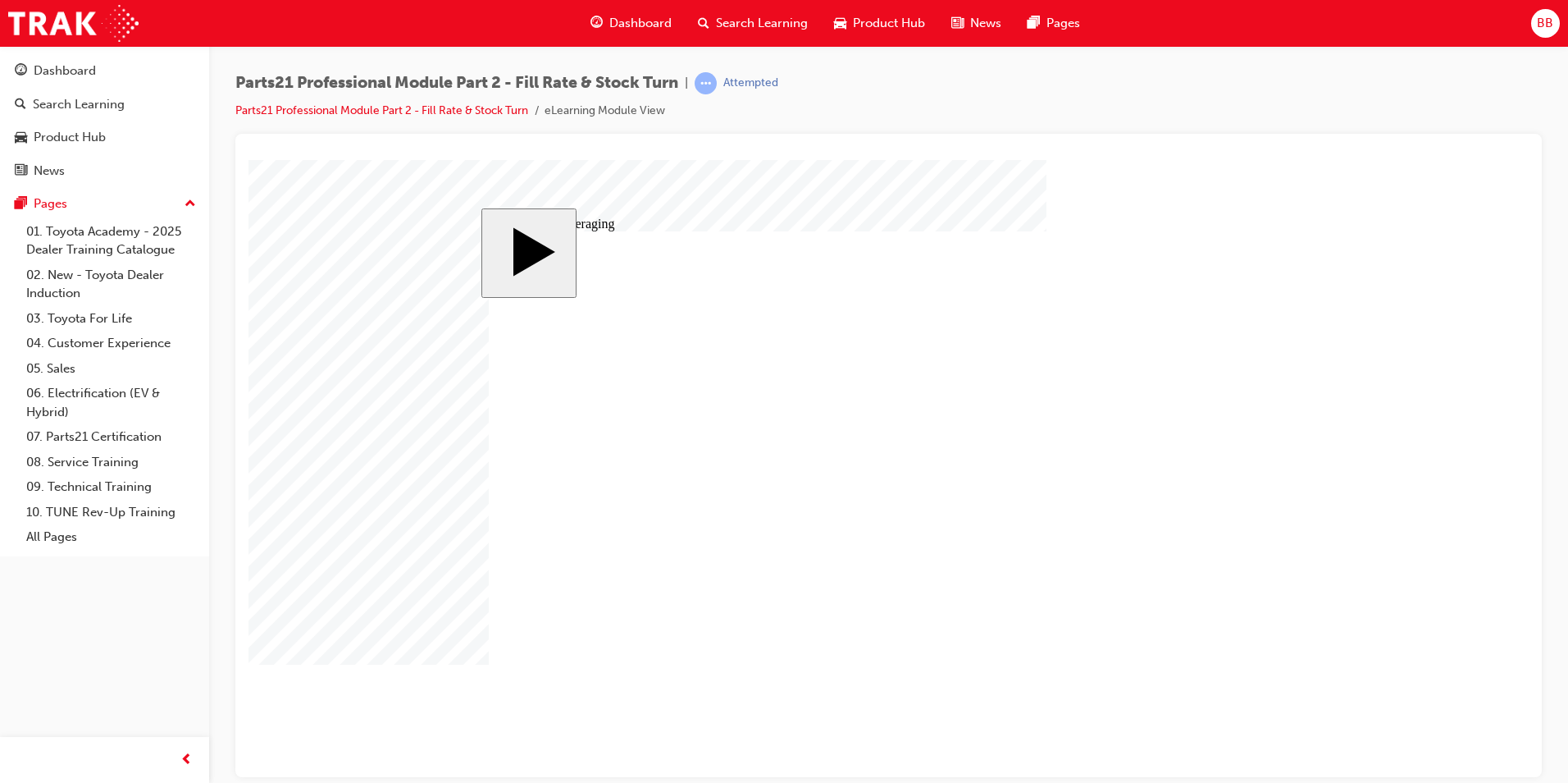
drag, startPoint x: 568, startPoint y: 422, endPoint x: 993, endPoint y: 466, distance: 427.3
drag, startPoint x: 707, startPoint y: 485, endPoint x: 954, endPoint y: 487, distance: 247.0
drag, startPoint x: 831, startPoint y: 571, endPoint x: 1157, endPoint y: 517, distance: 330.4
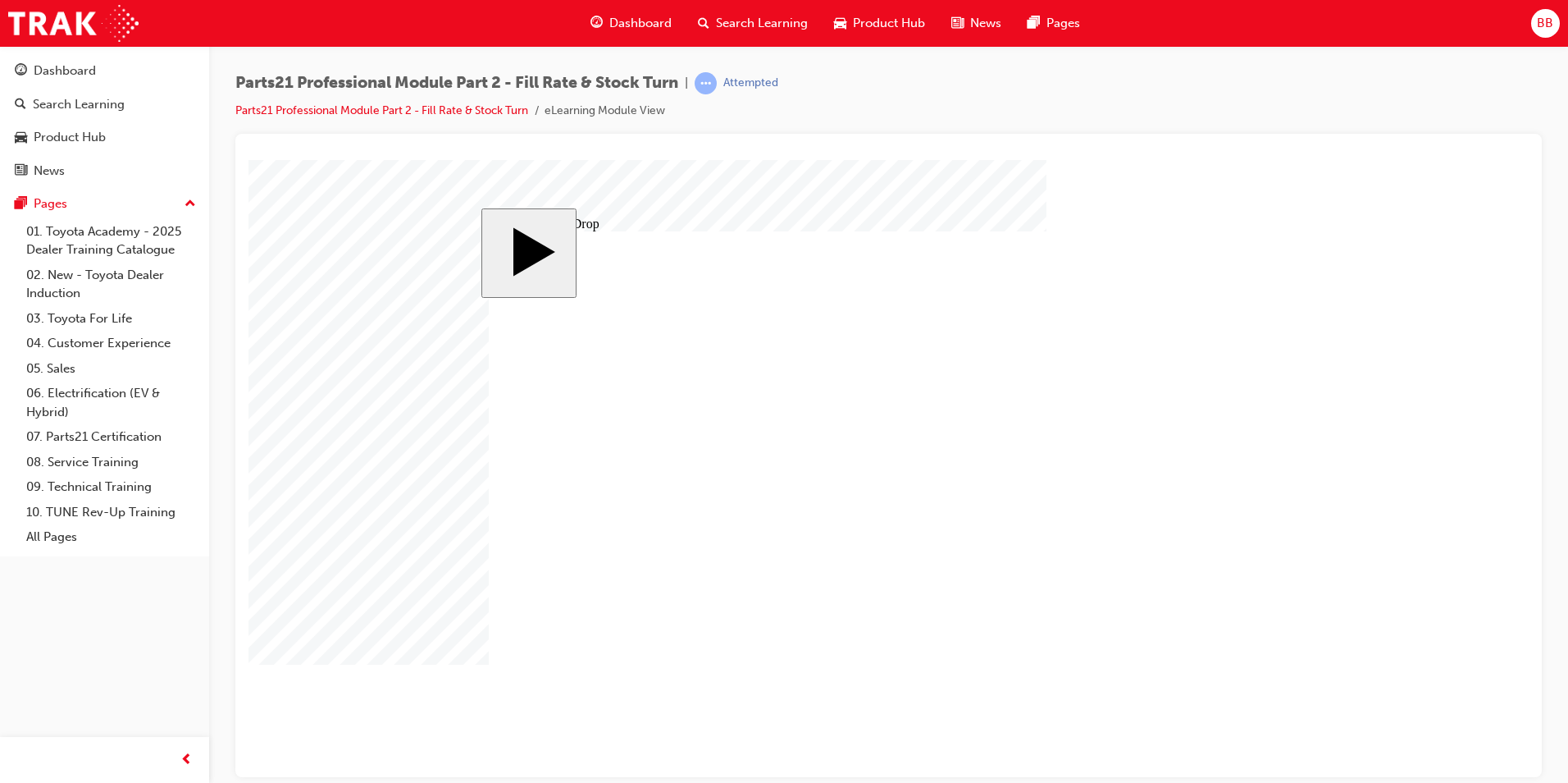
drag, startPoint x: 601, startPoint y: 586, endPoint x: 1048, endPoint y: 502, distance: 454.8
drag, startPoint x: 685, startPoint y: 417, endPoint x: 1053, endPoint y: 525, distance: 383.5
click at [423, 668] on body "slide: Multiple Choice MENU Rectangle 6 HELP Rectangle 6 EXIT Rectangle 6 Estim…" at bounding box center [889, 468] width 1280 height 617
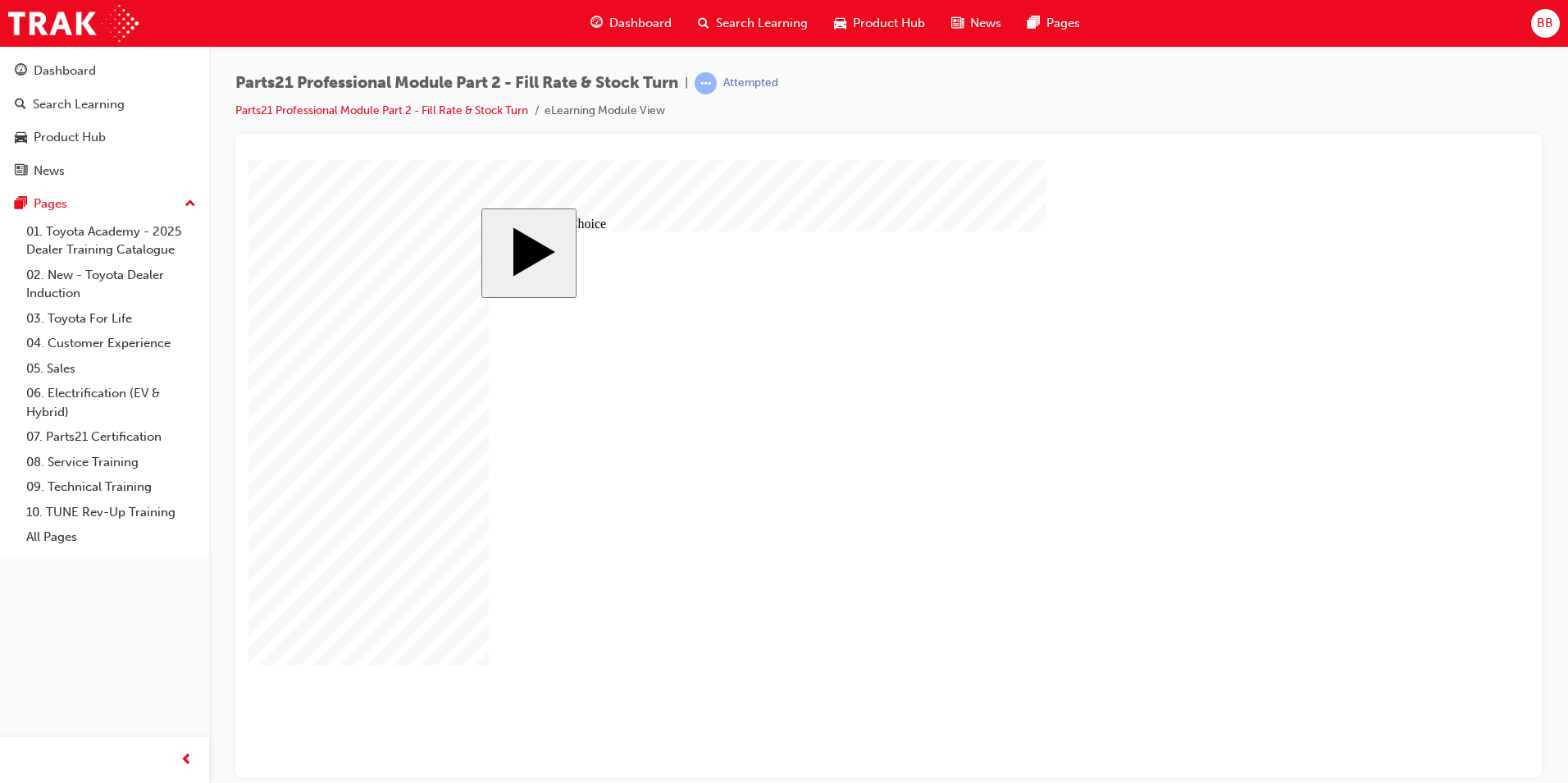
click at [424, 220] on body "slide: Multiple Choice MENU Rectangle 6 HELP Rectangle 6 EXIT Rectangle 6 Estim…" at bounding box center [889, 468] width 1280 height 617
radio input "false"
radio input "true"
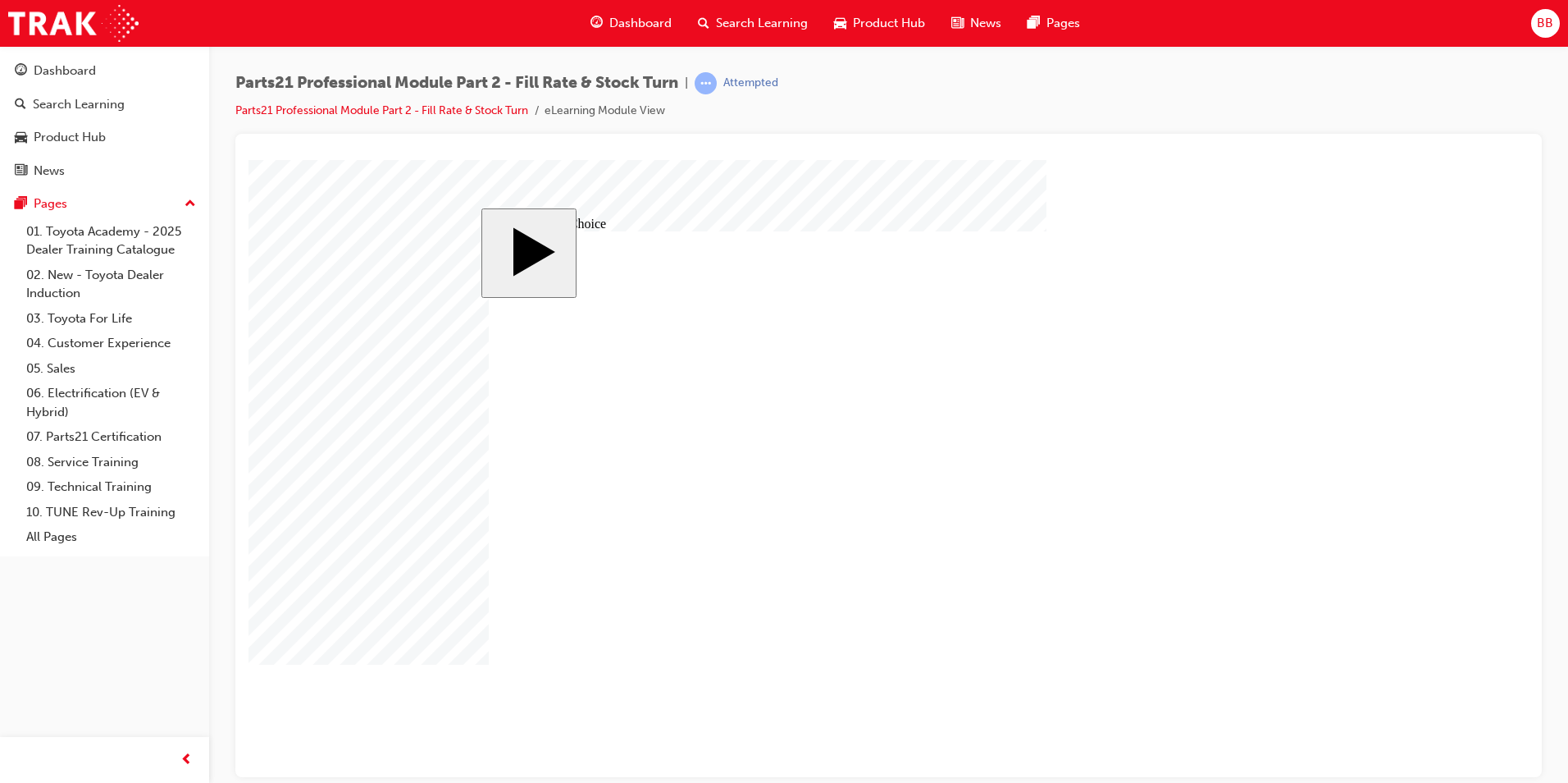
radio input "false"
radio input "true"
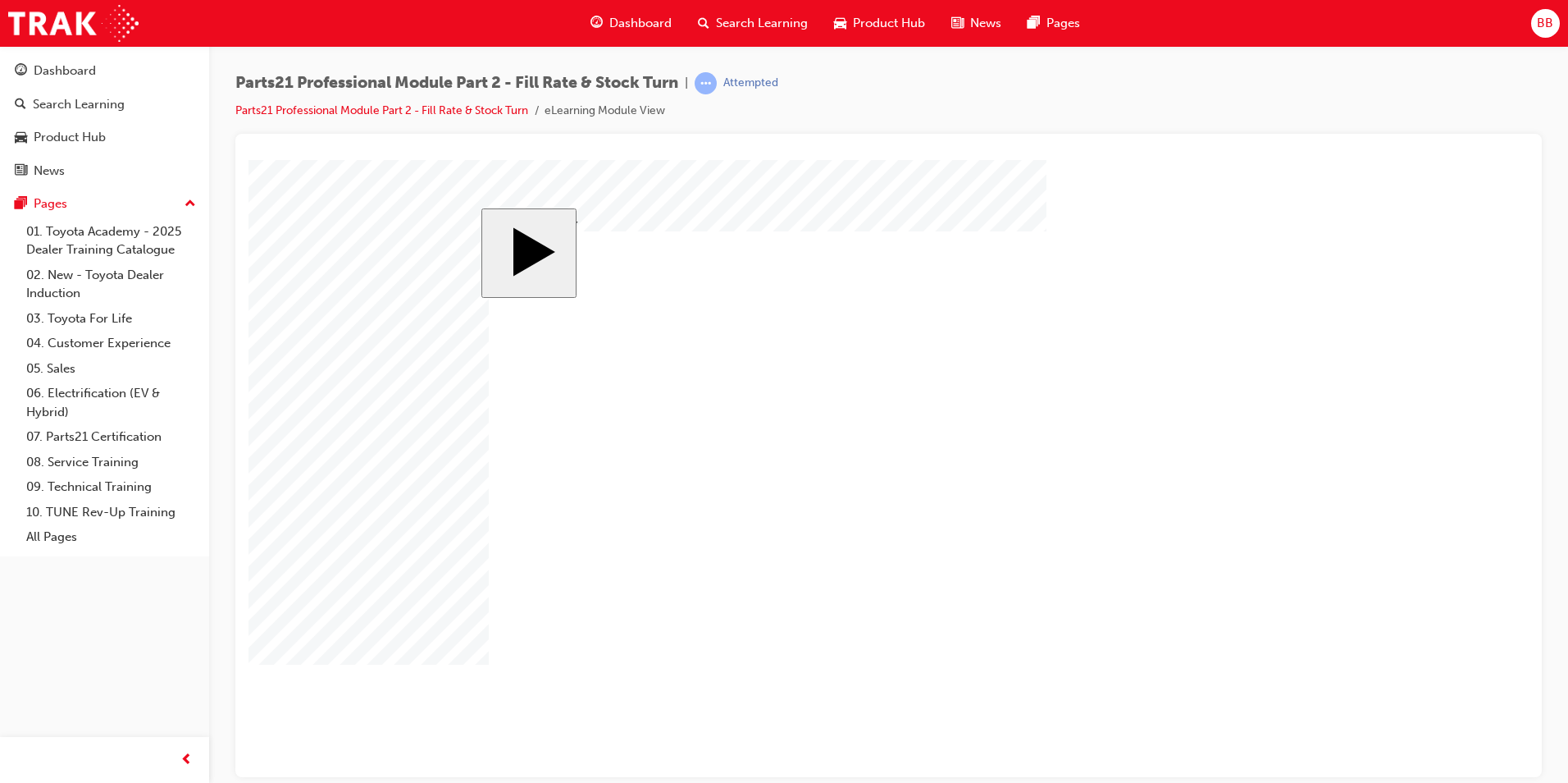
checkbox input "false"
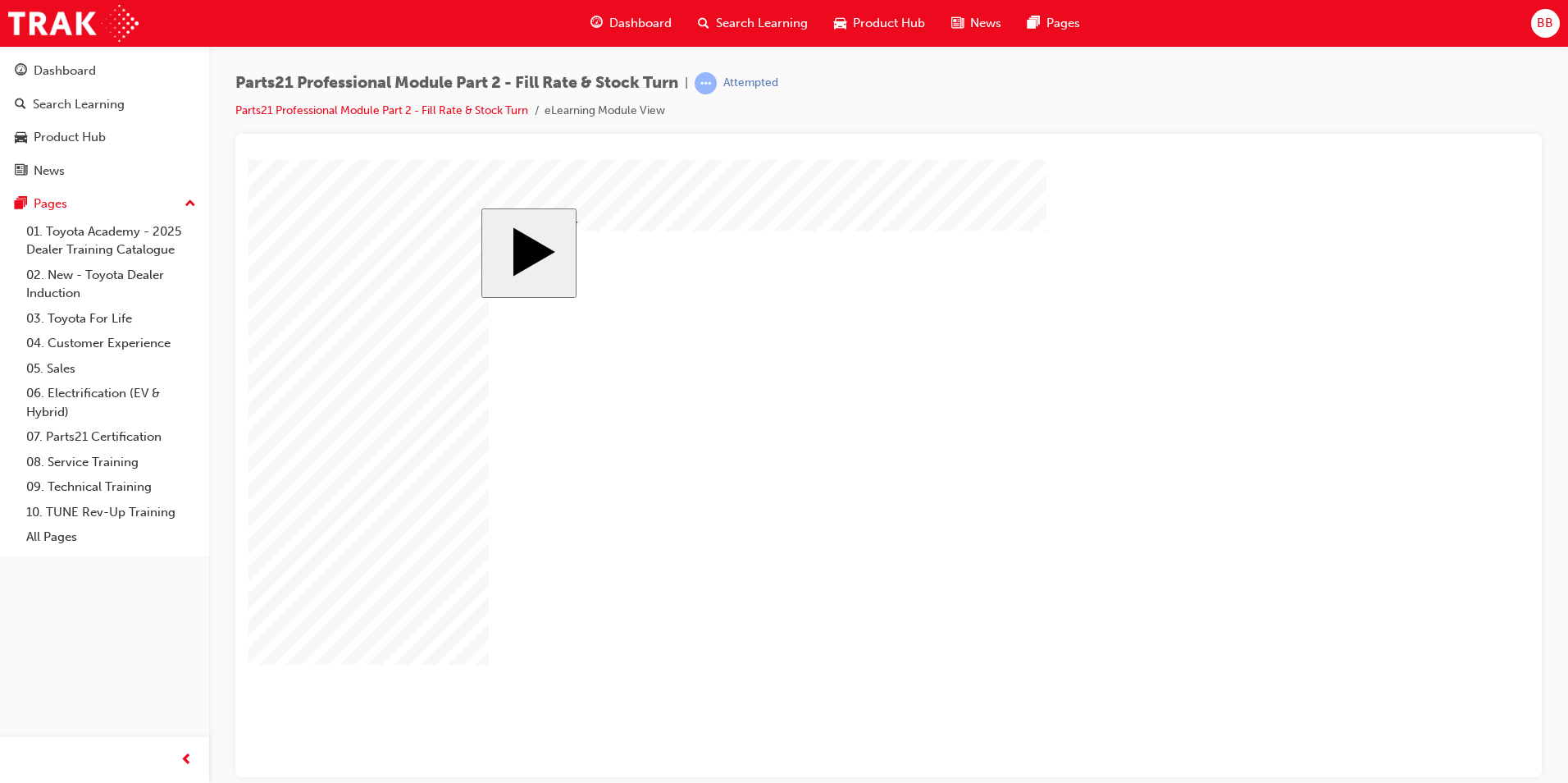
checkbox input "true"
drag, startPoint x: 1130, startPoint y: 658, endPoint x: 1143, endPoint y: 658, distance: 13.0
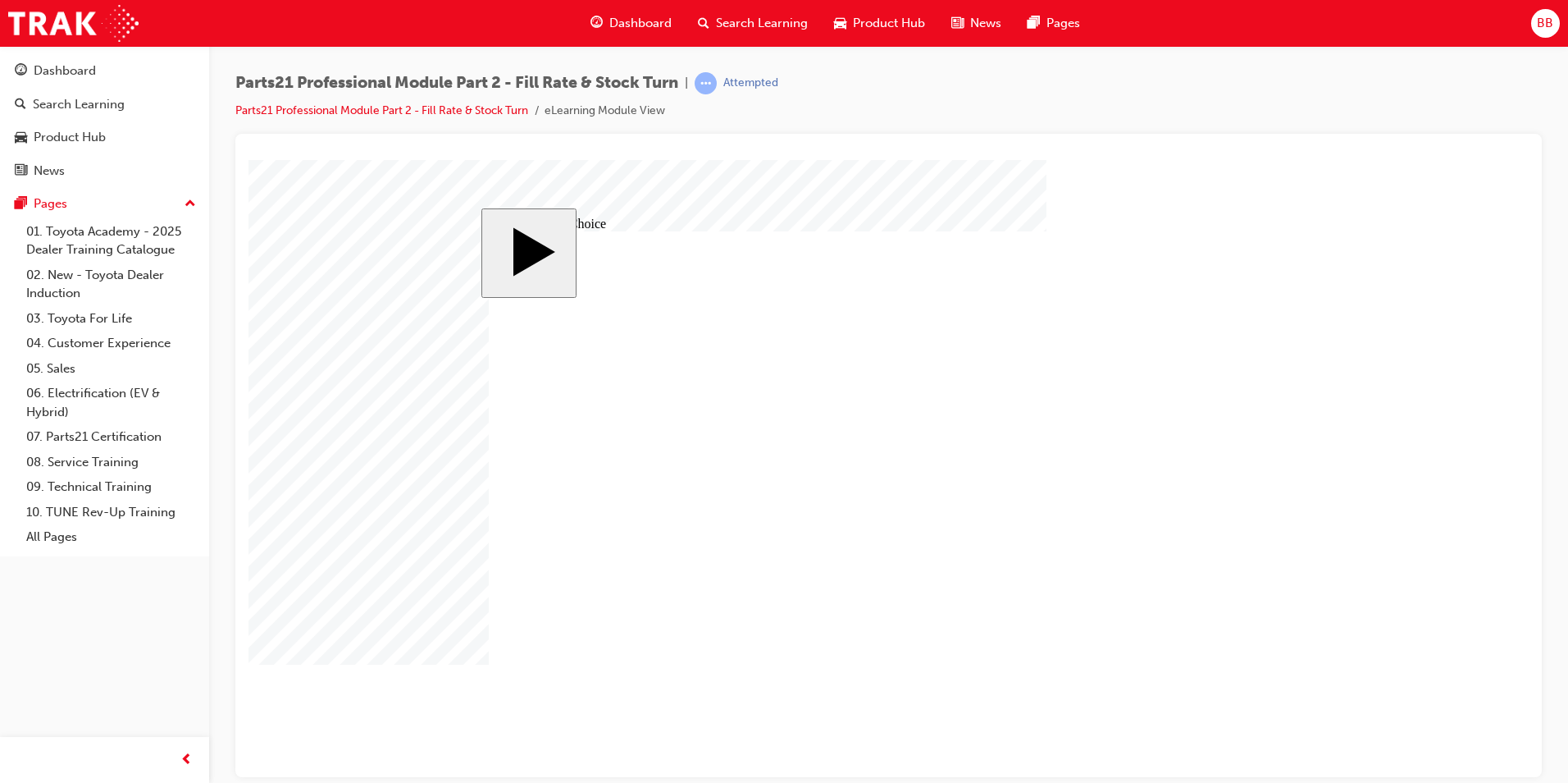
radio input "true"
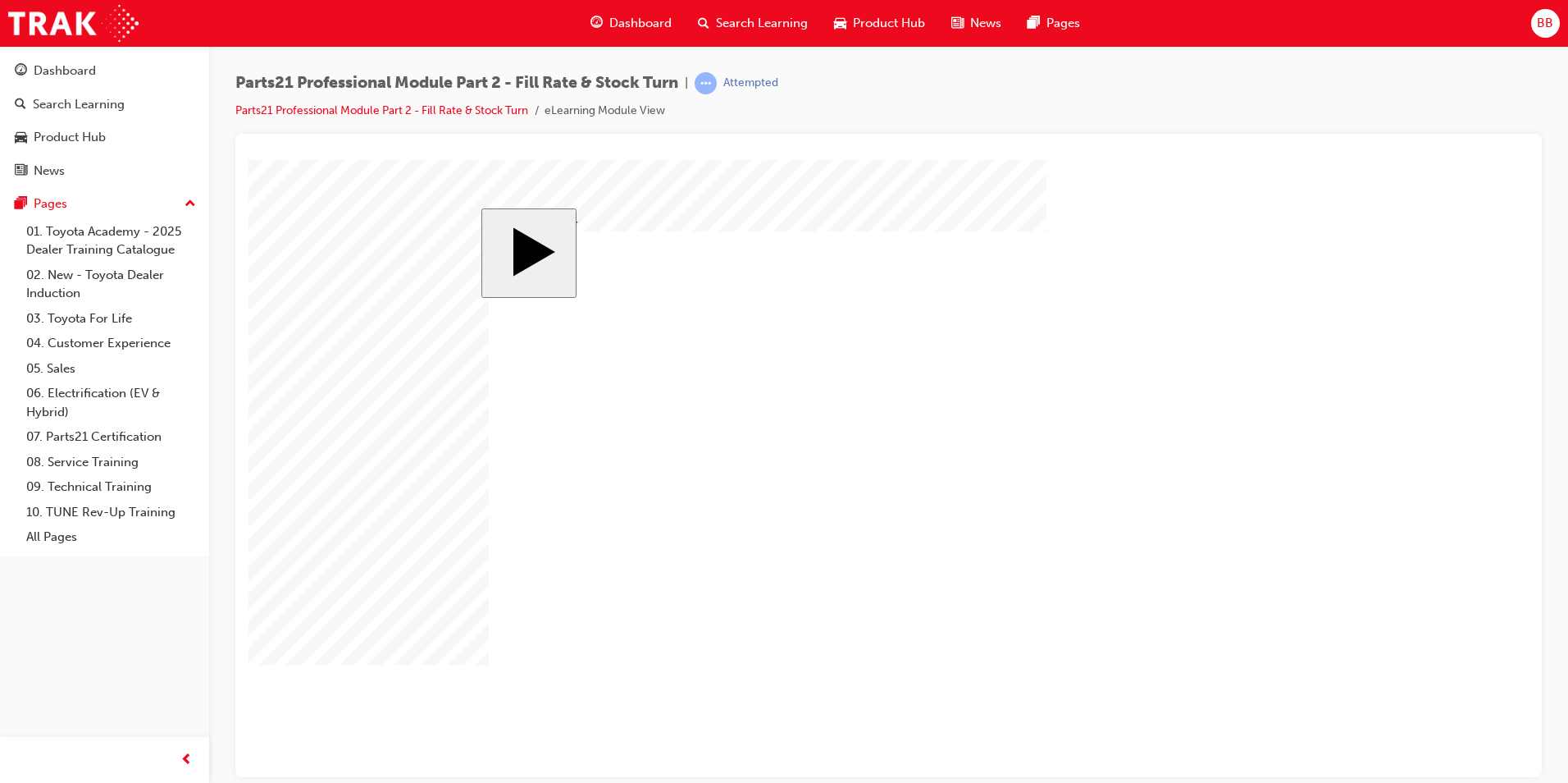
checkbox input "true"
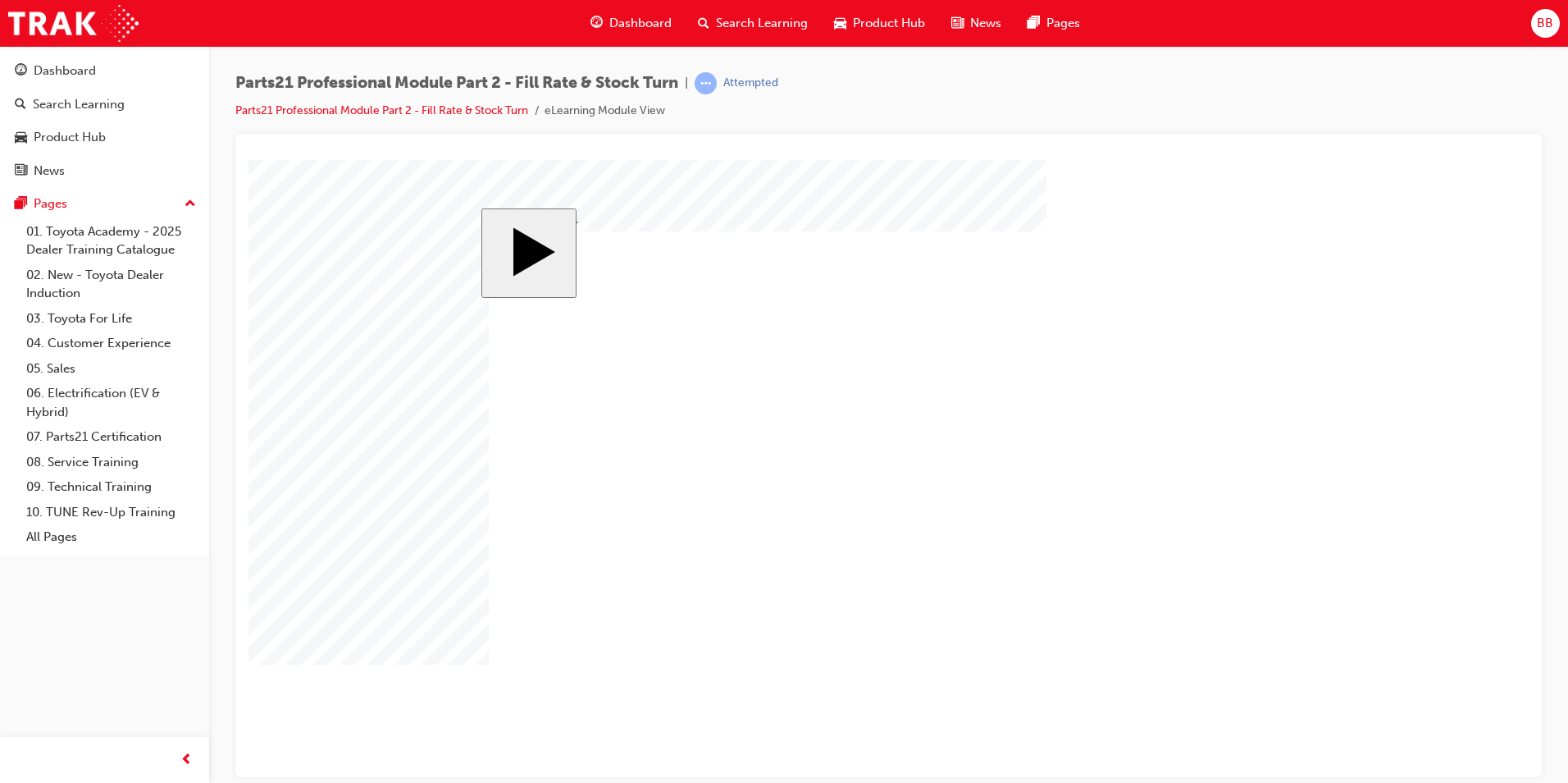
checkbox input "true"
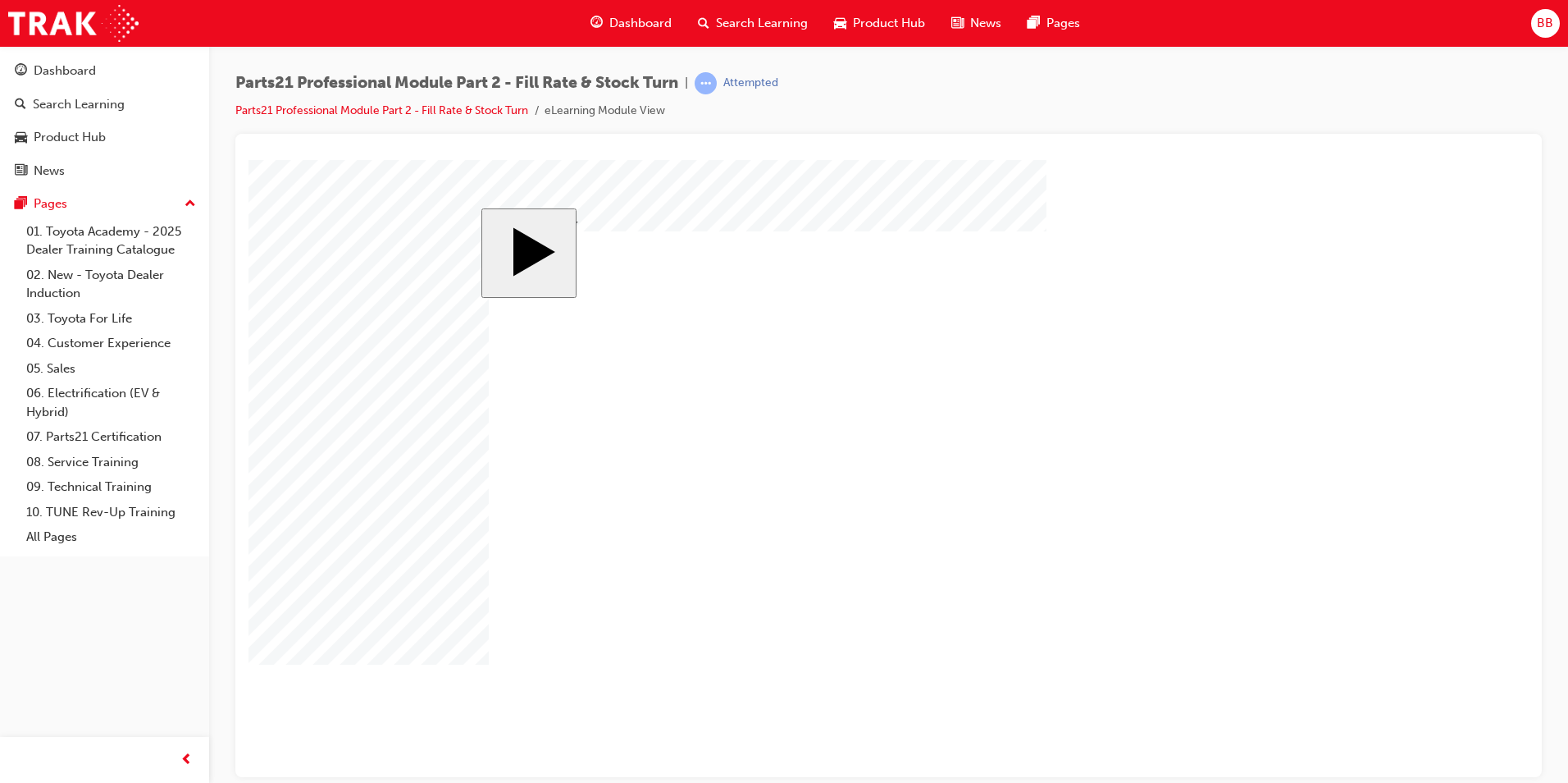
checkbox input "true"
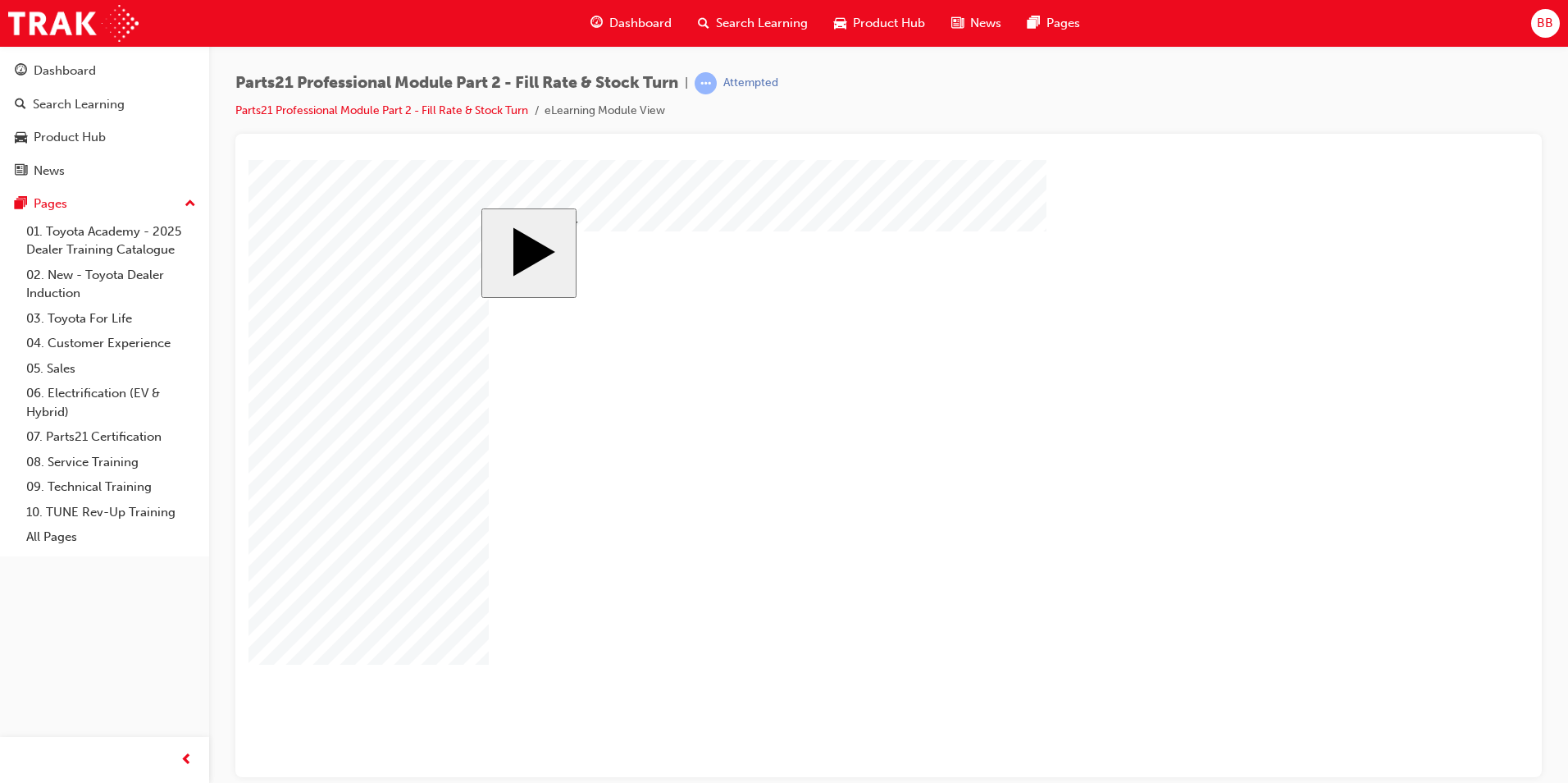
checkbox input "true"
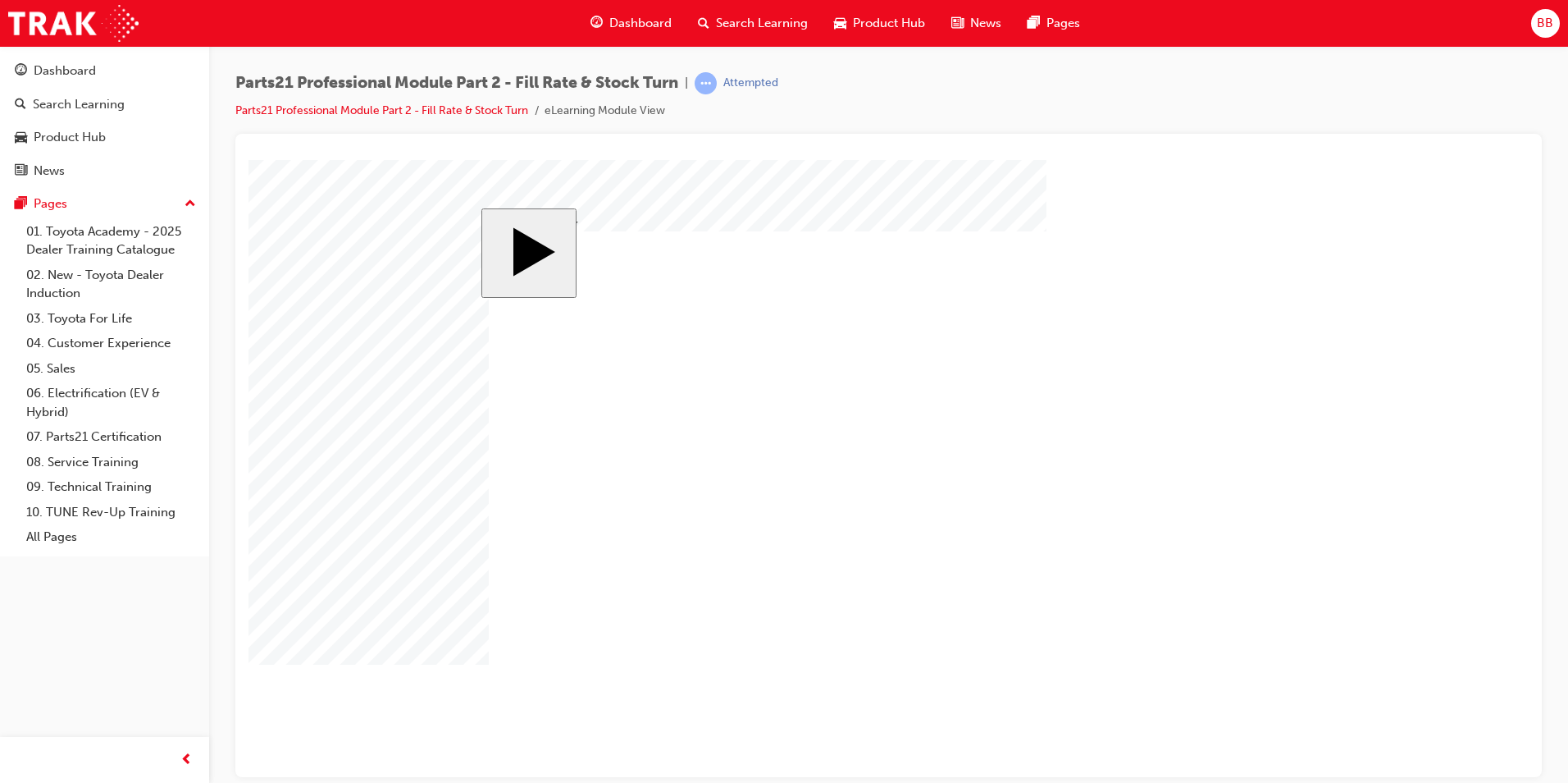
checkbox input "false"
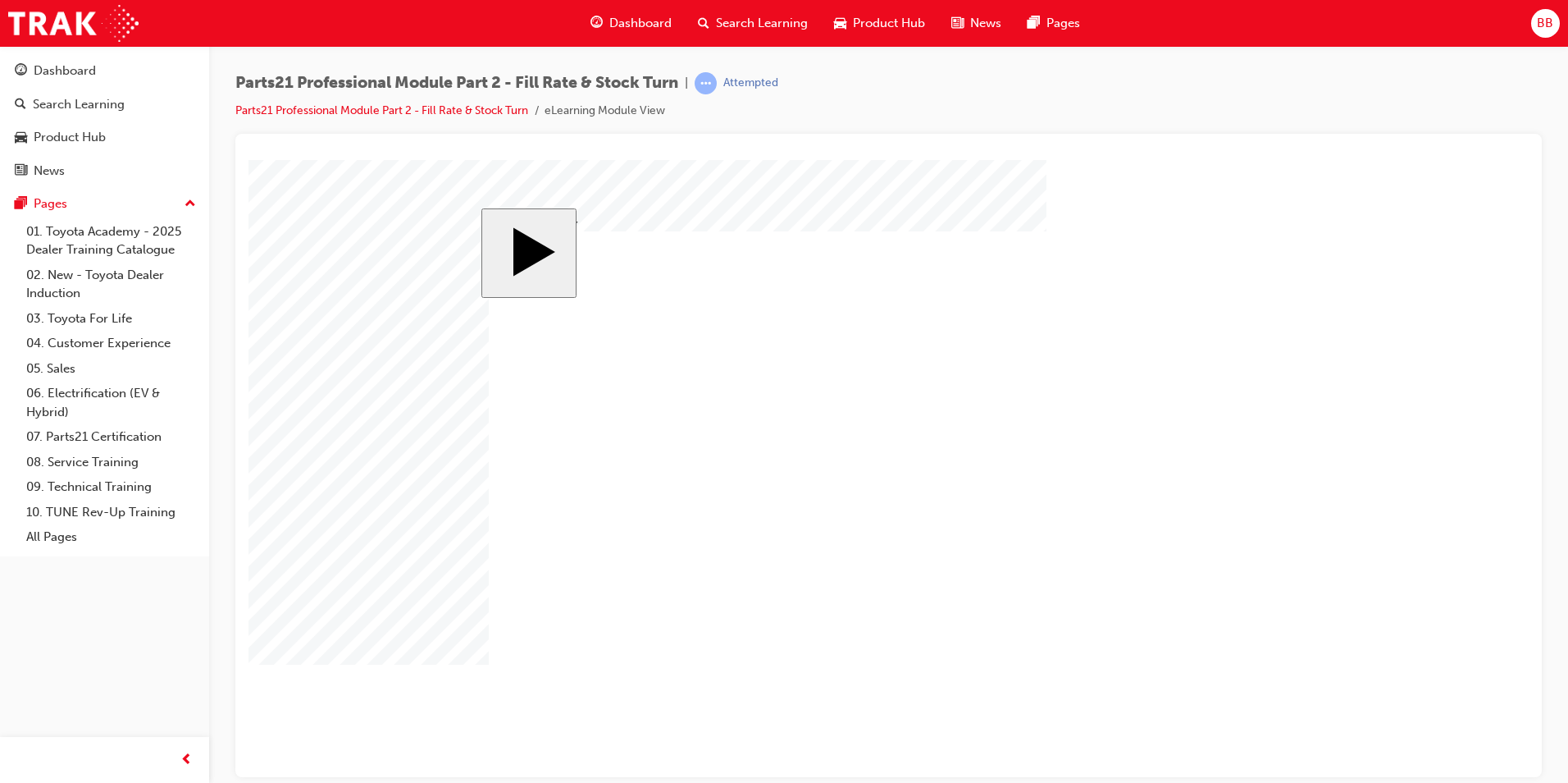
checkbox input "false"
checkbox input "true"
checkbox input "false"
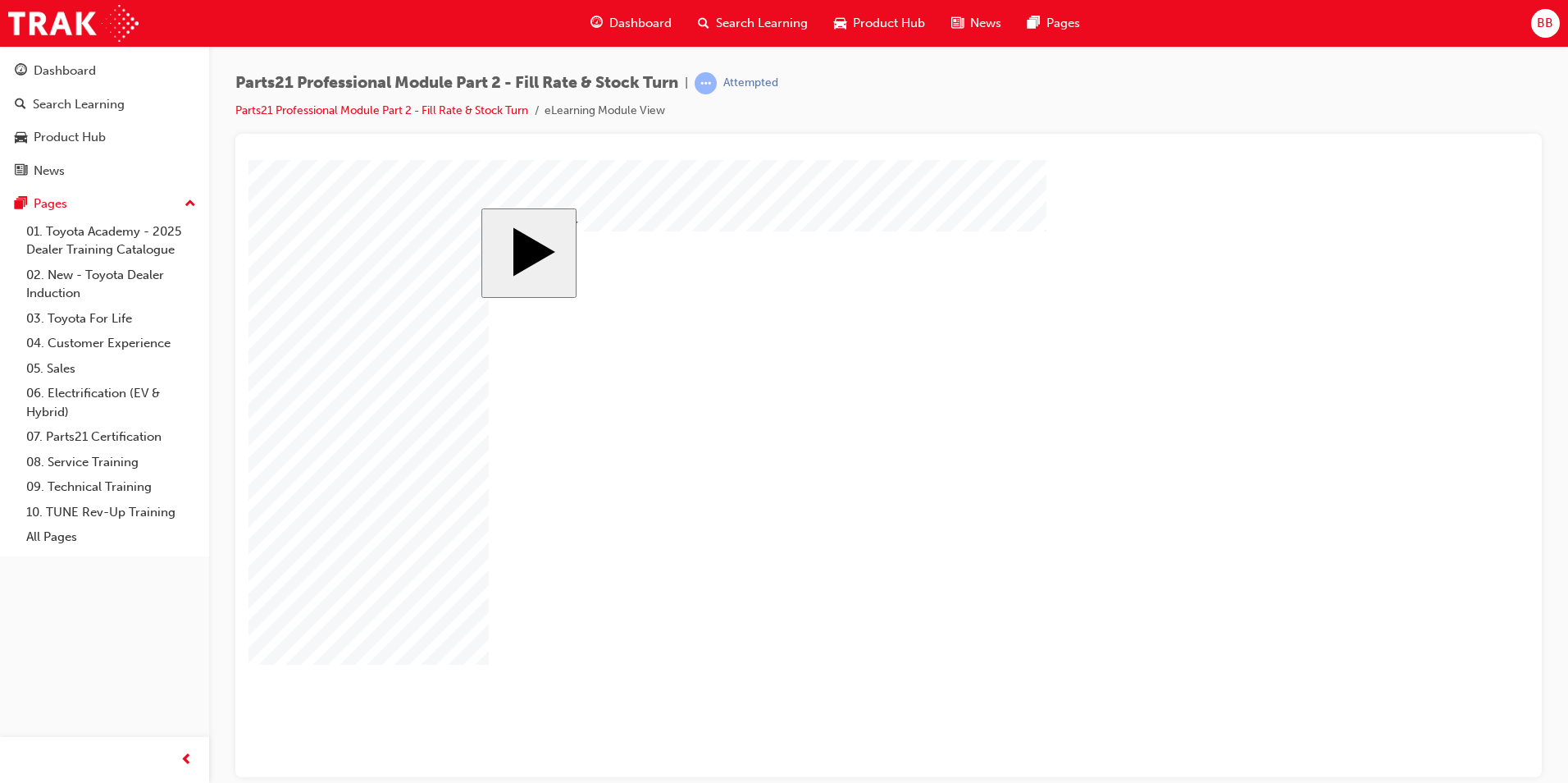
checkbox input "true"
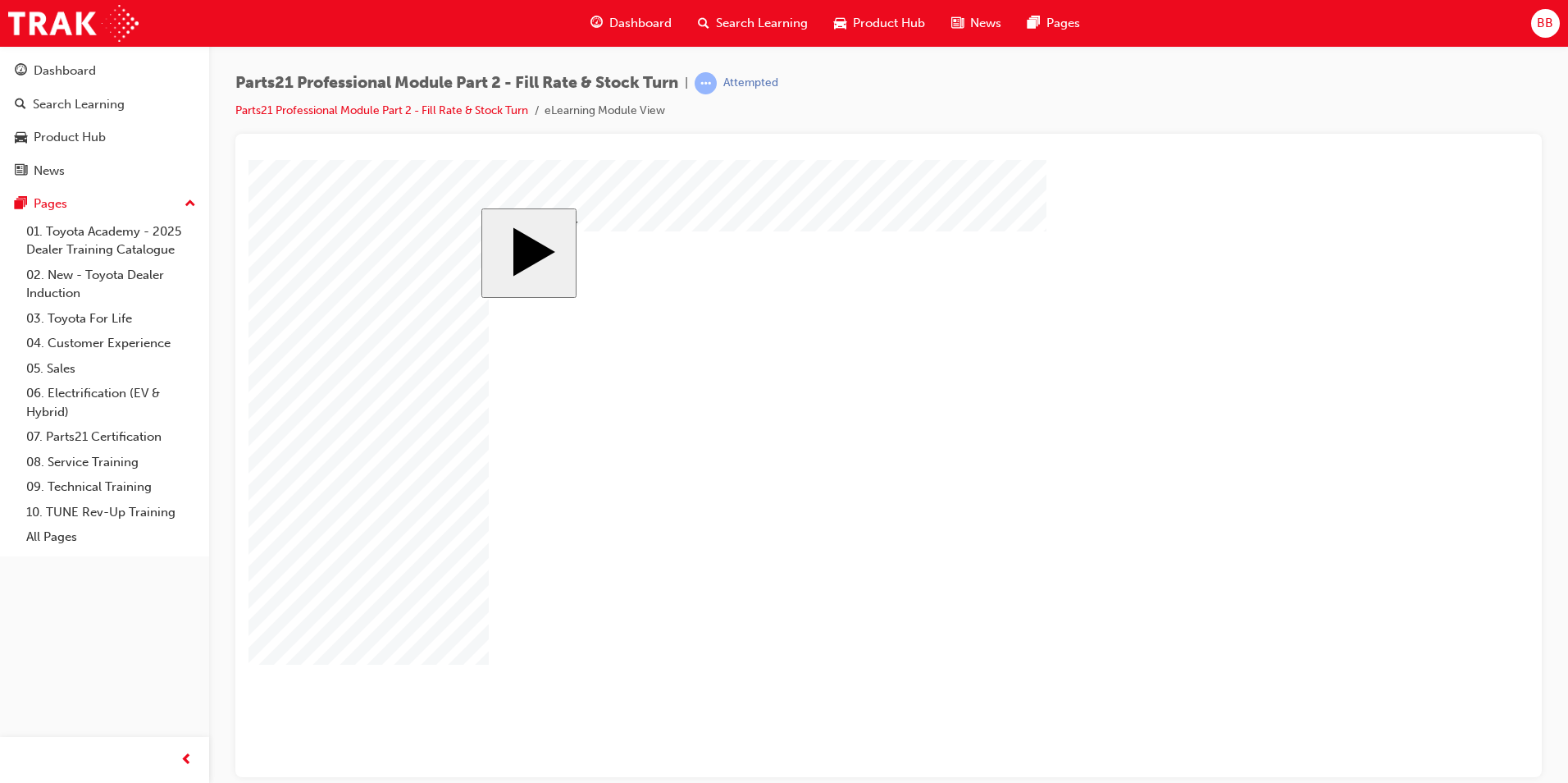
checkbox input "false"
checkbox input "true"
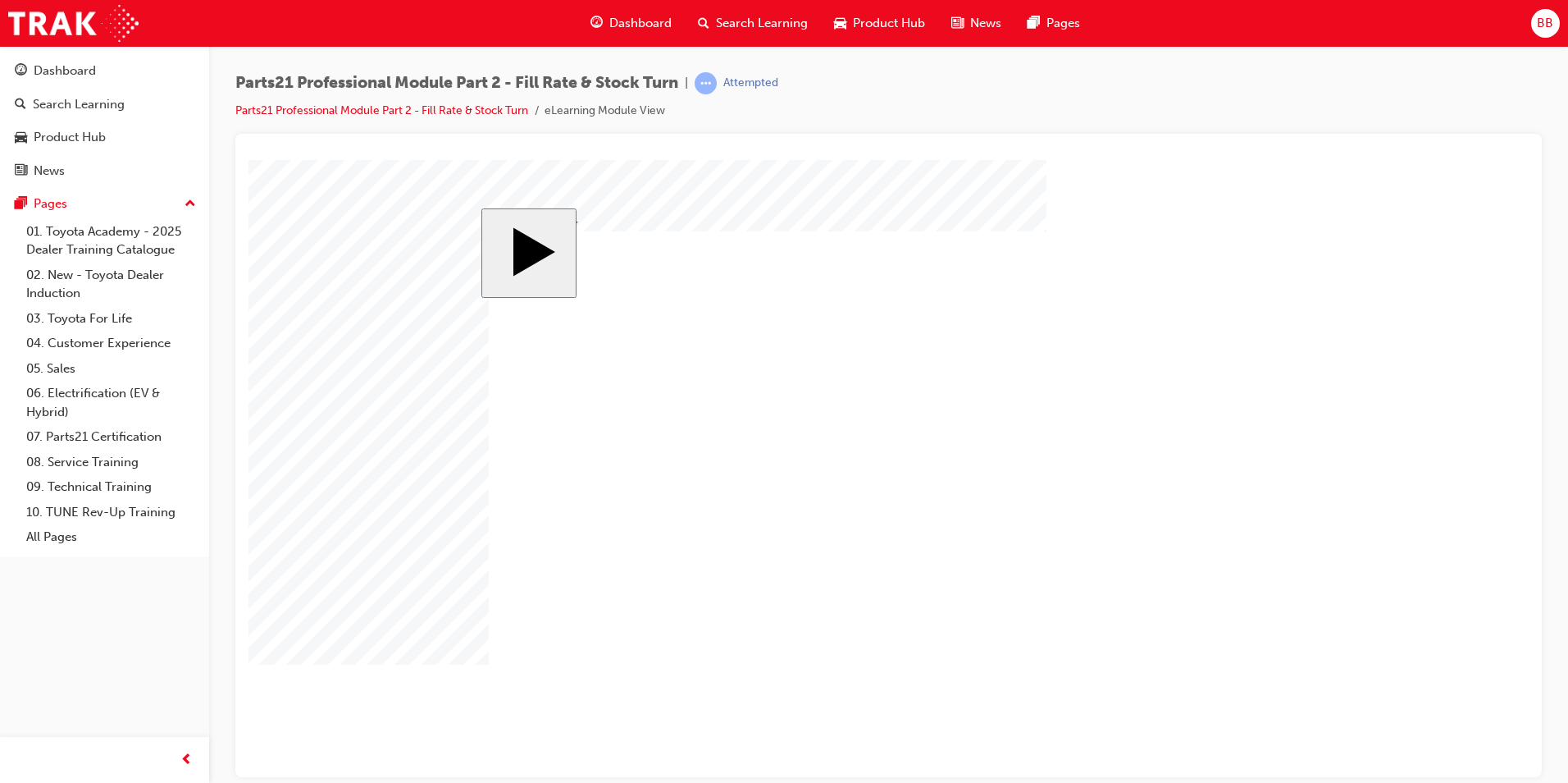
click at [428, 494] on body "slide: Multiple Choice MENU Rectangle 6 HELP Rectangle 6 EXIT Rectangle 6 Estim…" at bounding box center [889, 468] width 1280 height 617
